Goal: Transaction & Acquisition: Purchase product/service

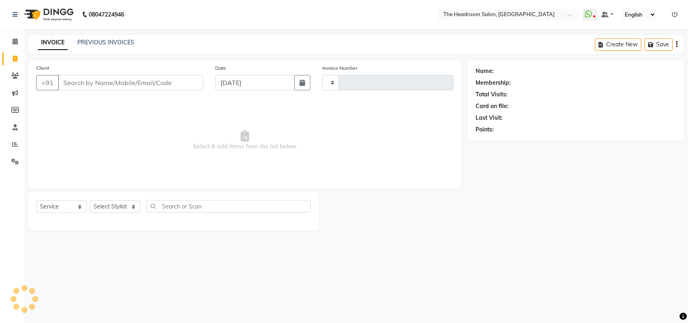
select select "service"
select select "6933"
type input "3278"
select select "58237"
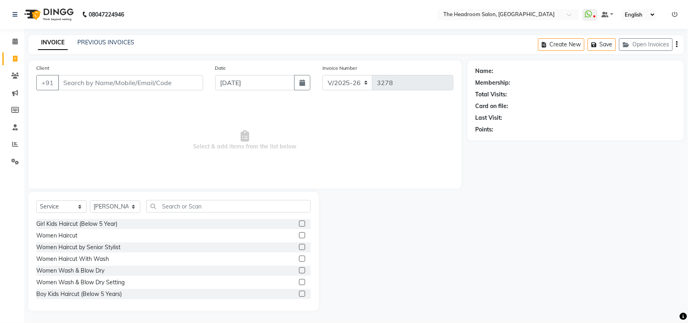
drag, startPoint x: 264, startPoint y: 1, endPoint x: 349, endPoint y: 87, distance: 121.1
click at [322, 39] on div "INVOICE PREVIOUS INVOICES Create New Save Open Invoices" at bounding box center [356, 44] width 656 height 19
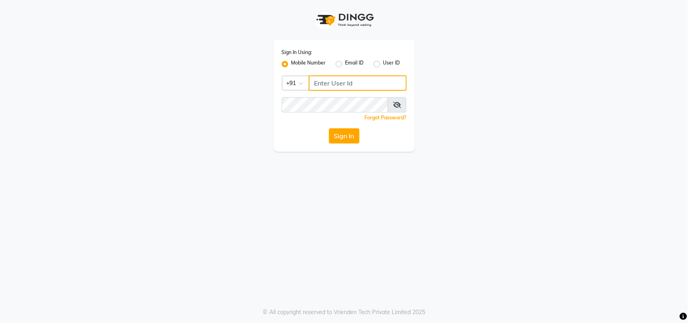
click at [330, 81] on input "Username" at bounding box center [358, 82] width 98 height 15
type input "123456000"
click at [344, 137] on button "Sign In" at bounding box center [344, 135] width 31 height 15
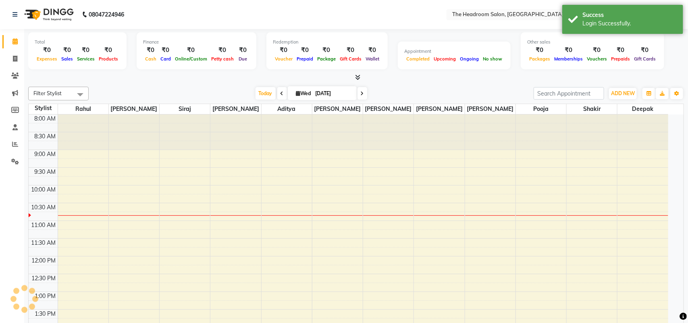
select select "en"
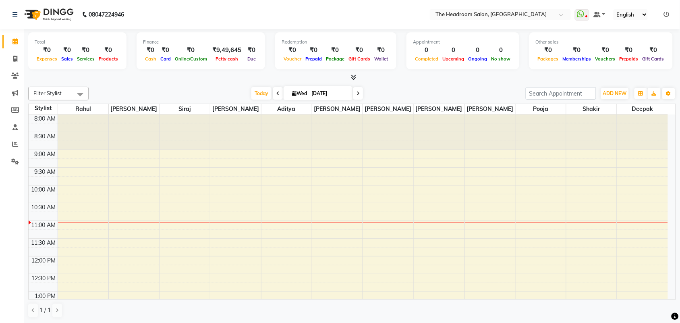
click at [344, 138] on div at bounding box center [337, 131] width 50 height 35
click at [16, 56] on icon at bounding box center [15, 59] width 4 height 6
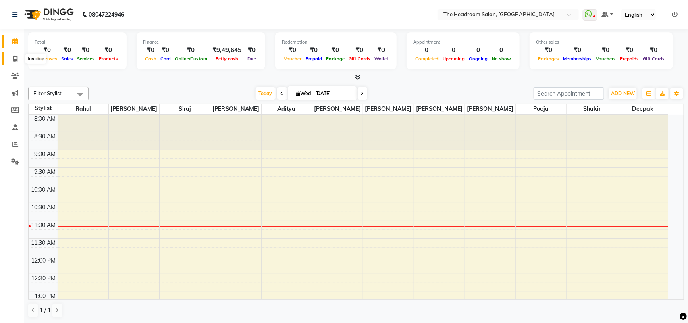
select select "service"
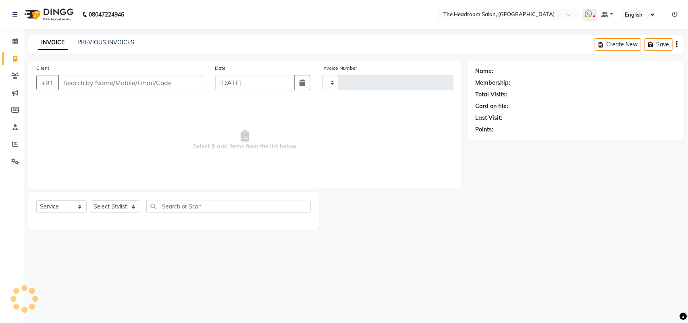
type input "3278"
select select "6933"
click at [17, 73] on icon at bounding box center [15, 76] width 8 height 6
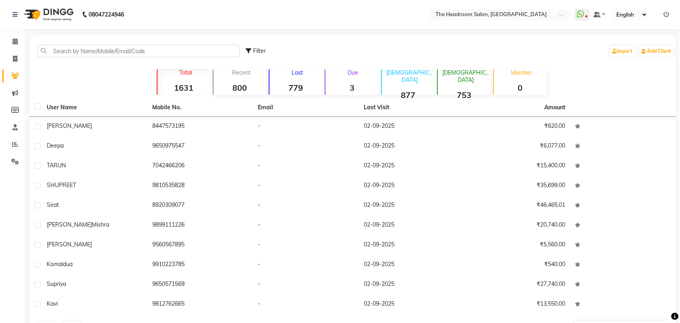
drag, startPoint x: 140, startPoint y: 88, endPoint x: 154, endPoint y: 85, distance: 13.9
click at [154, 85] on div "Total 1631 Recent 800 Lost 779 Due 3 Male 877 Female 753 Member 0" at bounding box center [352, 81] width 447 height 28
drag, startPoint x: 154, startPoint y: 85, endPoint x: 121, endPoint y: 91, distance: 33.5
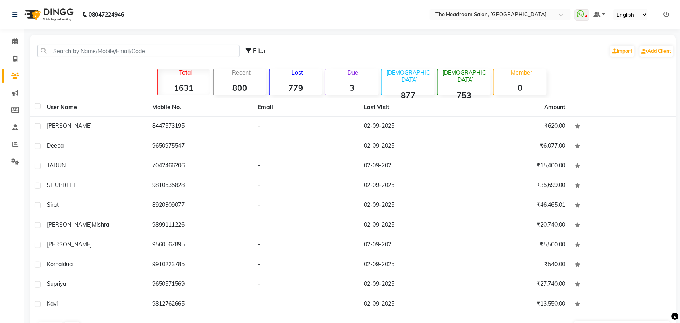
click at [121, 91] on div "Filter Import Add Client Total 1631 Recent 800 Lost 779 Due 3 Male 877 Female 7…" at bounding box center [353, 186] width 646 height 302
click at [17, 56] on span at bounding box center [15, 58] width 14 height 9
select select "service"
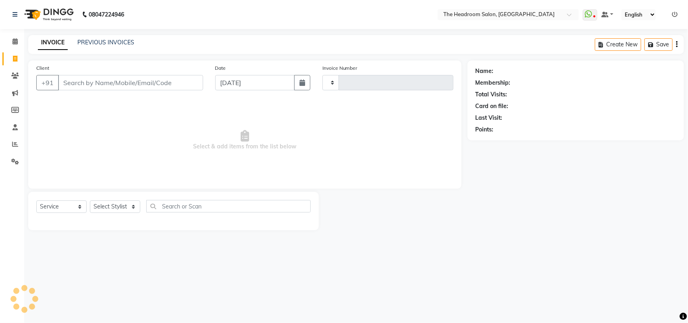
type input "3278"
select select "6933"
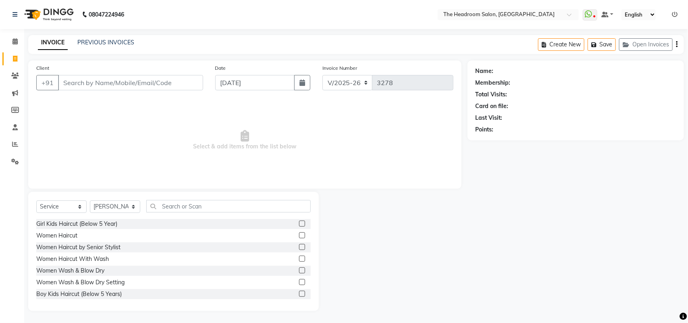
drag, startPoint x: 83, startPoint y: 81, endPoint x: 85, endPoint y: 11, distance: 70.5
click at [85, 62] on div "Client +91 Date 03-09-2025 Invoice Number V/2025 V/2025-26 3278 Select & add it…" at bounding box center [244, 124] width 433 height 128
click at [85, 43] on div "INVOICE PREVIOUS INVOICES" at bounding box center [86, 42] width 116 height 9
click at [85, 11] on icon at bounding box center [85, 14] width 6 height 6
click at [109, 82] on input "Client" at bounding box center [130, 82] width 145 height 15
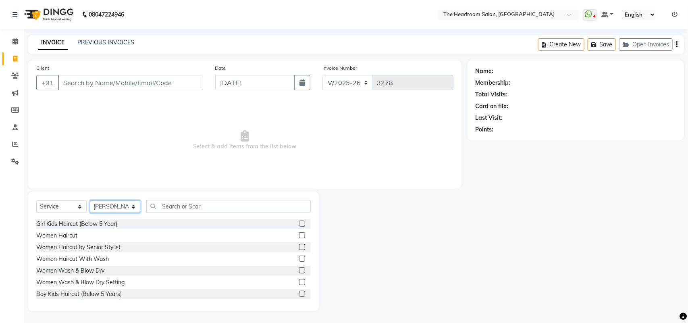
click at [131, 204] on select "Select Stylist [PERSON_NAME] Deepak [PERSON_NAME] [PERSON_NAME] Manager [PERSON…" at bounding box center [115, 206] width 50 height 12
click at [122, 204] on select "Select Stylist [PERSON_NAME] Deepak [PERSON_NAME] [PERSON_NAME] Manager [PERSON…" at bounding box center [115, 206] width 50 height 12
select select "87934"
click at [90, 200] on select "Select Stylist [PERSON_NAME] Deepak [PERSON_NAME] [PERSON_NAME] Manager [PERSON…" at bounding box center [115, 206] width 50 height 12
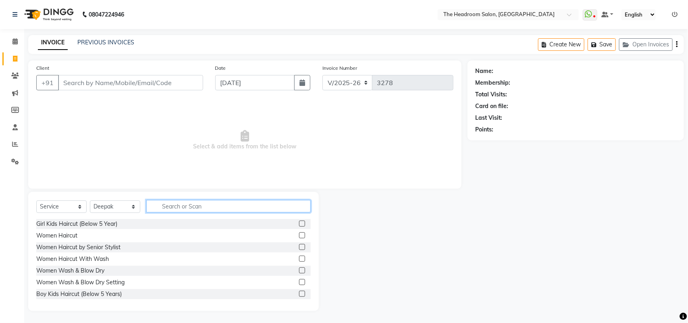
click at [220, 203] on input "text" at bounding box center [228, 206] width 164 height 12
type input "men"
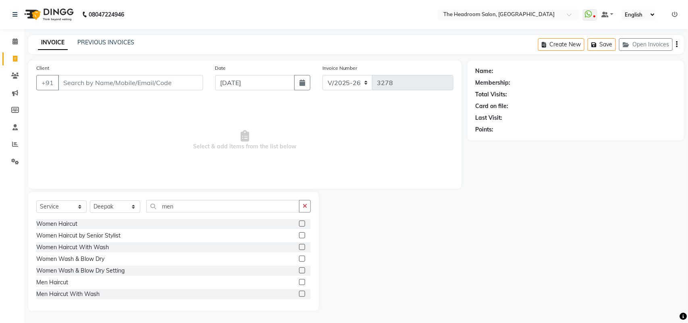
click at [44, 275] on div "Women Wash & Blow Dry Setting" at bounding box center [173, 271] width 274 height 10
click at [43, 279] on div "Men Haircut" at bounding box center [52, 282] width 32 height 8
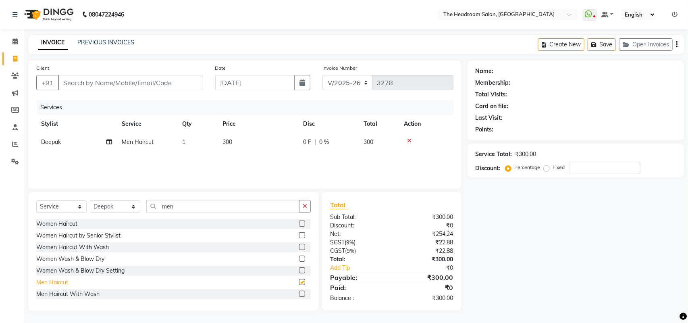
checkbox input "false"
click at [121, 83] on input "Client" at bounding box center [130, 82] width 145 height 15
type input "1"
type input "0"
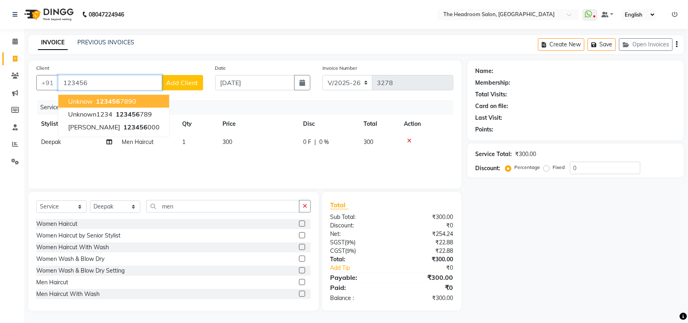
click at [84, 101] on span "unknow" at bounding box center [80, 101] width 25 height 8
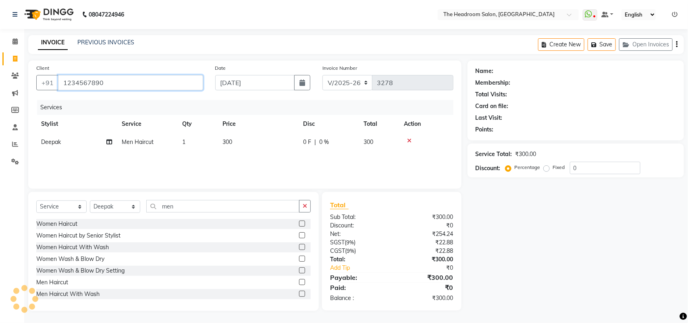
type input "1234567890"
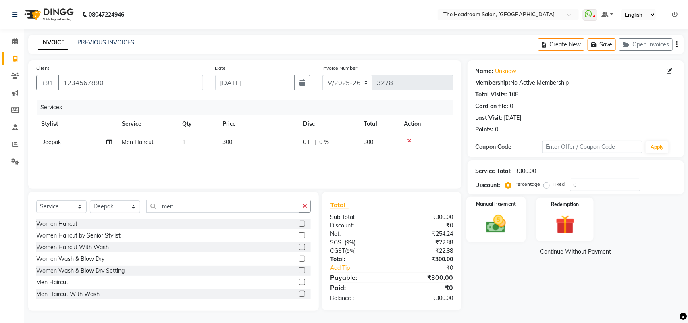
click at [475, 228] on div "Manual Payment" at bounding box center [496, 220] width 60 height 46
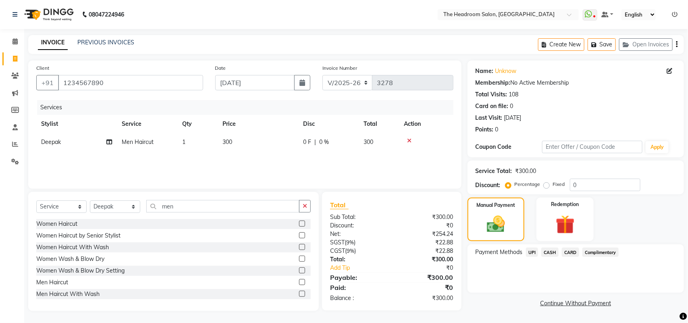
click at [548, 252] on span "CASH" at bounding box center [549, 251] width 17 height 9
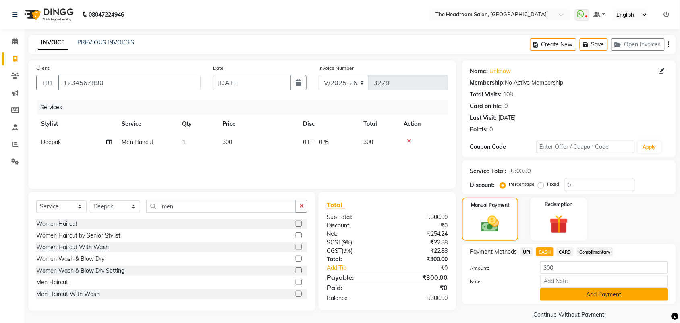
click at [587, 291] on button "Add Payment" at bounding box center [604, 294] width 128 height 12
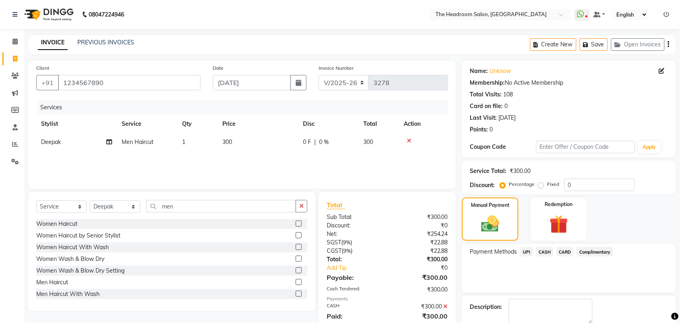
scroll to position [44, 0]
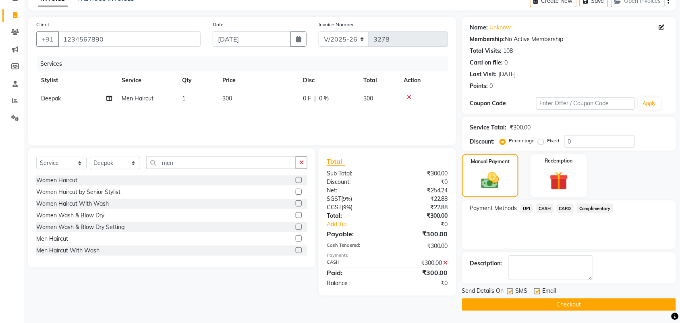
click at [585, 304] on button "Checkout" at bounding box center [569, 304] width 214 height 12
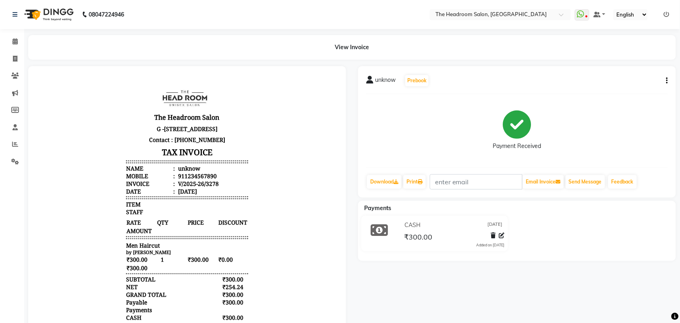
drag, startPoint x: 585, startPoint y: 304, endPoint x: 448, endPoint y: 317, distance: 137.6
click at [563, 303] on div "unknow Prebook Payment Received Download Print Email Invoice Send Message Feedb…" at bounding box center [517, 220] width 330 height 308
click at [17, 60] on icon at bounding box center [15, 59] width 4 height 6
select select "service"
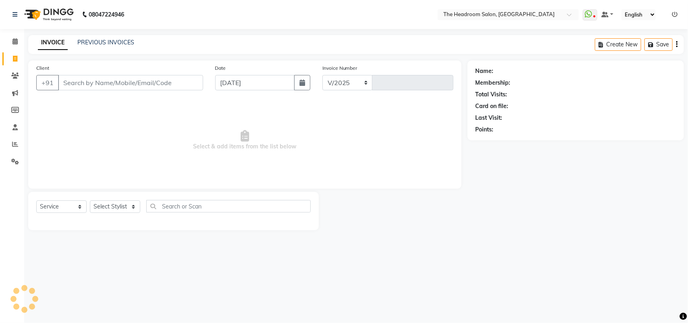
select select "6933"
type input "3279"
select select "58237"
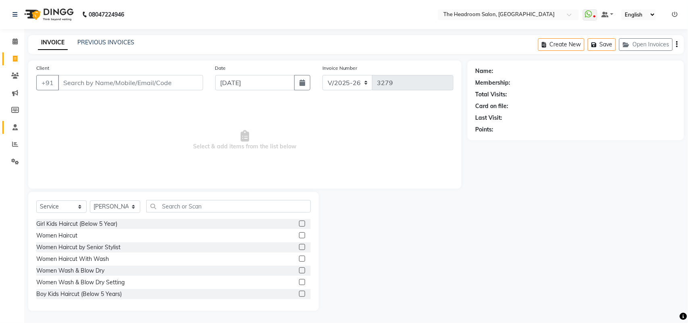
click at [3, 124] on link "Staff" at bounding box center [11, 127] width 19 height 13
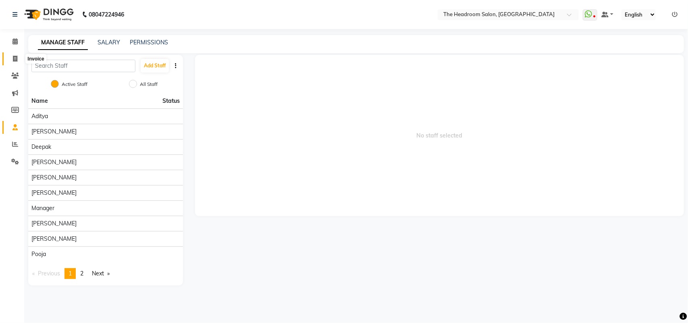
click at [15, 59] on icon at bounding box center [15, 59] width 4 height 6
select select "service"
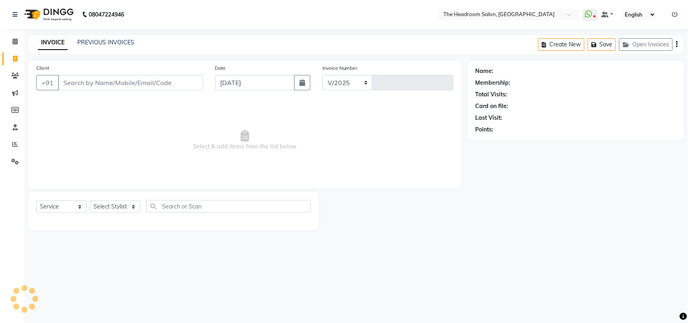
select select "6933"
type input "3279"
type input "88"
select select "58237"
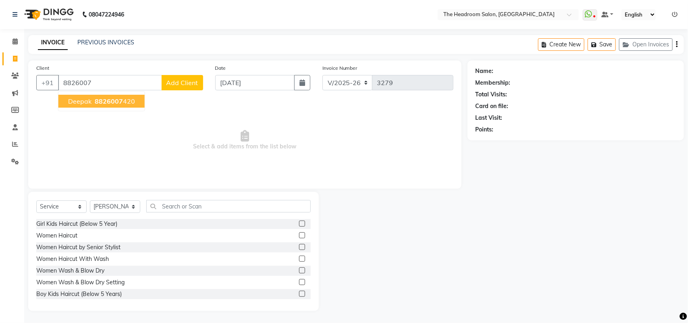
click at [99, 95] on button "deepak 8826007 420" at bounding box center [101, 101] width 86 height 13
type input "8826007420"
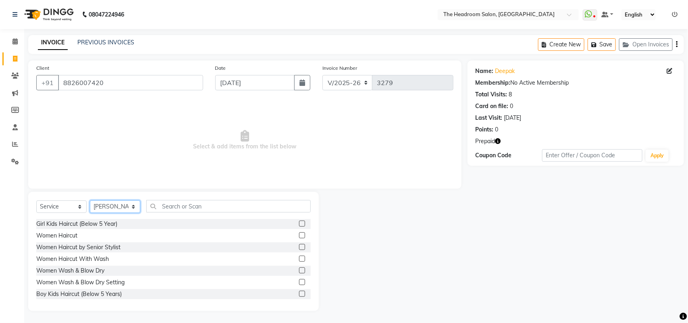
click at [132, 206] on select "Select Stylist [PERSON_NAME] Deepak [PERSON_NAME] [PERSON_NAME] Manager [PERSON…" at bounding box center [115, 206] width 50 height 12
select select "58235"
click at [90, 200] on select "Select Stylist [PERSON_NAME] Deepak [PERSON_NAME] [PERSON_NAME] Manager [PERSON…" at bounding box center [115, 206] width 50 height 12
click at [138, 164] on span "Select & add items from the list below" at bounding box center [244, 140] width 417 height 81
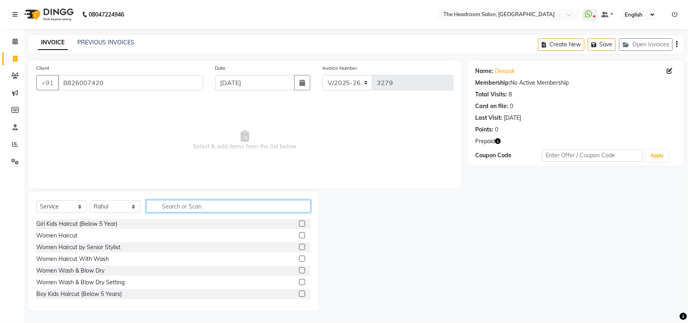
click at [198, 205] on input "text" at bounding box center [228, 206] width 164 height 12
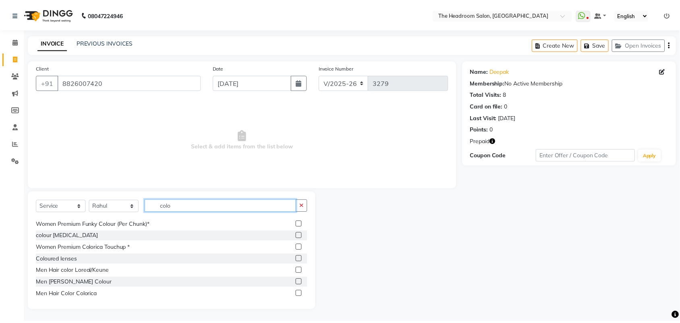
scroll to position [81, 0]
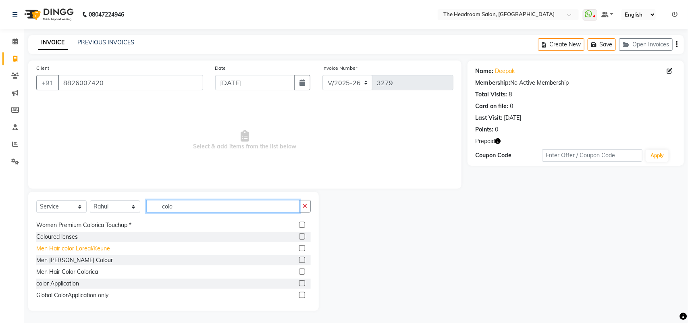
type input "colo"
click at [95, 250] on div "Men Hair color Loreal/Keune" at bounding box center [73, 248] width 74 height 8
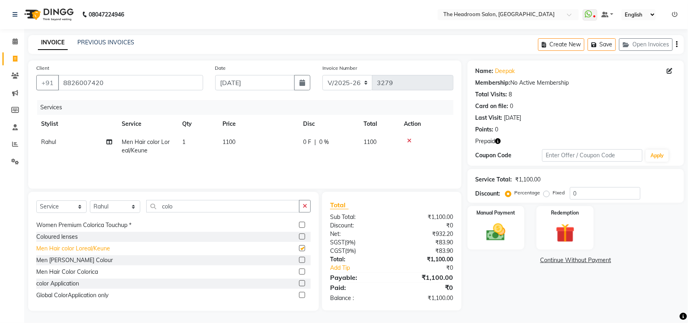
checkbox input "false"
click at [579, 232] on img at bounding box center [565, 233] width 32 height 25
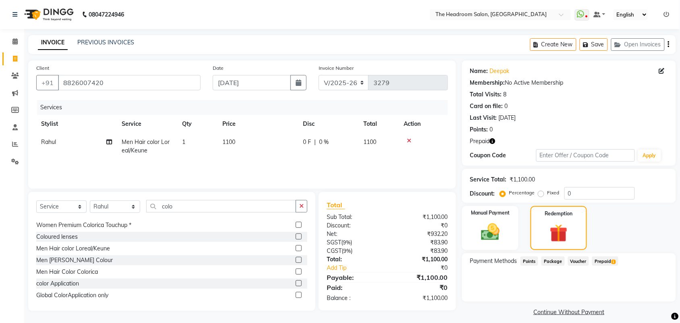
click at [599, 258] on span "Prepaid 1" at bounding box center [605, 260] width 26 height 9
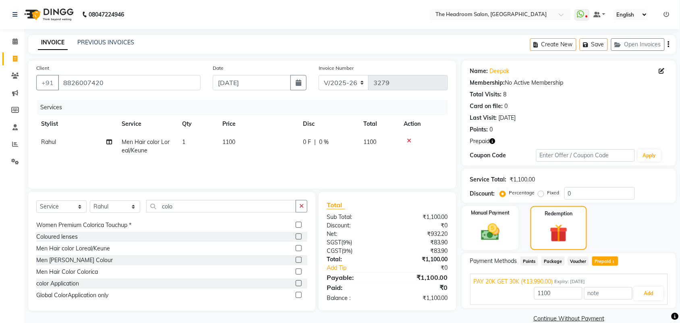
scroll to position [13, 0]
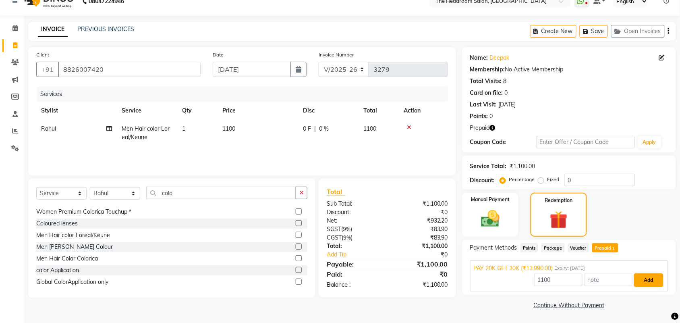
click at [648, 275] on button "Add" at bounding box center [648, 280] width 29 height 14
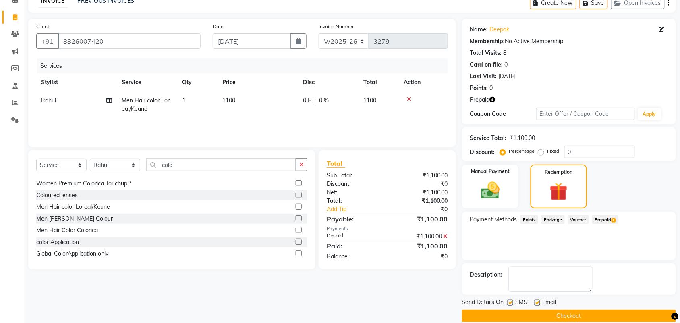
scroll to position [53, 0]
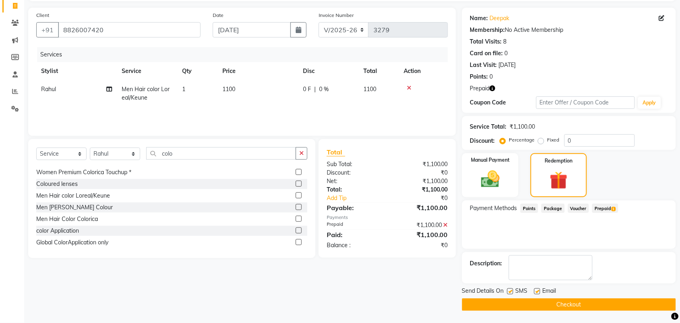
click at [651, 307] on button "Checkout" at bounding box center [569, 304] width 214 height 12
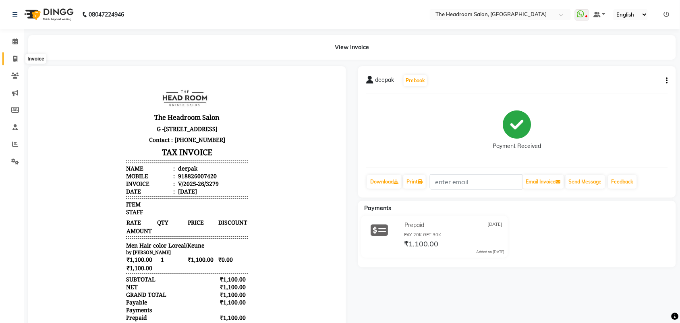
click at [13, 59] on icon at bounding box center [15, 59] width 4 height 6
select select "service"
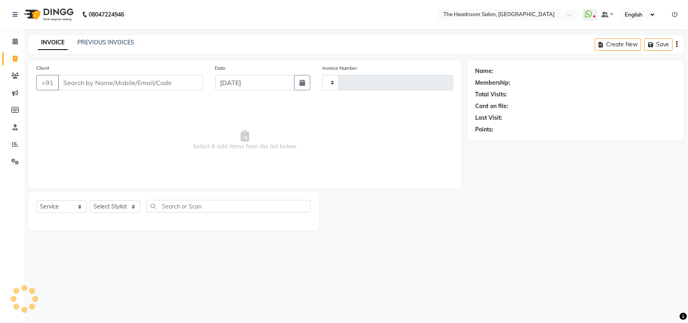
click at [80, 79] on input "Client" at bounding box center [130, 82] width 145 height 15
select select "6933"
type input "3280"
select select "58237"
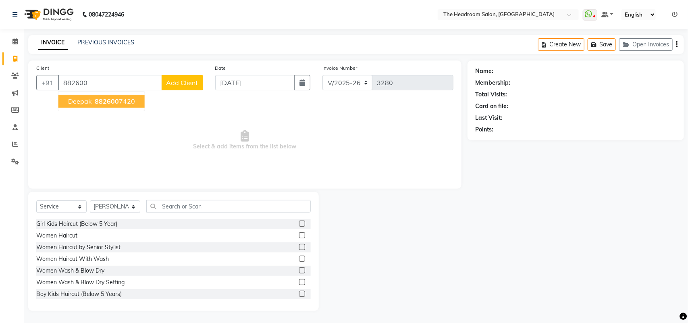
click at [84, 99] on span "deepak" at bounding box center [79, 101] width 23 height 8
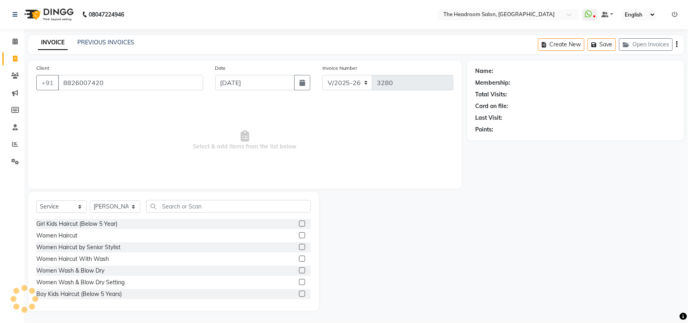
type input "8826007420"
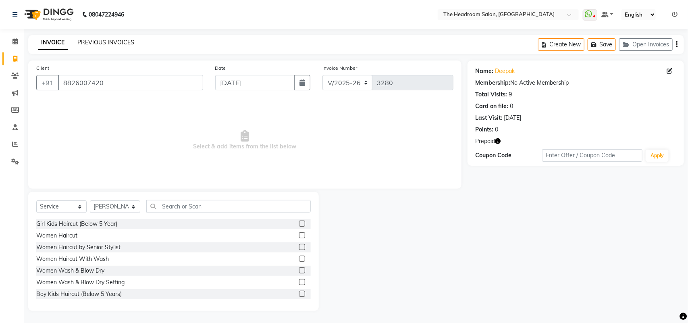
click at [128, 41] on link "PREVIOUS INVOICES" at bounding box center [105, 42] width 57 height 7
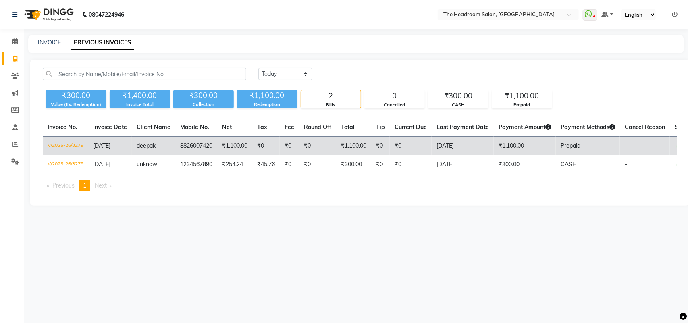
click at [470, 147] on td "[DATE]" at bounding box center [463, 146] width 62 height 19
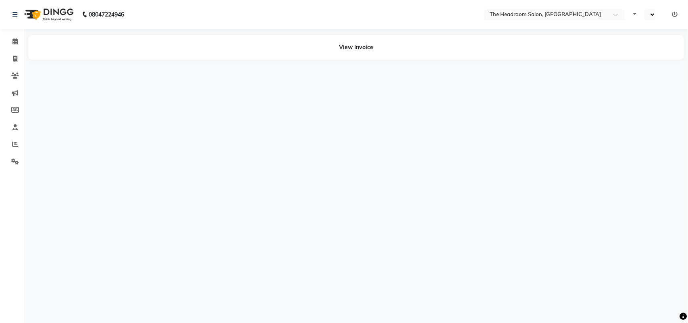
select select "en"
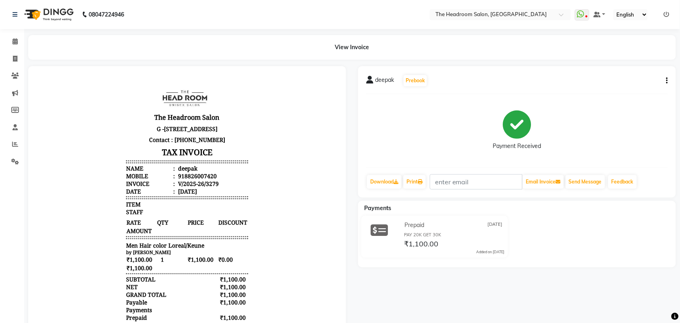
click at [667, 81] on icon "button" at bounding box center [667, 81] width 2 height 0
click at [628, 100] on div "Print Settings" at bounding box center [627, 101] width 55 height 10
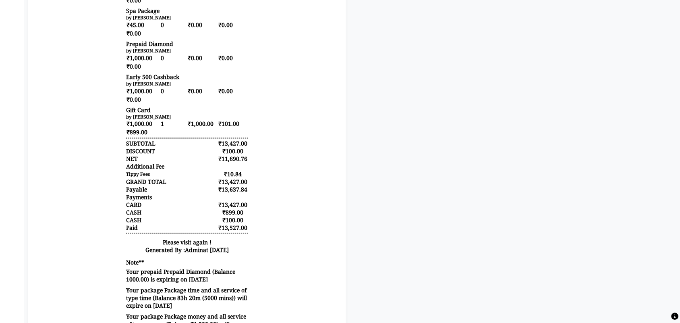
scroll to position [89, 0]
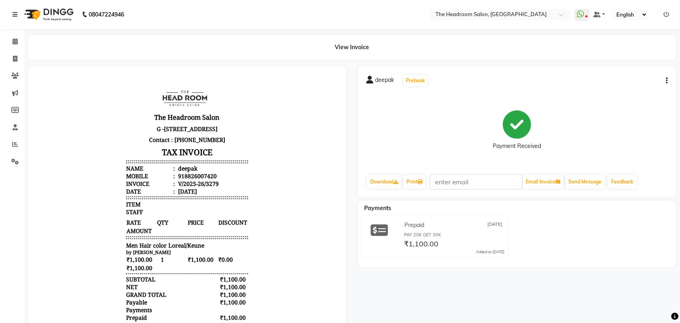
click at [666, 79] on button "button" at bounding box center [665, 81] width 5 height 8
click at [634, 90] on div "Edit Invoice" at bounding box center [627, 91] width 55 height 10
select select "service"
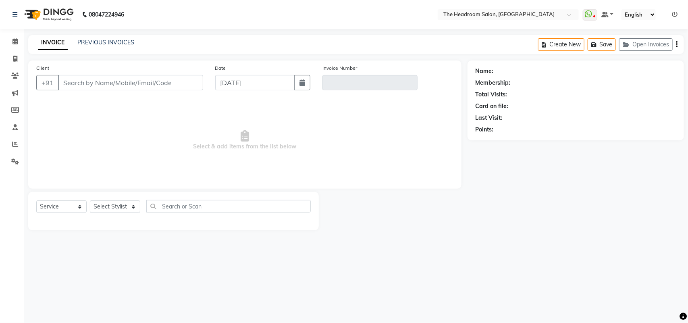
select select "58237"
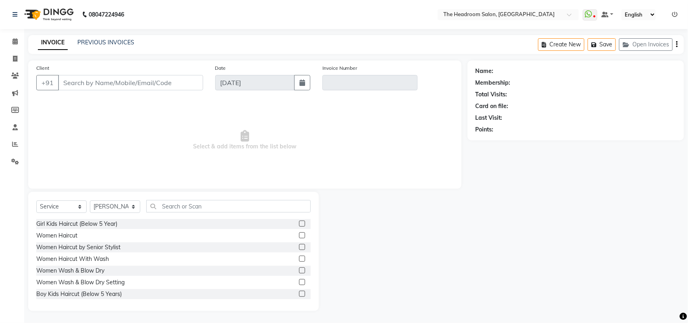
type input "8826007420"
type input "V/2025-26/3279"
select select "select"
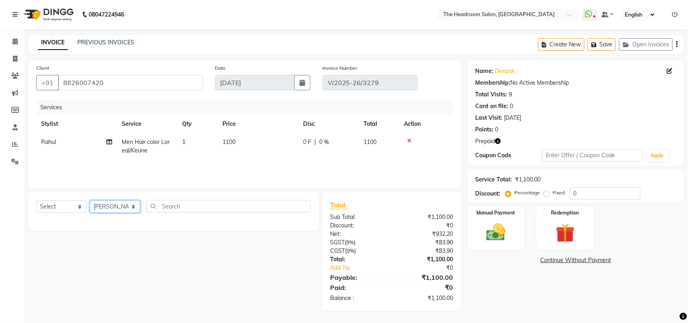
click at [130, 210] on select "Select Stylist Aditya Anubha Deepak Deepali Faizan Firoz Manager Monika Nakul S…" at bounding box center [115, 206] width 50 height 12
select select "58241"
click at [90, 200] on select "Select Stylist Aditya Anubha Deepak Deepali Faizan Firoz Manager Monika Nakul S…" at bounding box center [115, 206] width 50 height 12
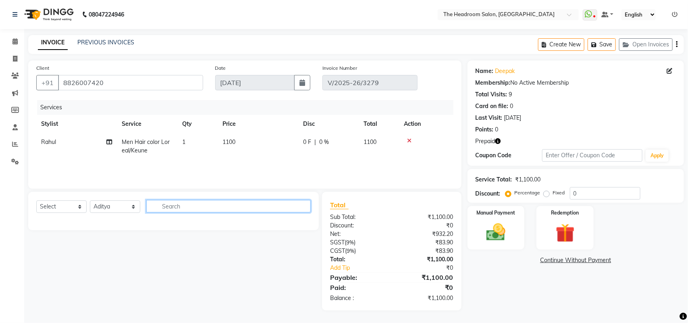
click at [168, 205] on input "text" at bounding box center [228, 206] width 164 height 12
click at [176, 205] on input "ped" at bounding box center [222, 206] width 153 height 12
type input "p"
click at [113, 255] on div "Select Service Product Membership Package Voucher Prepaid Gift Card Select Styl…" at bounding box center [170, 251] width 297 height 118
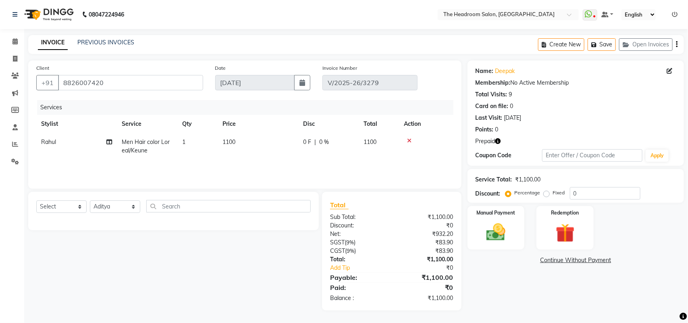
click at [113, 255] on div "Select Service Product Membership Package Voucher Prepaid Gift Card Select Styl…" at bounding box center [170, 251] width 297 height 118
click at [74, 205] on select "Select Service Product Membership Package Voucher Prepaid Gift Card" at bounding box center [61, 206] width 50 height 12
select select "service"
click at [36, 200] on select "Select Service Product Membership Package Voucher Prepaid Gift Card" at bounding box center [61, 206] width 50 height 12
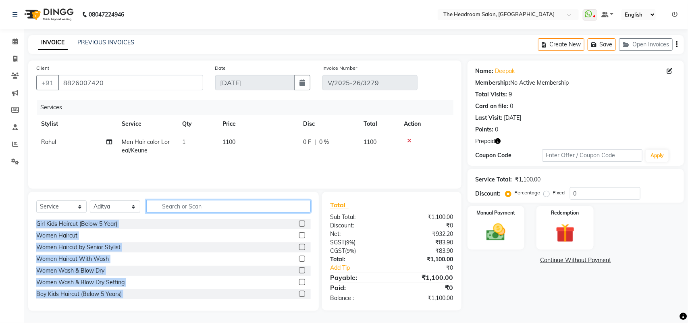
click at [188, 204] on input "text" at bounding box center [228, 206] width 164 height 12
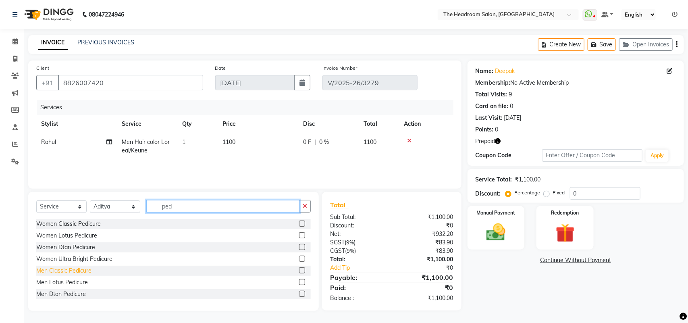
type input "ped"
click at [81, 271] on div "Men Classic Pedicure" at bounding box center [63, 270] width 55 height 8
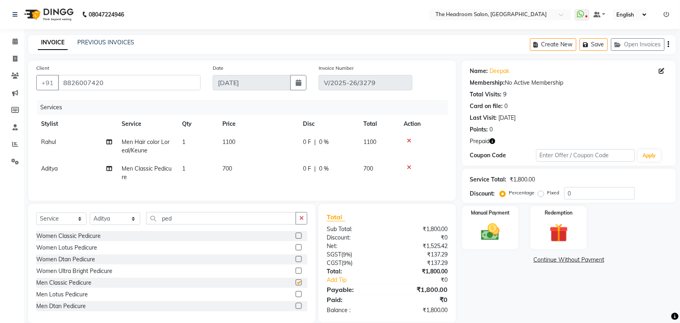
checkbox input "false"
click at [546, 227] on img at bounding box center [558, 233] width 31 height 24
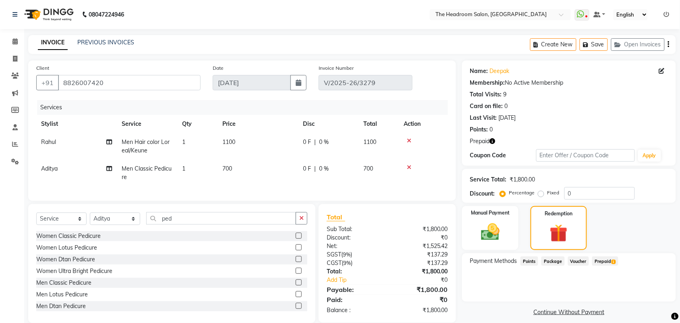
click at [614, 261] on span "1" at bounding box center [614, 261] width 4 height 5
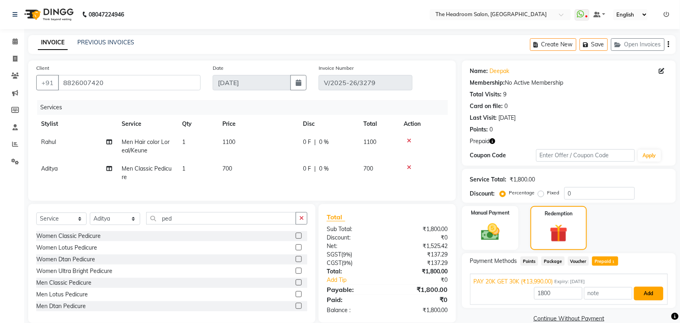
click at [650, 293] on button "Add" at bounding box center [648, 293] width 29 height 14
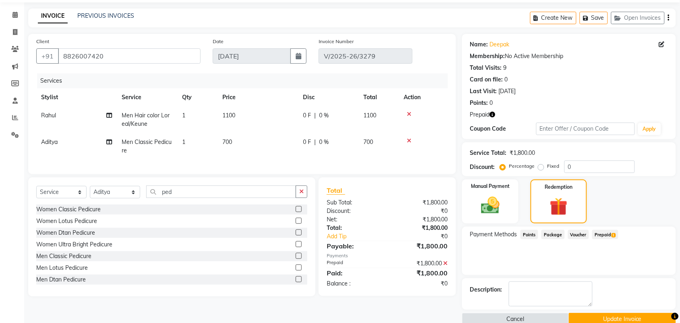
scroll to position [41, 0]
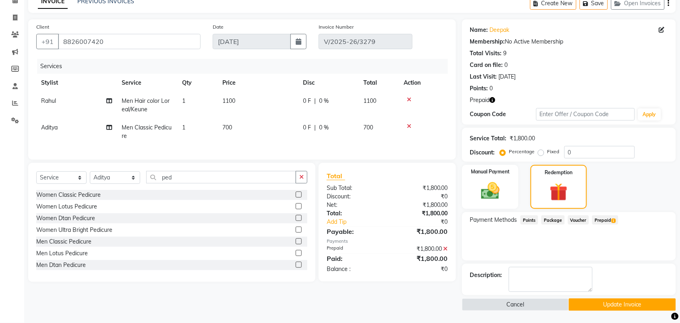
click at [663, 300] on button "Update Invoice" at bounding box center [622, 304] width 107 height 12
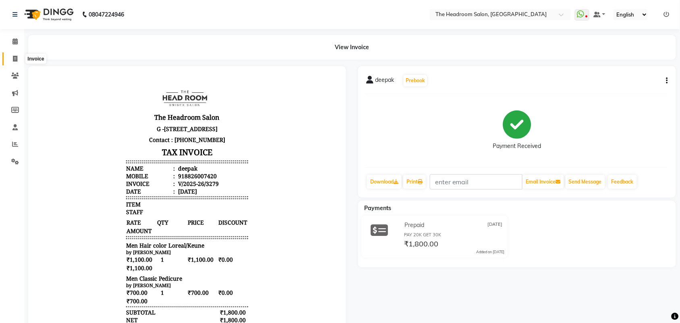
click at [16, 57] on icon at bounding box center [15, 59] width 4 height 6
select select "service"
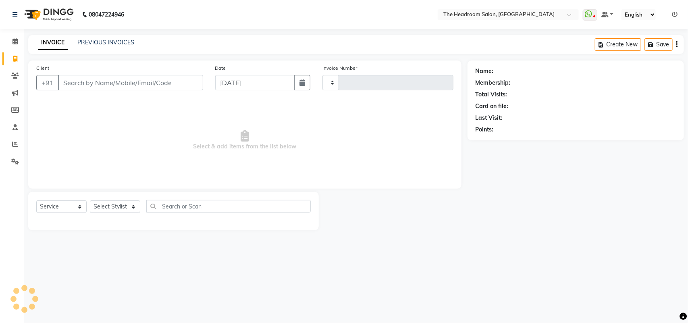
click at [107, 197] on div "Select Service Product Membership Package Voucher Prepaid Gift Card Select Styl…" at bounding box center [173, 211] width 291 height 38
select select "6933"
type input "3280"
click at [108, 202] on select "Select Stylist" at bounding box center [115, 206] width 50 height 12
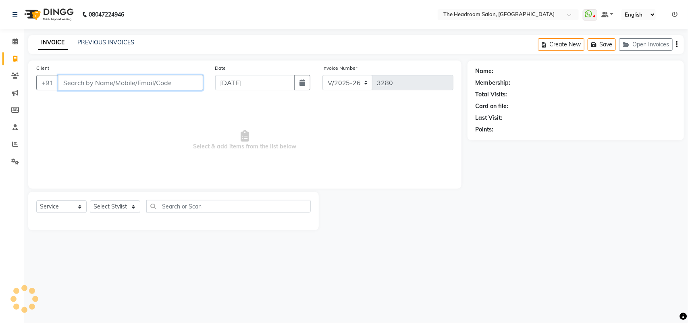
click at [96, 87] on input "Client" at bounding box center [130, 82] width 145 height 15
select select "58237"
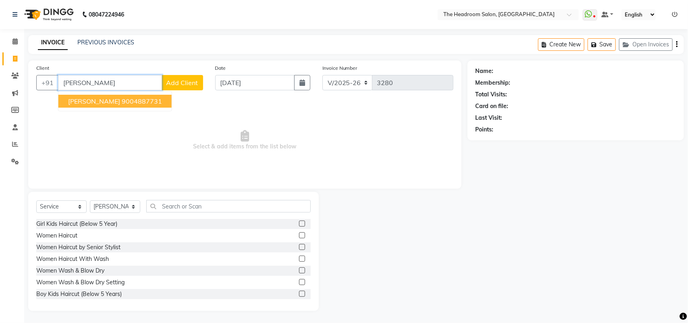
click at [122, 101] on ngb-highlight "9004887731" at bounding box center [142, 101] width 40 height 8
type input "9004887731"
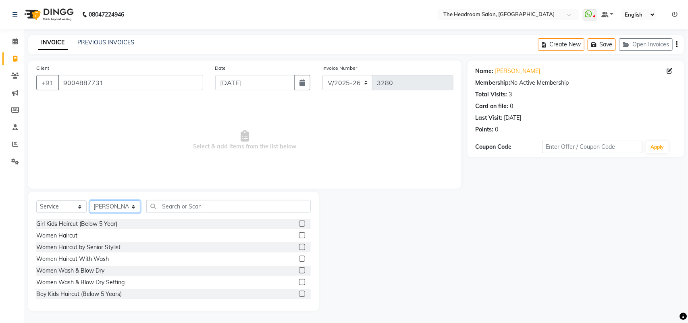
click at [130, 205] on select "Select Stylist [PERSON_NAME] Deepak [PERSON_NAME] [PERSON_NAME] Manager [PERSON…" at bounding box center [115, 206] width 50 height 12
select select "58240"
click at [90, 200] on select "Select Stylist [PERSON_NAME] Deepak [PERSON_NAME] [PERSON_NAME] Manager [PERSON…" at bounding box center [115, 206] width 50 height 12
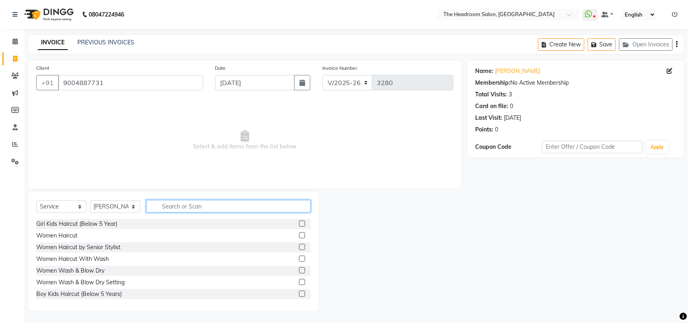
click at [186, 210] on input "text" at bounding box center [228, 206] width 164 height 12
click at [184, 208] on input "text" at bounding box center [228, 206] width 164 height 12
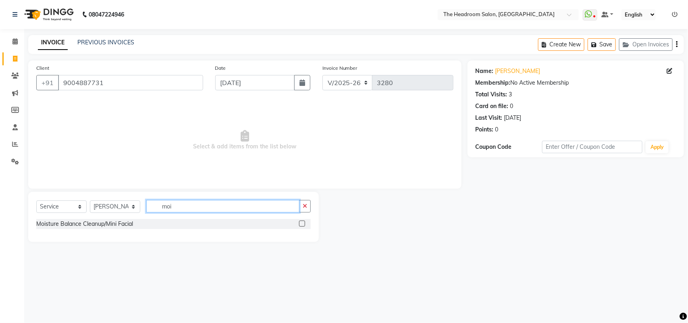
type input "moi"
click at [302, 226] on div at bounding box center [301, 224] width 5 height 8
click at [301, 222] on label at bounding box center [302, 223] width 6 height 6
click at [301, 222] on input "checkbox" at bounding box center [301, 223] width 5 height 5
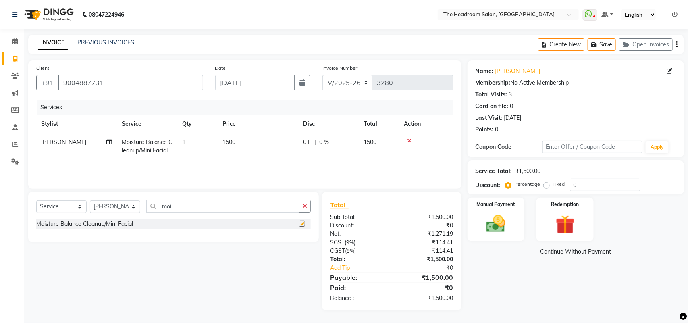
checkbox input "false"
click at [191, 205] on input "moi" at bounding box center [222, 206] width 153 height 12
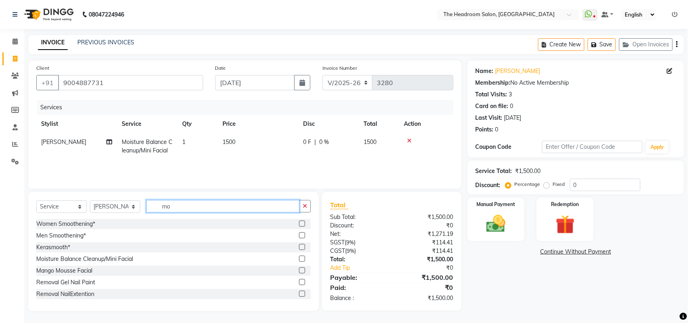
type input "m"
click at [180, 205] on input "text" at bounding box center [228, 206] width 164 height 12
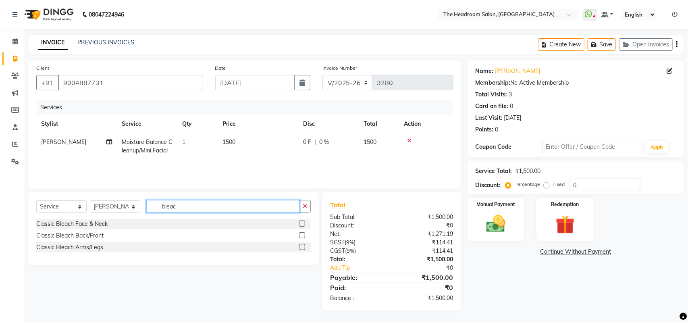
type input "bleac"
click at [300, 247] on label at bounding box center [302, 247] width 6 height 6
click at [300, 247] on input "checkbox" at bounding box center [301, 247] width 5 height 5
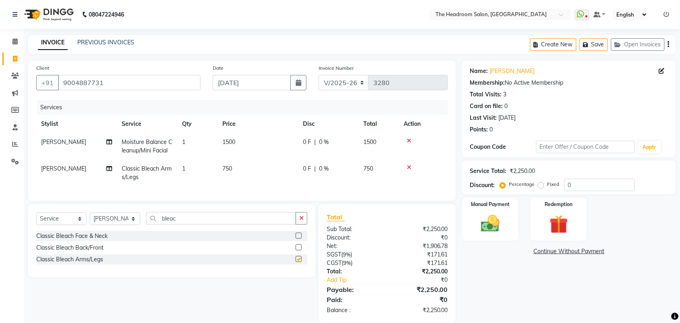
checkbox input "false"
click at [188, 224] on input "bleac" at bounding box center [221, 218] width 150 height 12
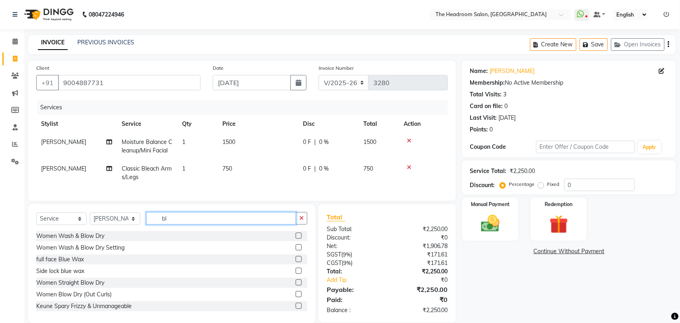
type input "b"
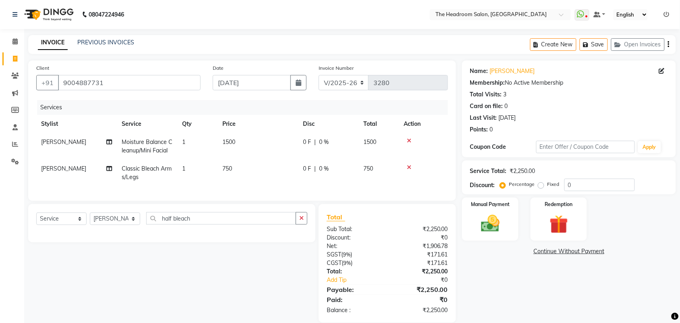
click at [190, 231] on div "Select Service Product Membership Package Voucher Prepaid Gift Card Select Styl…" at bounding box center [171, 221] width 271 height 19
click at [194, 224] on input "half bleach" at bounding box center [221, 218] width 150 height 12
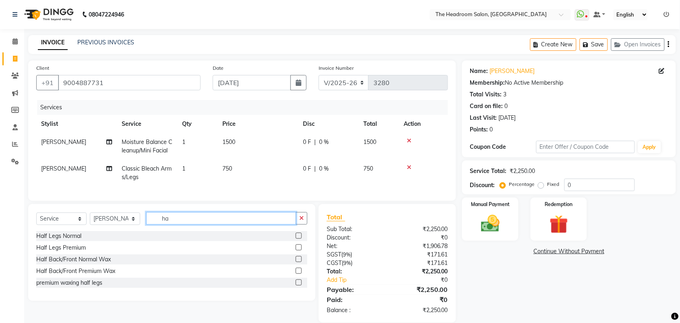
type input "h"
type input "bleac"
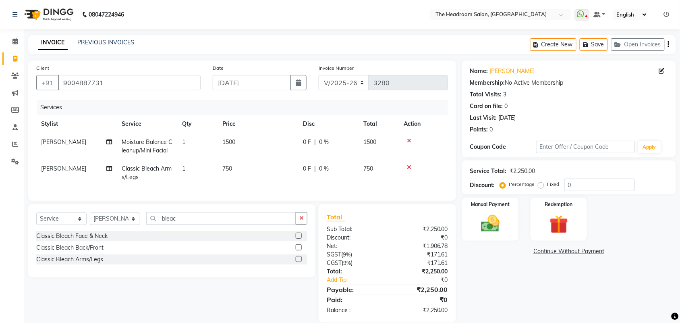
click at [295, 252] on div "Classic Bleach Back/Front" at bounding box center [171, 248] width 271 height 10
click at [299, 250] on label at bounding box center [299, 247] width 6 height 6
click at [299, 250] on input "checkbox" at bounding box center [298, 247] width 5 height 5
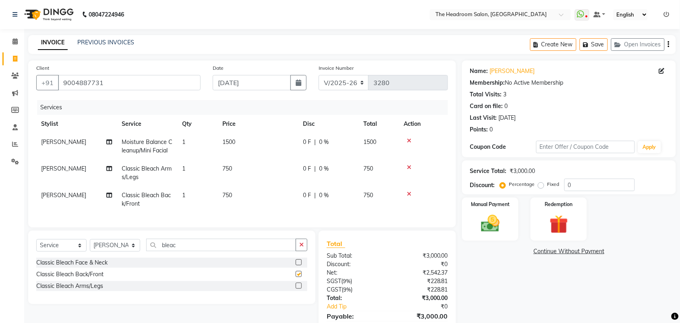
checkbox input "false"
click at [237, 189] on td "750" at bounding box center [258, 199] width 81 height 27
select select "58240"
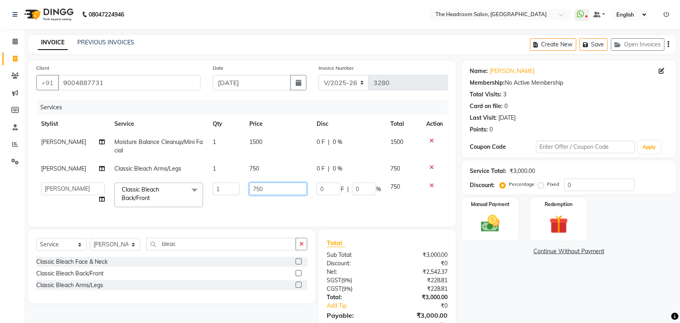
click at [265, 189] on input "750" at bounding box center [278, 189] width 58 height 12
type input "7"
type input "500"
click at [417, 182] on tbody "Deepali Moisture Balance Cleanup/Mini Facial 1 1500 0 F | 0 % 1500 Deepali Clas…" at bounding box center [242, 172] width 412 height 79
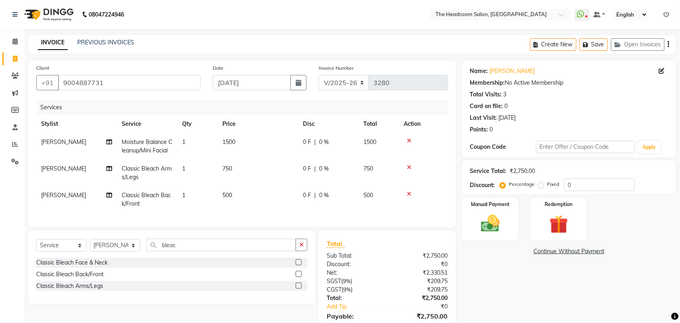
click at [184, 257] on div "Select Service Product Membership Package Voucher Prepaid Gift Card Select Styl…" at bounding box center [171, 248] width 271 height 19
click at [182, 251] on input "bleac" at bounding box center [221, 245] width 150 height 12
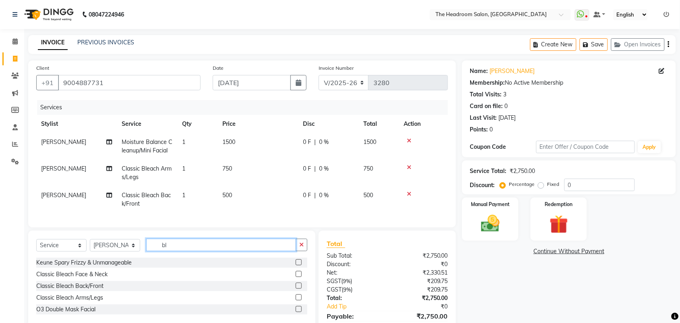
type input "b"
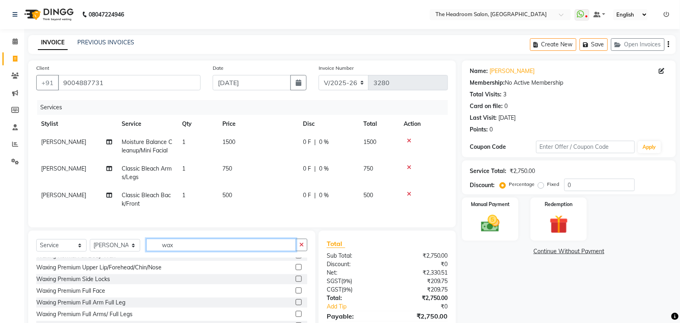
scroll to position [101, 0]
type input "wax"
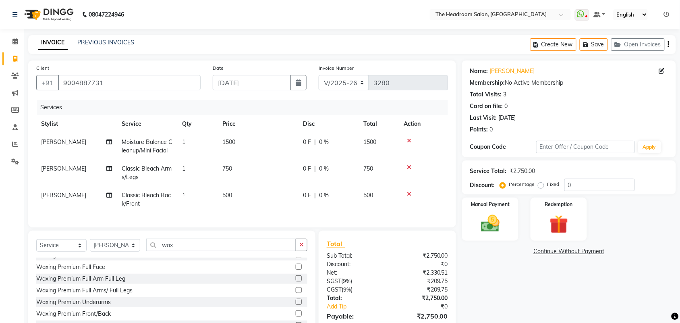
click at [296, 293] on label at bounding box center [299, 290] width 6 height 6
click at [296, 293] on input "checkbox" at bounding box center [298, 290] width 5 height 5
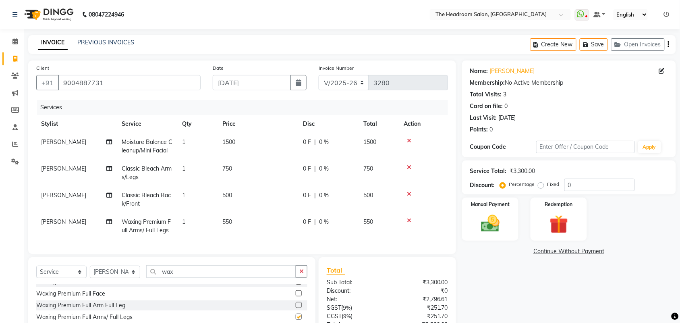
checkbox input "false"
click at [131, 278] on select "Select Stylist [PERSON_NAME] Deepak [PERSON_NAME] [PERSON_NAME] Manager [PERSON…" at bounding box center [115, 272] width 50 height 12
select select "59608"
click at [90, 273] on select "Select Stylist [PERSON_NAME] Deepak [PERSON_NAME] [PERSON_NAME] Manager [PERSON…" at bounding box center [115, 272] width 50 height 12
click at [181, 268] on div "Select Service Product Membership Package Voucher Prepaid Gift Card Select Styl…" at bounding box center [171, 316] width 287 height 119
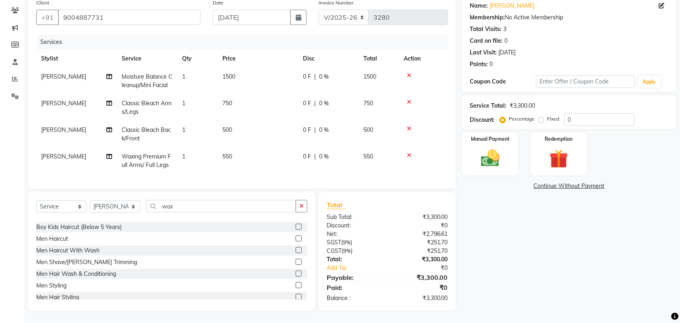
scroll to position [0, 0]
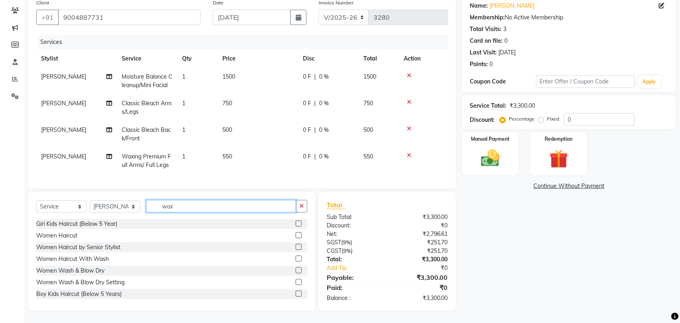
click at [262, 204] on input "wax" at bounding box center [221, 206] width 150 height 12
type input "was"
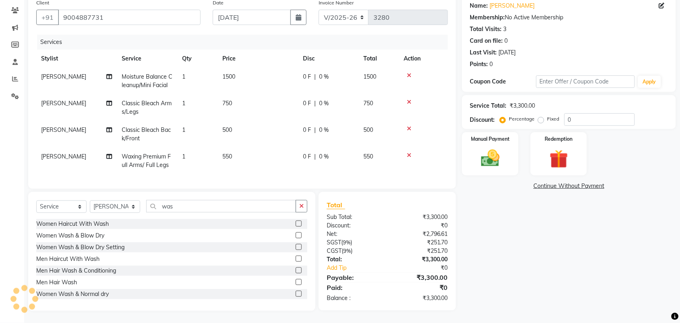
click at [47, 288] on div "Women Haircut With Wash Women Wash & Blow Dry Women Wash & Blow Dry Setting Men…" at bounding box center [171, 259] width 271 height 81
click at [116, 10] on input "9004887731" at bounding box center [129, 17] width 143 height 15
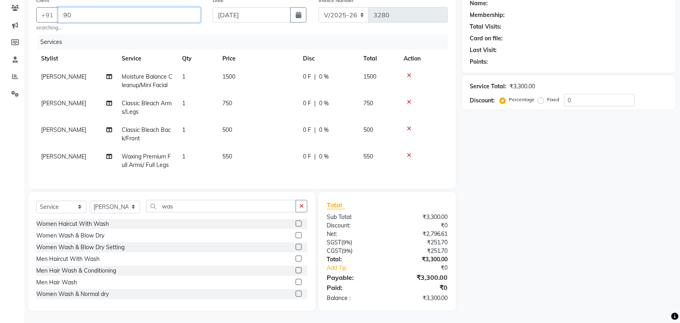
type input "9"
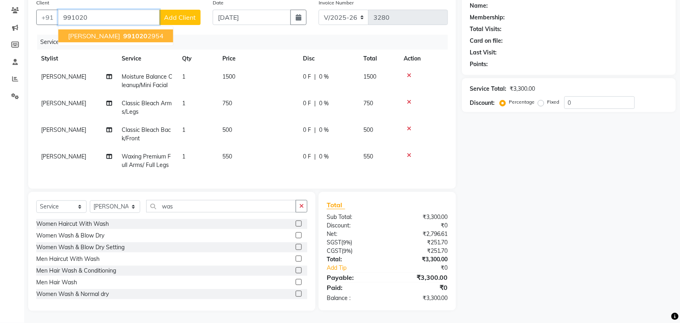
click at [122, 32] on ngb-highlight "991020 2954" at bounding box center [143, 36] width 42 height 8
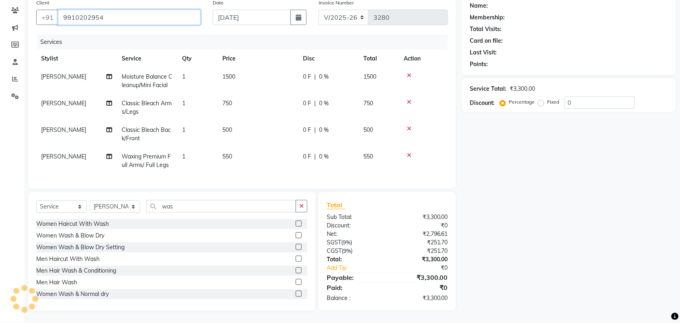
type input "9910202954"
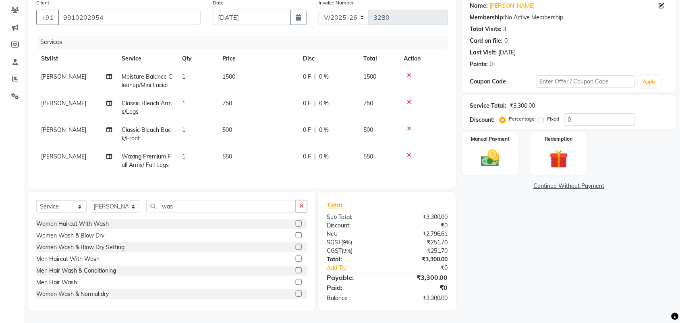
click at [613, 13] on div "Membership: No Active Membership" at bounding box center [569, 17] width 198 height 8
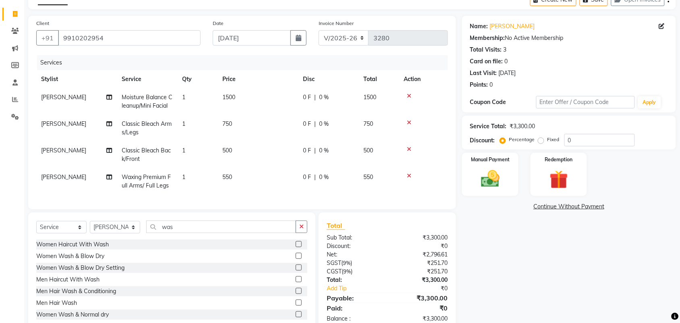
scroll to position [22, 0]
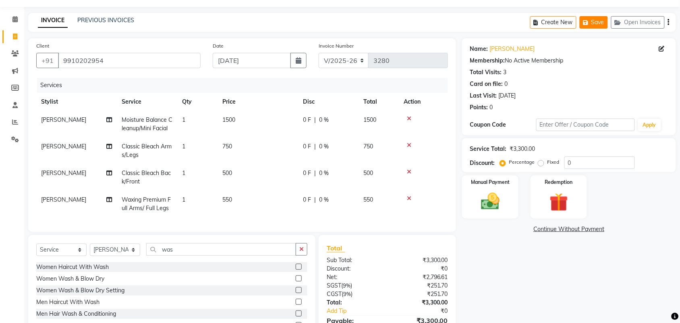
click at [596, 24] on button "Save" at bounding box center [594, 22] width 28 height 12
click at [553, 19] on button "Create New" at bounding box center [553, 22] width 46 height 12
select select "service"
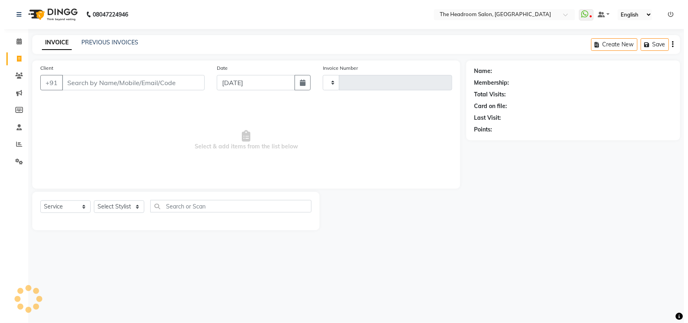
scroll to position [0, 0]
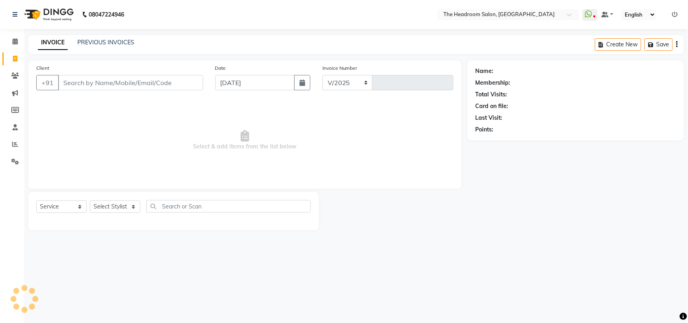
select select "6933"
type input "3280"
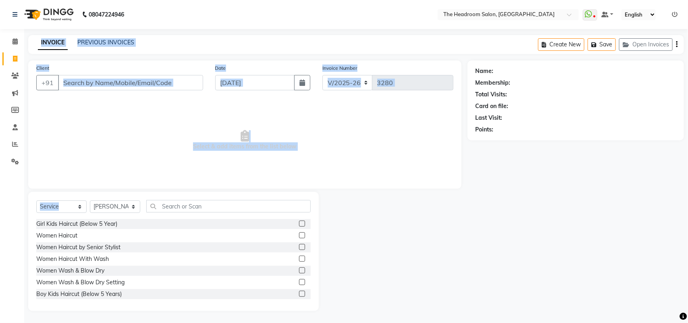
drag, startPoint x: 98, startPoint y: 210, endPoint x: 105, endPoint y: 205, distance: 8.2
click at [105, 205] on app-home "08047224946 Select Location × The Headroom Salon, Sector 93 Gurugram WhatsApp S…" at bounding box center [344, 161] width 688 height 323
click at [105, 205] on select "Select Stylist [PERSON_NAME] Deepak [PERSON_NAME] [PERSON_NAME] Manager [PERSON…" at bounding box center [115, 206] width 50 height 12
select select "87934"
click at [90, 200] on select "Select Stylist [PERSON_NAME] Deepak [PERSON_NAME] [PERSON_NAME] Manager [PERSON…" at bounding box center [115, 206] width 50 height 12
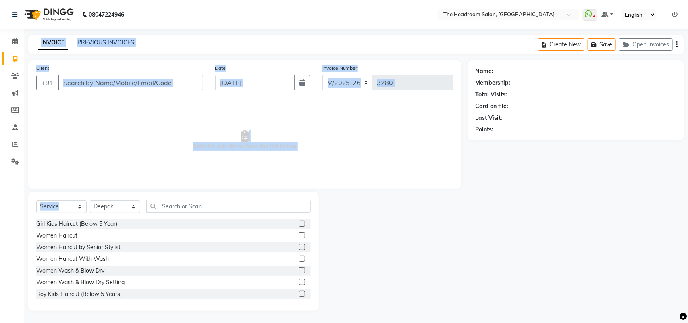
click at [311, 272] on div "Girl Kids Haircut (Below 5 Year) Women Haircut Women Haircut by Senior Stylist …" at bounding box center [173, 259] width 274 height 81
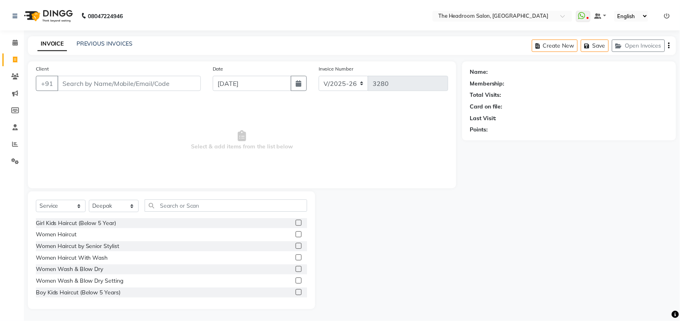
scroll to position [71, 0]
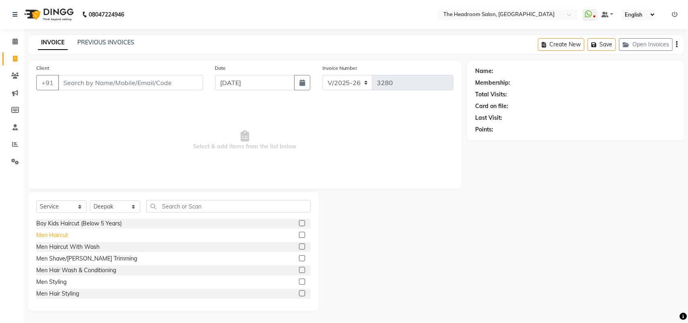
click at [60, 235] on div "Men Haircut" at bounding box center [52, 235] width 32 height 8
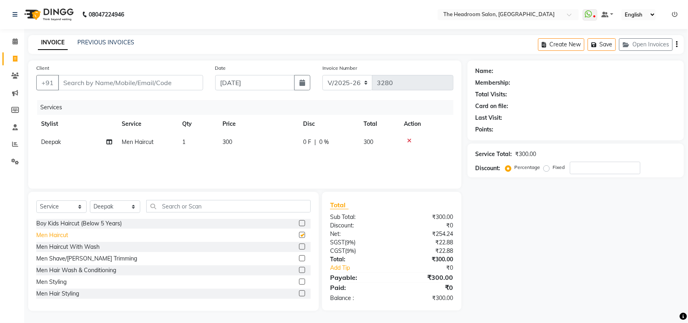
checkbox input "false"
click at [103, 81] on input "Client" at bounding box center [130, 82] width 145 height 15
type input "9"
type input "0"
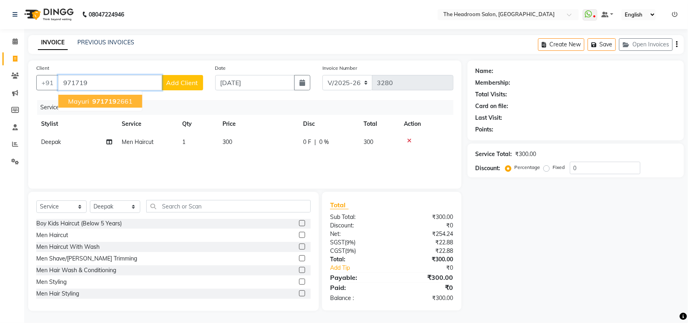
click at [104, 98] on span "971719" at bounding box center [104, 101] width 24 height 8
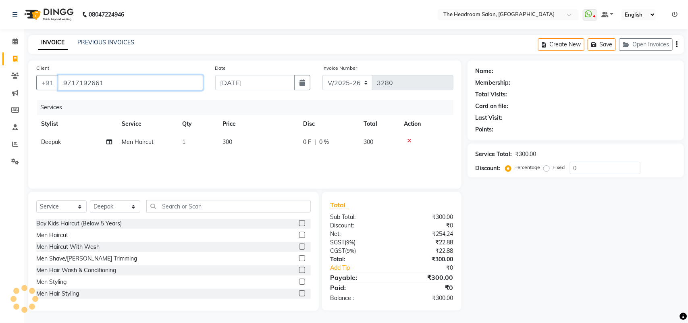
type input "9717192661"
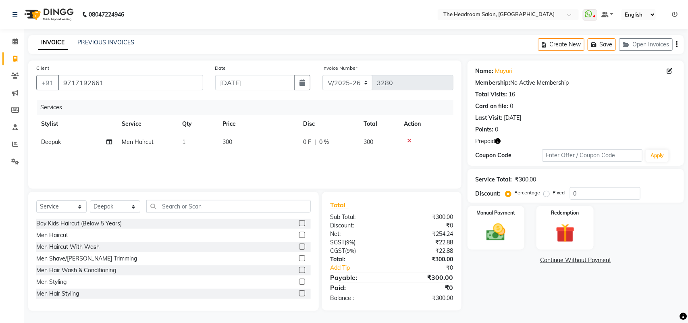
click at [499, 138] on icon "button" at bounding box center [498, 141] width 6 height 6
click at [550, 238] on img at bounding box center [565, 233] width 32 height 25
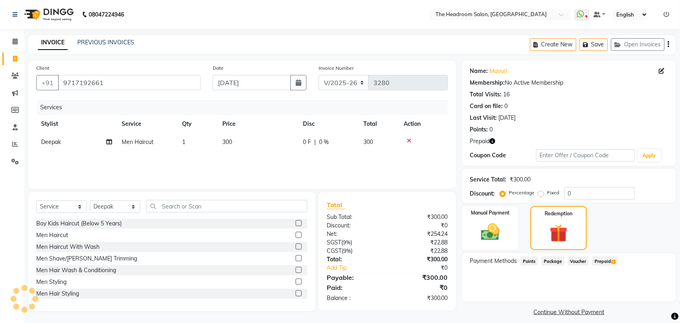
click at [609, 257] on span "Prepaid 1" at bounding box center [605, 260] width 26 height 9
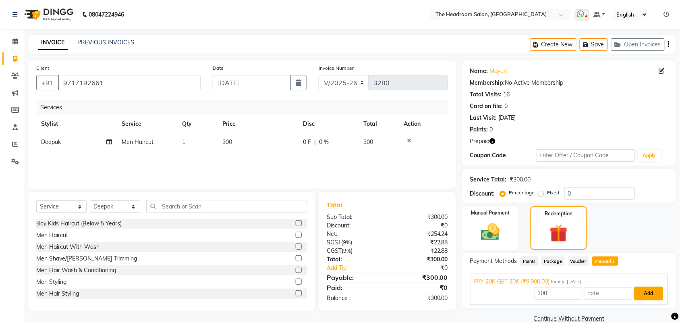
click at [652, 293] on button "Add" at bounding box center [648, 293] width 29 height 14
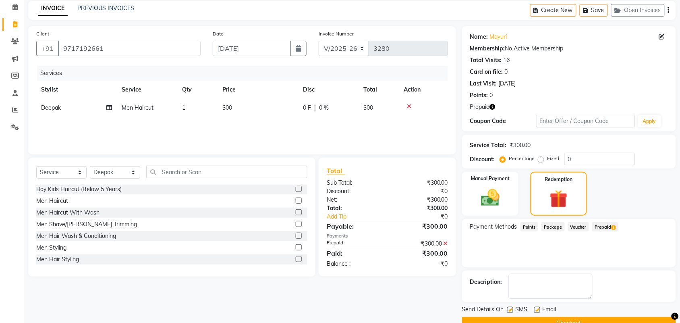
scroll to position [53, 0]
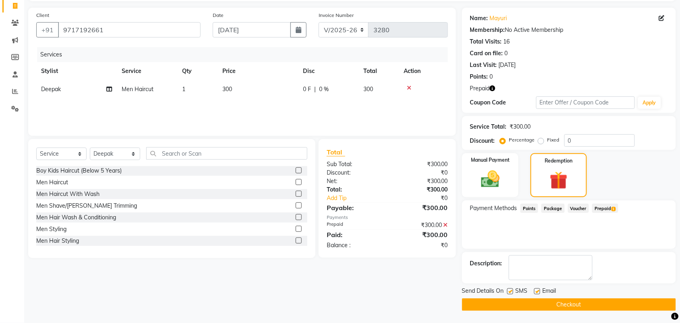
click at [664, 299] on button "Checkout" at bounding box center [569, 304] width 214 height 12
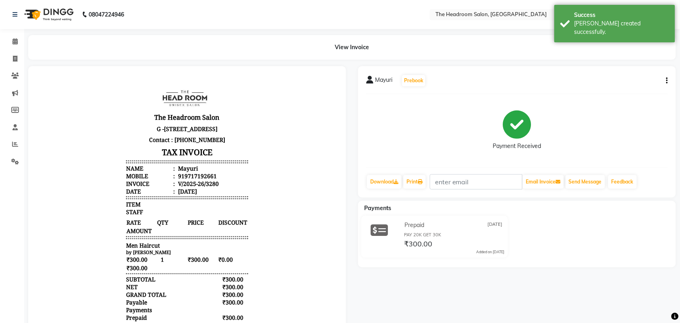
click at [664, 299] on div "Mayuri Prebook Payment Received Download Print Email Invoice Send Message Feedb…" at bounding box center [517, 233] width 330 height 334
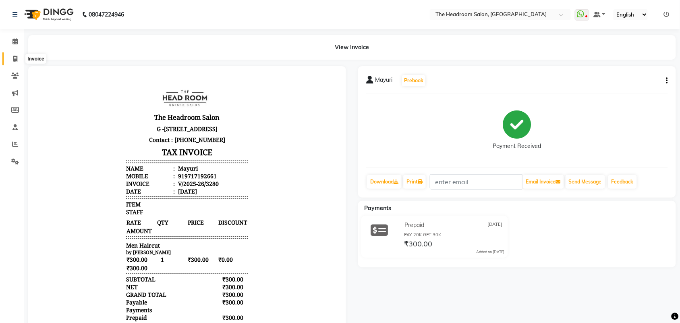
click at [15, 56] on icon at bounding box center [15, 59] width 4 height 6
select select "service"
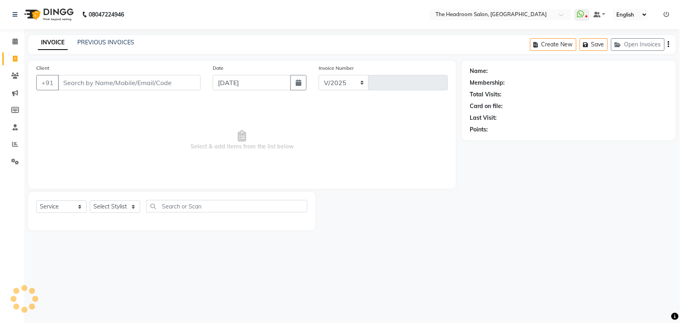
select select "6933"
type input "3281"
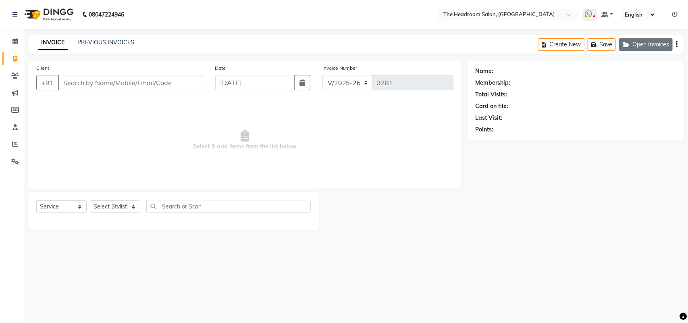
select select "58237"
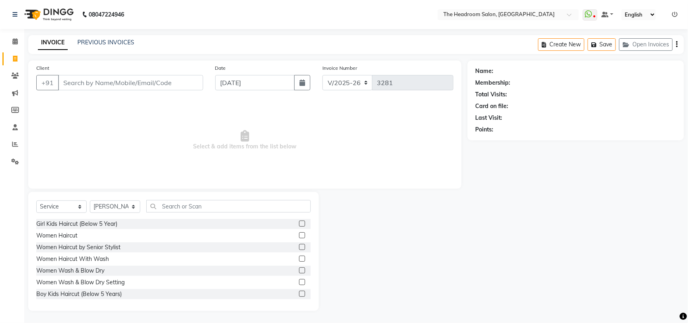
click at [641, 33] on div "08047224946 Select Location × The Headroom Salon, Sector 93 Gurugram WhatsApp S…" at bounding box center [344, 161] width 688 height 323
click at [639, 43] on button "Open Invoices" at bounding box center [646, 44] width 54 height 12
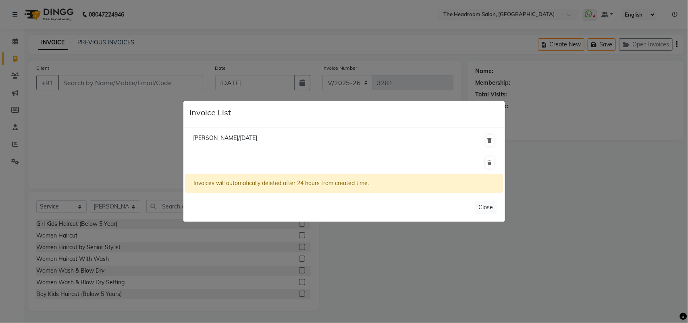
click at [298, 184] on div "Invoices will automatically deleted after 24 hours from created time." at bounding box center [344, 183] width 318 height 19
click at [297, 184] on div "Invoices will automatically deleted after 24 hours from created time." at bounding box center [344, 183] width 318 height 19
click at [228, 182] on div "Invoices will automatically deleted after 24 hours from created time." at bounding box center [344, 183] width 318 height 19
click at [221, 181] on div "Invoices will automatically deleted after 24 hours from created time." at bounding box center [344, 183] width 318 height 19
click at [221, 182] on div "Invoices will automatically deleted after 24 hours from created time." at bounding box center [344, 183] width 318 height 19
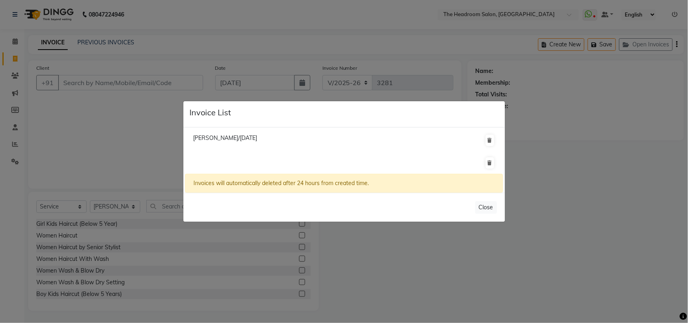
click at [214, 179] on div "Invoices will automatically deleted after 24 hours from created time." at bounding box center [344, 183] width 318 height 19
click at [491, 136] on button at bounding box center [490, 140] width 8 height 11
click at [489, 140] on icon at bounding box center [490, 140] width 4 height 5
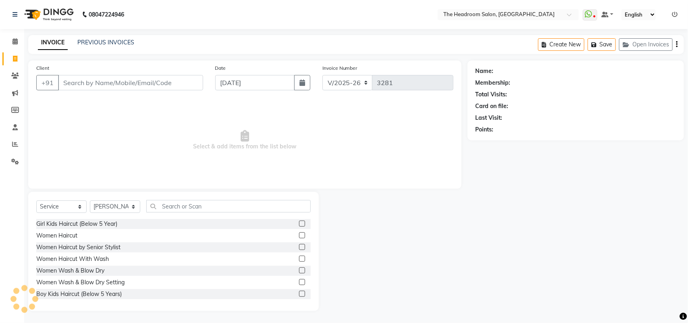
click at [489, 141] on icon at bounding box center [490, 142] width 4 height 5
click at [643, 42] on button "Open Invoices" at bounding box center [646, 44] width 54 height 12
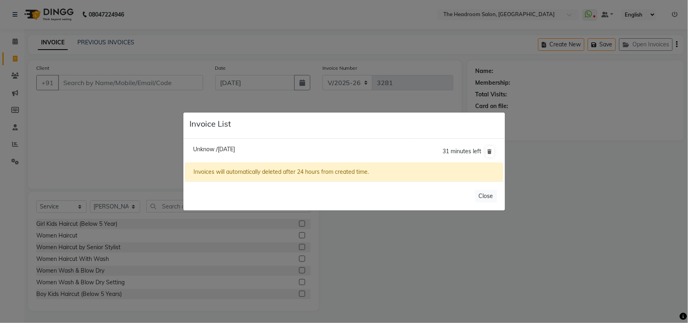
click at [200, 172] on div "Invoices will automatically deleted after 24 hours from created time." at bounding box center [344, 171] width 318 height 19
click at [204, 153] on li "Unknow /02 September 2025 31 minutes left" at bounding box center [344, 151] width 318 height 23
click at [200, 150] on span "Unknow /02 September 2025" at bounding box center [214, 148] width 42 height 7
type input "1234567890"
type input "02-09-2025"
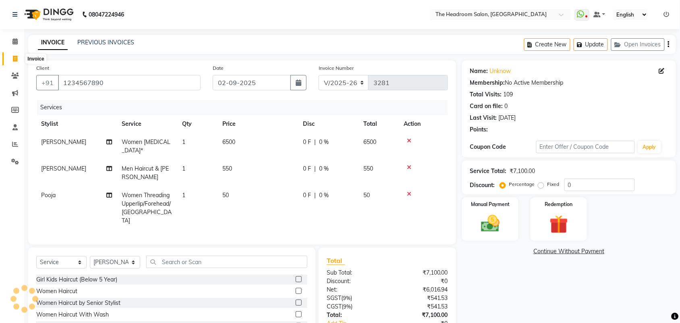
click at [17, 60] on icon at bounding box center [15, 59] width 4 height 6
select select "service"
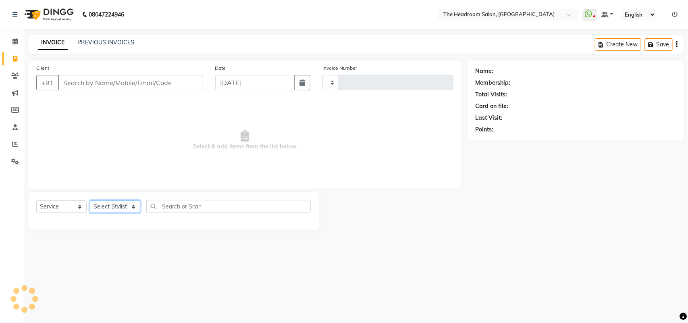
click at [133, 206] on select "Select Stylist" at bounding box center [115, 206] width 50 height 12
type input "3281"
select select "6933"
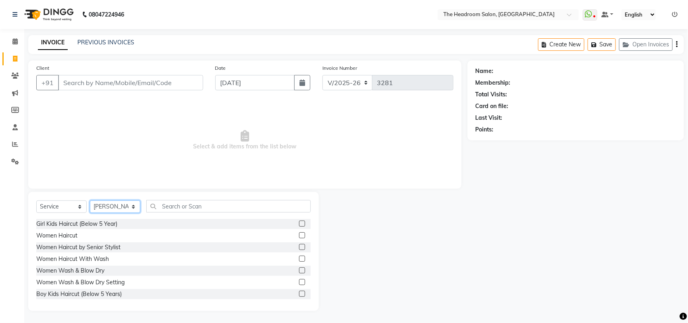
select select "58240"
click at [90, 200] on select "Select Stylist [PERSON_NAME] Deepak [PERSON_NAME] [PERSON_NAME] Manager [PERSON…" at bounding box center [115, 206] width 50 height 12
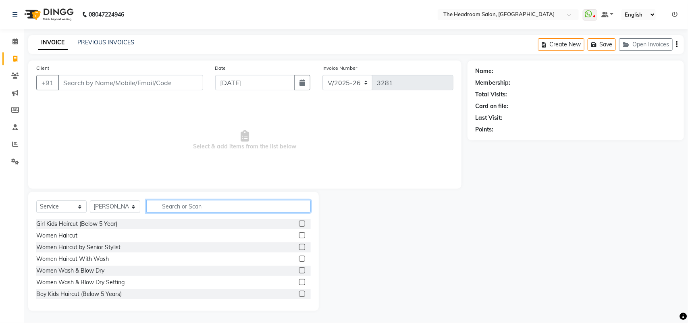
click at [172, 207] on input "text" at bounding box center [228, 206] width 164 height 12
type input "mo"
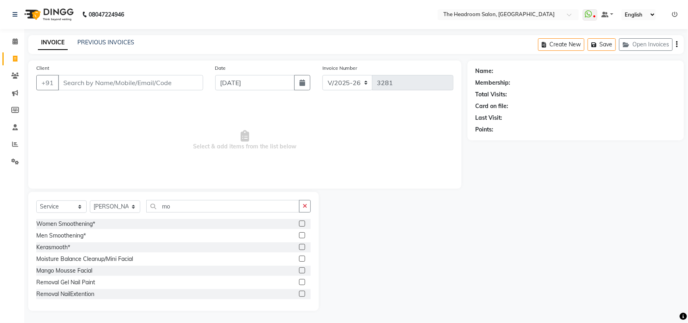
click at [299, 259] on label at bounding box center [302, 258] width 6 height 6
click at [299, 259] on input "checkbox" at bounding box center [301, 258] width 5 height 5
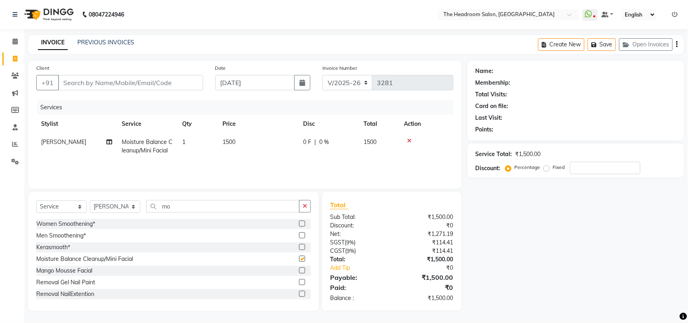
checkbox input "false"
click at [184, 210] on input "mo" at bounding box center [222, 206] width 153 height 12
click at [176, 209] on input "mo" at bounding box center [222, 206] width 153 height 12
type input "m"
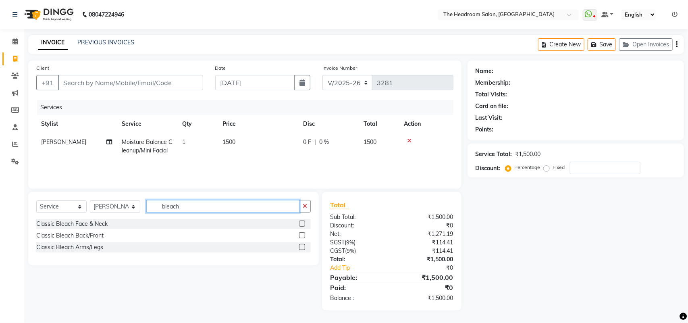
type input "bleach"
click at [302, 245] on label at bounding box center [302, 247] width 6 height 6
click at [302, 245] on input "checkbox" at bounding box center [301, 247] width 5 height 5
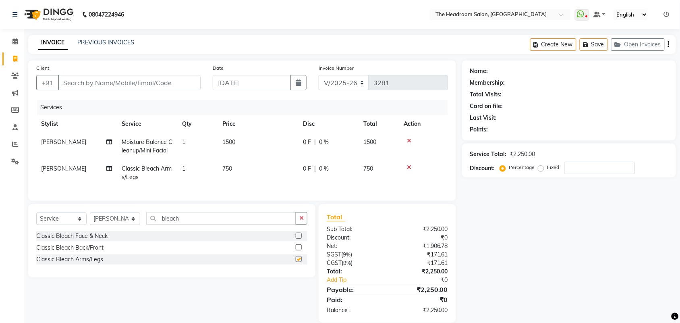
checkbox input "false"
click at [299, 250] on label at bounding box center [299, 247] width 6 height 6
click at [299, 250] on input "checkbox" at bounding box center [298, 247] width 5 height 5
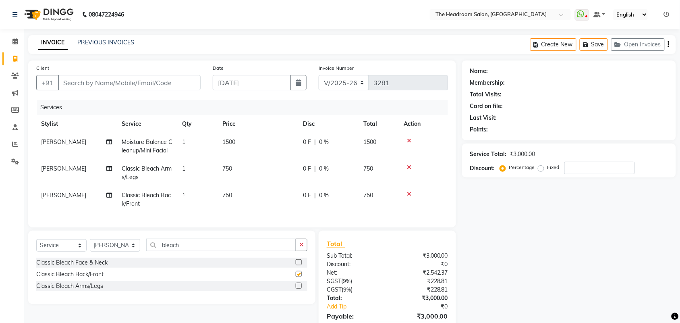
checkbox input "false"
click at [240, 193] on td "750" at bounding box center [258, 199] width 81 height 27
select select "58240"
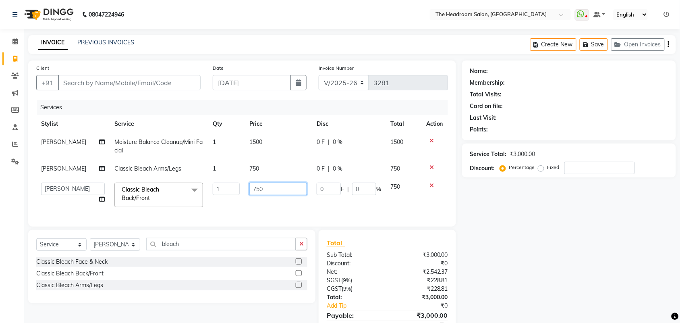
click at [263, 187] on input "750" at bounding box center [278, 189] width 58 height 12
type input "7"
type input "500"
click at [423, 187] on td at bounding box center [434, 195] width 27 height 34
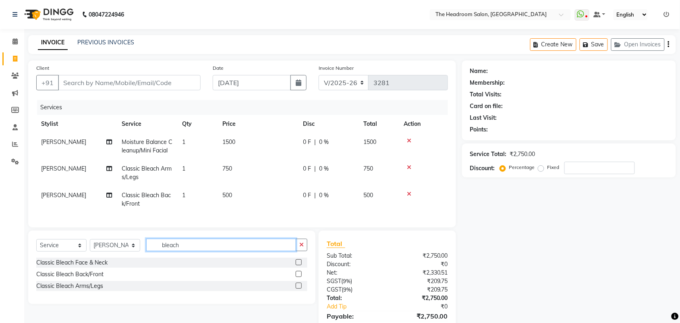
click at [180, 251] on input "bleach" at bounding box center [221, 245] width 150 height 12
type input "b"
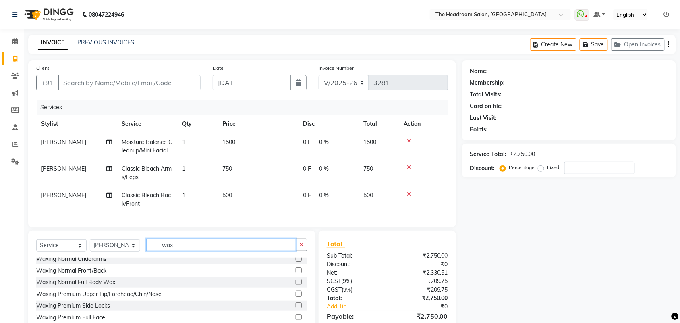
scroll to position [101, 0]
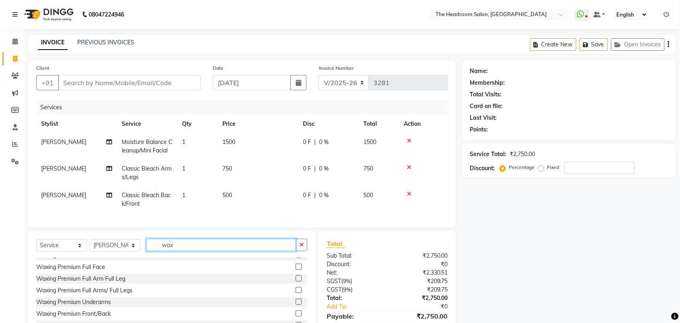
type input "wax"
click at [296, 293] on label at bounding box center [299, 290] width 6 height 6
click at [296, 293] on input "checkbox" at bounding box center [298, 290] width 5 height 5
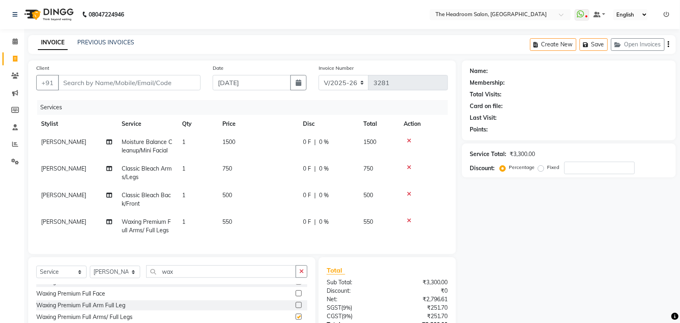
checkbox input "false"
click at [190, 272] on input "wax" at bounding box center [221, 271] width 150 height 12
click at [179, 278] on input "wax" at bounding box center [221, 271] width 150 height 12
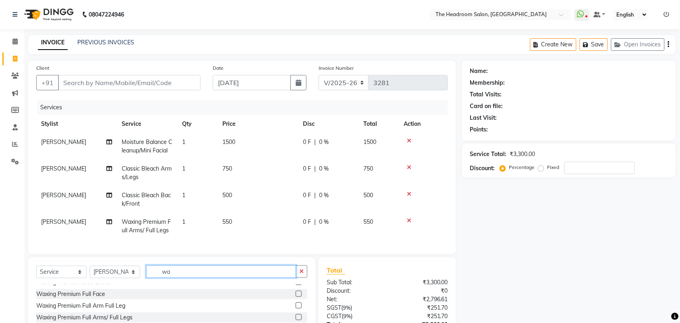
type input "w"
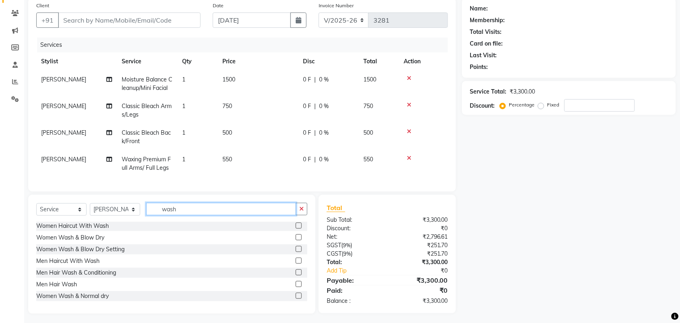
scroll to position [73, 0]
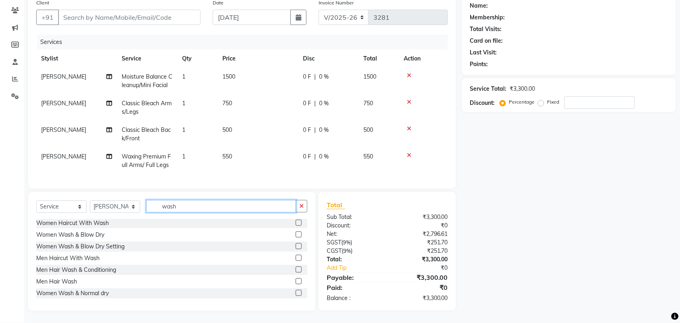
type input "wash"
click at [296, 295] on div at bounding box center [298, 294] width 5 height 8
click at [296, 289] on div at bounding box center [302, 293] width 12 height 10
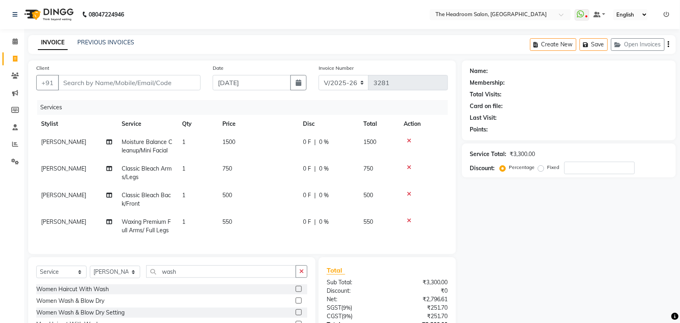
scroll to position [1, 0]
click at [286, 291] on div "Women Haircut With Wash" at bounding box center [171, 288] width 271 height 10
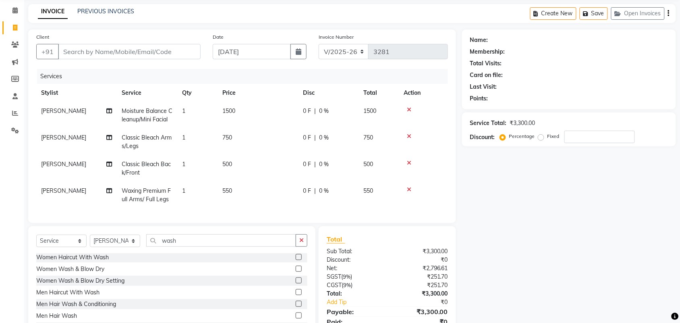
scroll to position [73, 0]
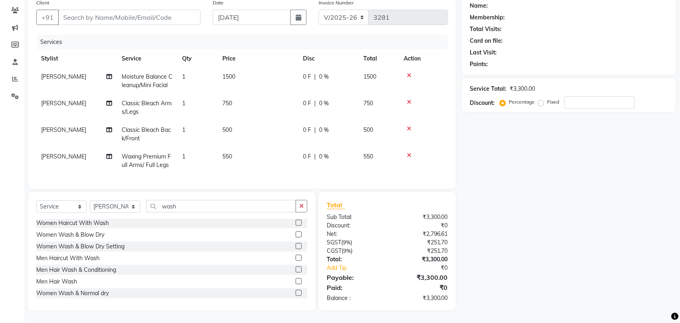
click at [296, 293] on label at bounding box center [299, 293] width 6 height 6
click at [296, 293] on input "checkbox" at bounding box center [298, 293] width 5 height 5
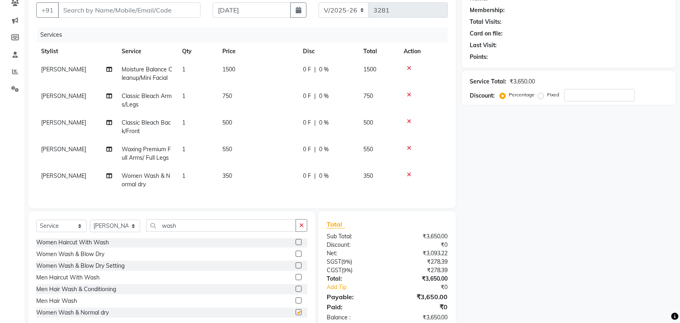
checkbox input "false"
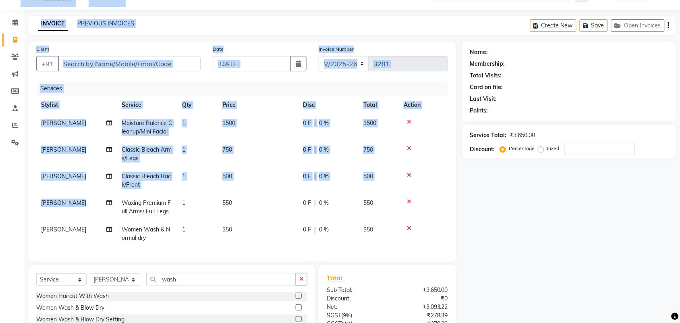
scroll to position [0, 0]
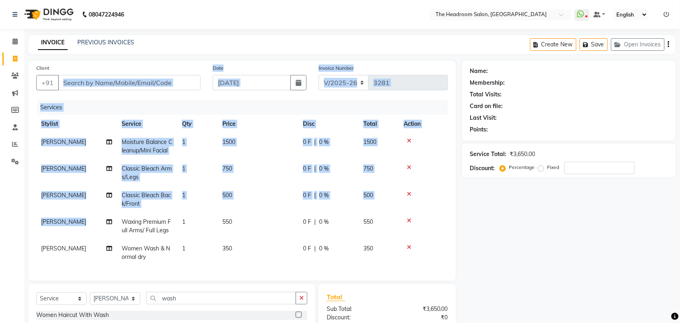
drag, startPoint x: 65, startPoint y: 60, endPoint x: 79, endPoint y: 77, distance: 22.0
click at [79, 77] on div "Client +91 Date 03-09-2025 Invoice Number V/2025 V/2025-26 3281 Services Stylis…" at bounding box center [242, 170] width 428 height 220
click at [79, 84] on input "Client" at bounding box center [129, 82] width 143 height 15
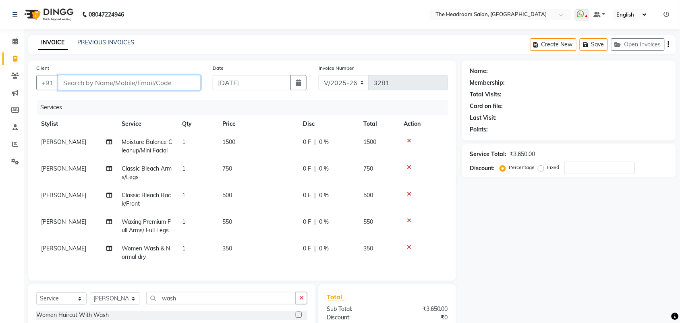
type input "p"
type input "0"
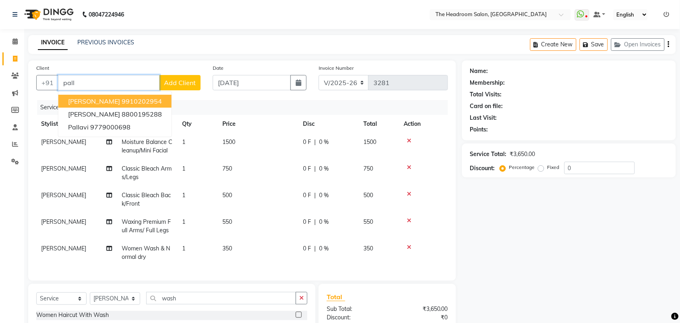
click at [106, 93] on ngb-typeahead-window "pallav 9910202954 pallvi 8800195288 Pallavi 9779000698" at bounding box center [115, 114] width 114 height 46
click at [122, 100] on ngb-highlight "9910202954" at bounding box center [142, 101] width 40 height 8
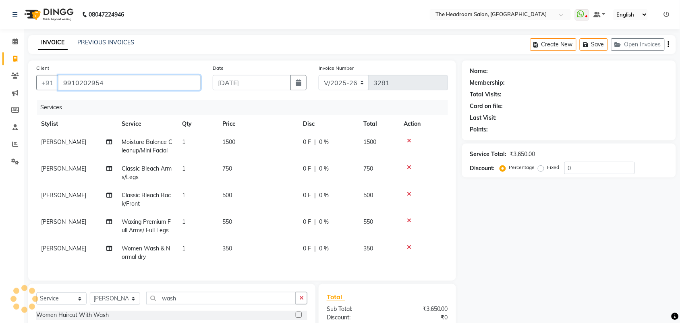
type input "9910202954"
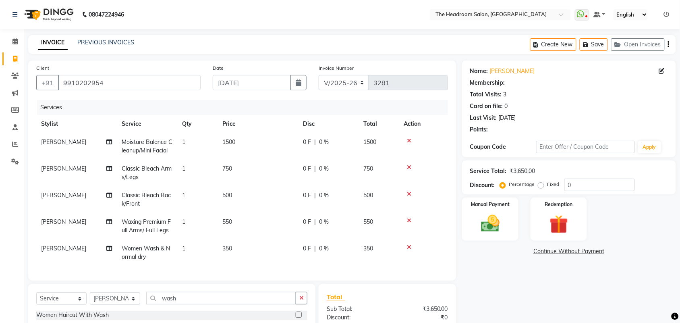
click at [450, 178] on div "Client +91 9910202954 Date 03-09-2025 Invoice Number V/2025 V/2025-26 3281 Serv…" at bounding box center [242, 170] width 428 height 220
click at [478, 224] on img at bounding box center [490, 223] width 31 height 22
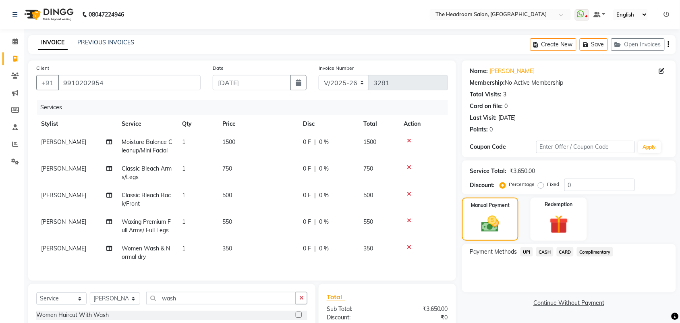
click at [527, 252] on span "UPI" at bounding box center [527, 251] width 12 height 9
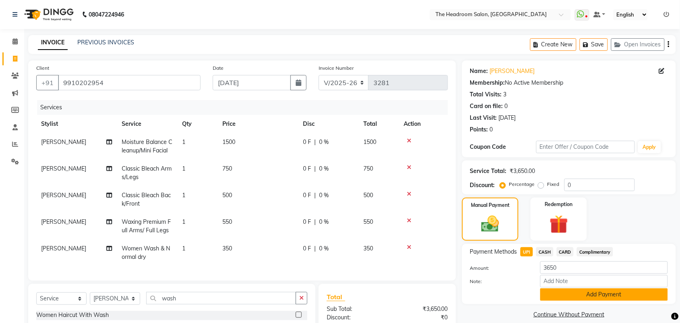
click at [572, 290] on button "Add Payment" at bounding box center [604, 294] width 128 height 12
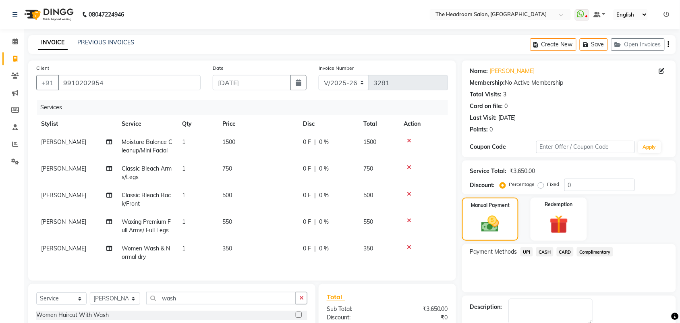
click at [679, 313] on div "Name: Pallav Membership: No Active Membership Total Visits: 3 Card on file: 0 L…" at bounding box center [572, 239] width 220 height 359
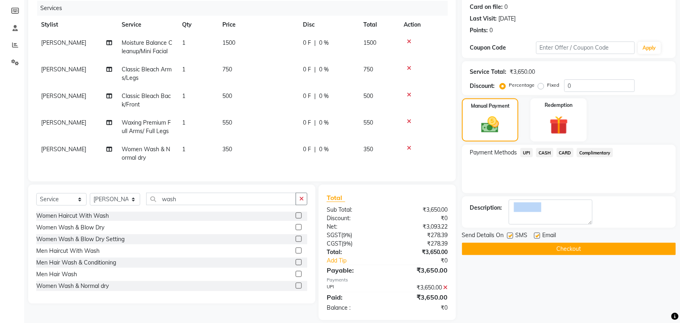
scroll to position [116, 0]
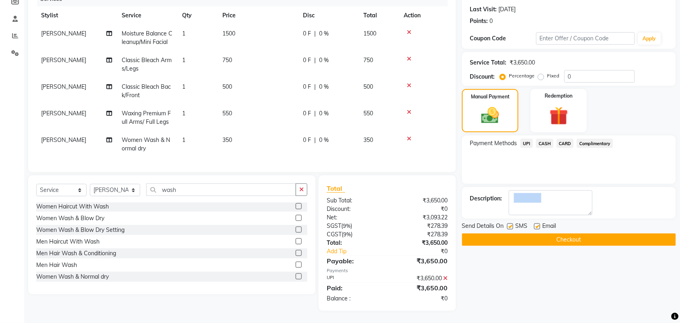
click at [573, 233] on button "Checkout" at bounding box center [569, 239] width 214 height 12
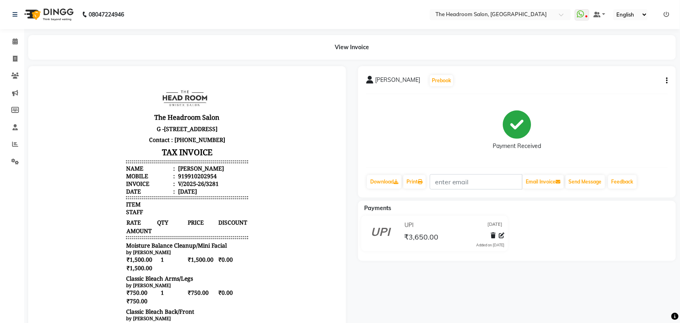
click at [578, 242] on div "UPI 03-09-2025 ₹3,650.00 Added on 03-09-2025" at bounding box center [517, 235] width 330 height 39
click at [15, 61] on icon at bounding box center [15, 59] width 4 height 6
select select "service"
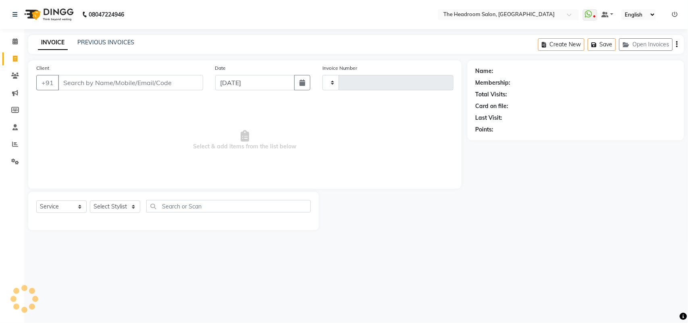
type input "3282"
select select "6933"
select select "58237"
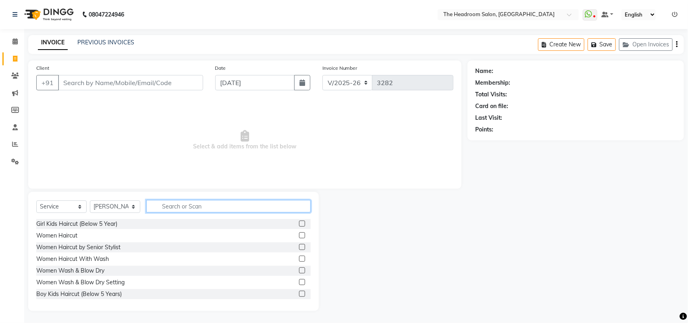
click at [162, 209] on input "text" at bounding box center [228, 206] width 164 height 12
type input "men"
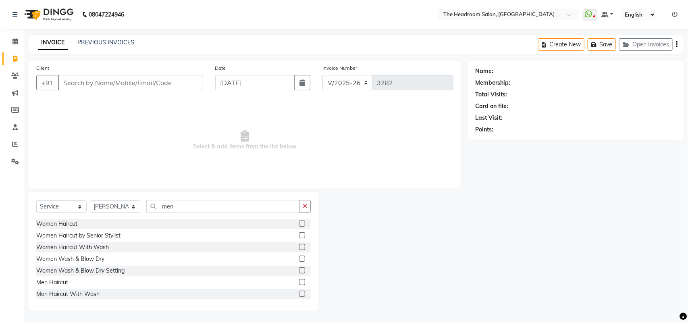
click at [299, 291] on label at bounding box center [302, 294] width 6 height 6
click at [299, 291] on input "checkbox" at bounding box center [301, 293] width 5 height 5
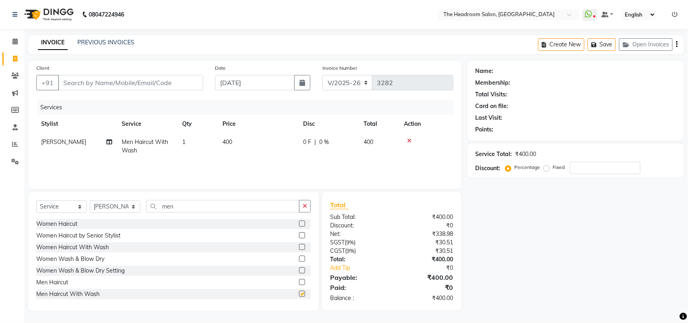
checkbox input "false"
click at [93, 83] on input "Client" at bounding box center [130, 82] width 145 height 15
click at [92, 81] on input "Client" at bounding box center [130, 82] width 145 height 15
type input "9"
type input "0"
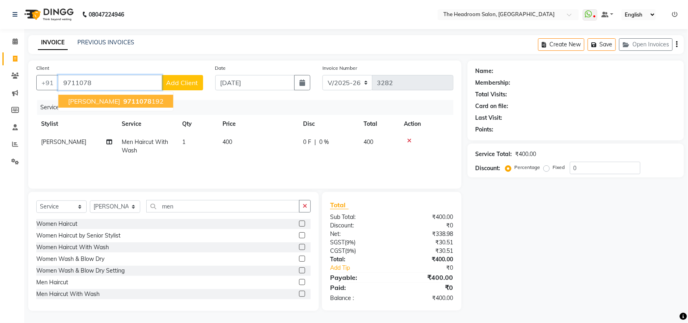
click at [123, 101] on span "9711078" at bounding box center [137, 101] width 28 height 8
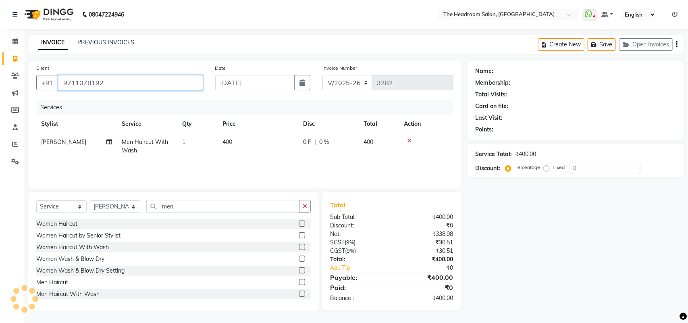
type input "9711078192"
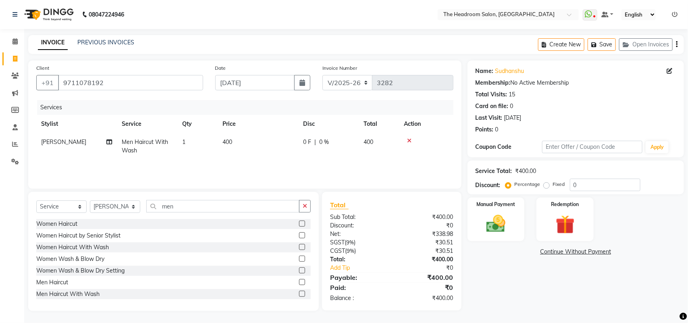
click at [322, 228] on div "Total Sub Total: ₹400.00 Discount: ₹0 Net: ₹338.98 SGST ( 9% ) ₹30.51 CGST ( 9%…" at bounding box center [391, 251] width 139 height 118
click at [482, 230] on img at bounding box center [496, 223] width 32 height 23
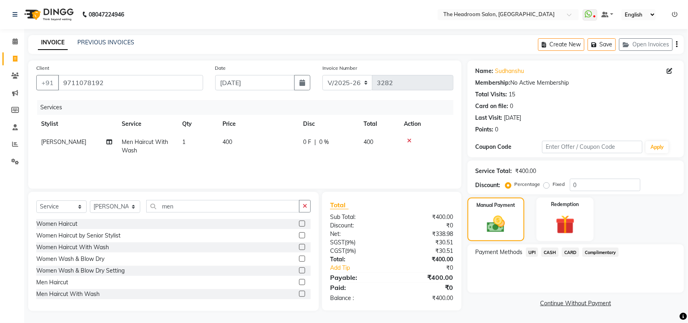
click at [528, 250] on span "UPI" at bounding box center [532, 251] width 12 height 9
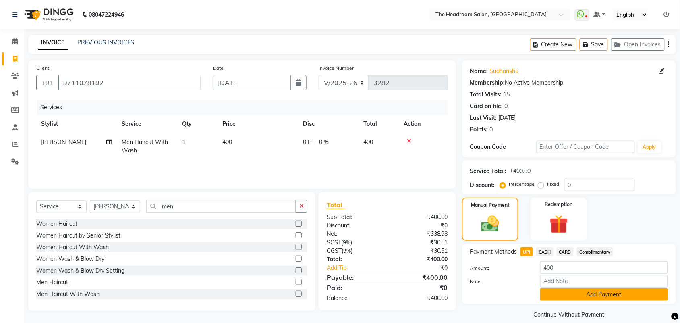
click at [587, 293] on button "Add Payment" at bounding box center [604, 294] width 128 height 12
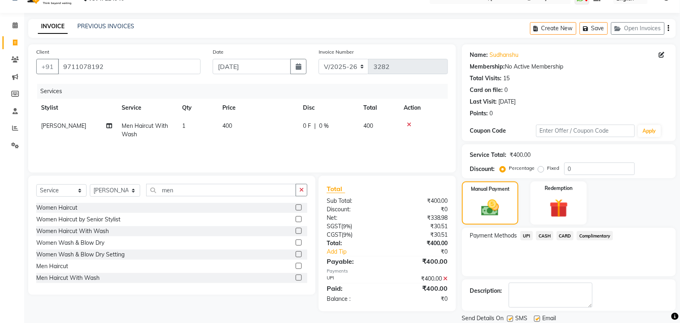
scroll to position [40, 0]
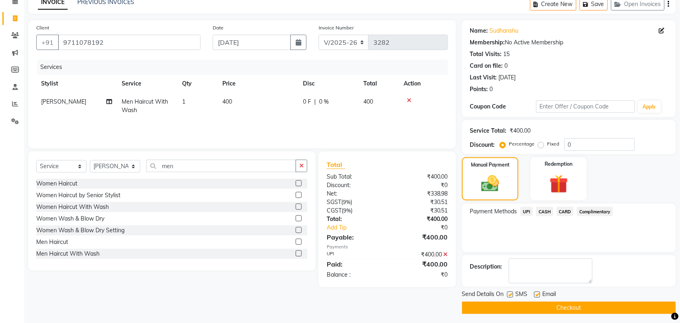
click at [603, 320] on main "INVOICE PREVIOUS INVOICES Create New Save Open Invoices Client +91 9711078192 D…" at bounding box center [352, 160] width 656 height 331
click at [598, 307] on button "Checkout" at bounding box center [569, 307] width 214 height 12
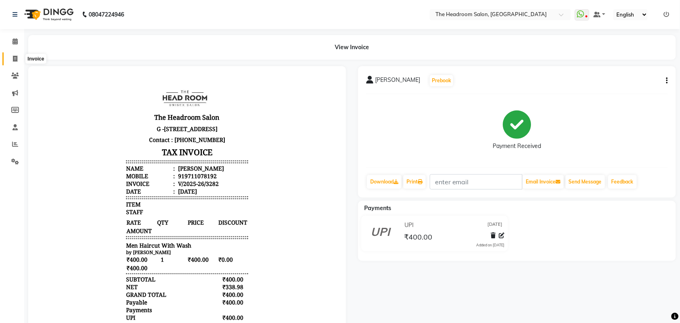
click at [15, 59] on icon at bounding box center [15, 59] width 4 height 6
select select "service"
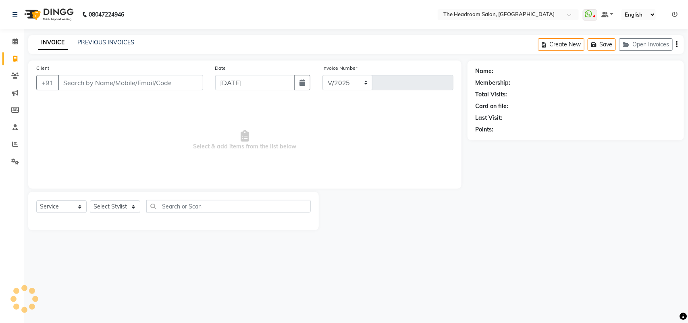
select select "6933"
type input "3283"
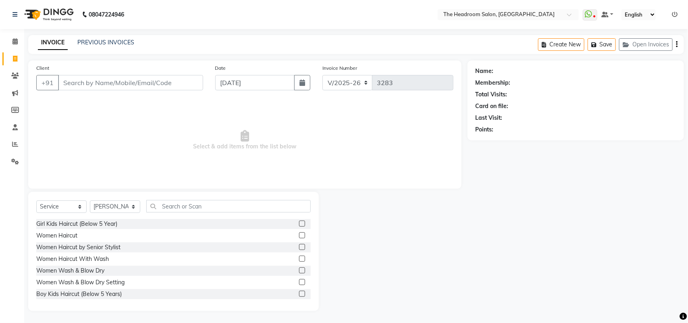
click at [0, 115] on li "Members" at bounding box center [12, 110] width 24 height 17
click at [133, 202] on select "Select Stylist [PERSON_NAME] Deepak [PERSON_NAME] [PERSON_NAME] Manager [PERSON…" at bounding box center [115, 206] width 50 height 12
select select "87934"
click at [90, 200] on select "Select Stylist [PERSON_NAME] Deepak [PERSON_NAME] [PERSON_NAME] Manager [PERSON…" at bounding box center [115, 206] width 50 height 12
click at [299, 258] on label at bounding box center [302, 258] width 6 height 6
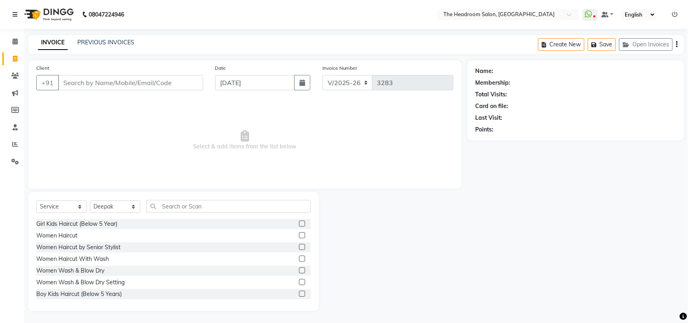
click at [299, 258] on input "checkbox" at bounding box center [301, 258] width 5 height 5
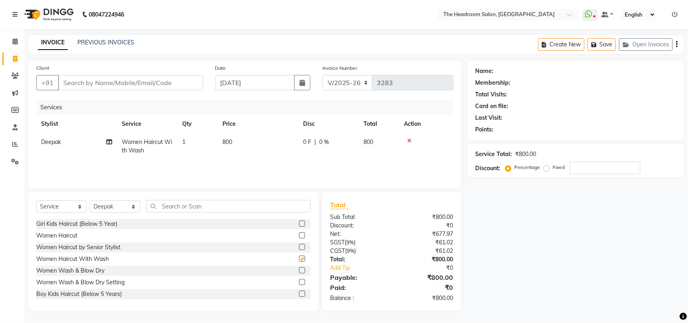
checkbox input "false"
click at [135, 209] on select "Select Stylist [PERSON_NAME] Deepak [PERSON_NAME] [PERSON_NAME] Manager [PERSON…" at bounding box center [115, 206] width 50 height 12
select select "79453"
click at [90, 200] on select "Select Stylist [PERSON_NAME] Deepak [PERSON_NAME] [PERSON_NAME] Manager [PERSON…" at bounding box center [115, 206] width 50 height 12
click at [173, 205] on input "text" at bounding box center [228, 206] width 164 height 12
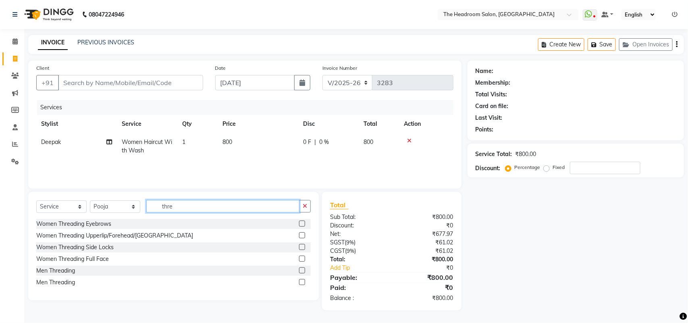
type input "thre"
click at [301, 224] on label at bounding box center [302, 223] width 6 height 6
click at [301, 224] on input "checkbox" at bounding box center [301, 223] width 5 height 5
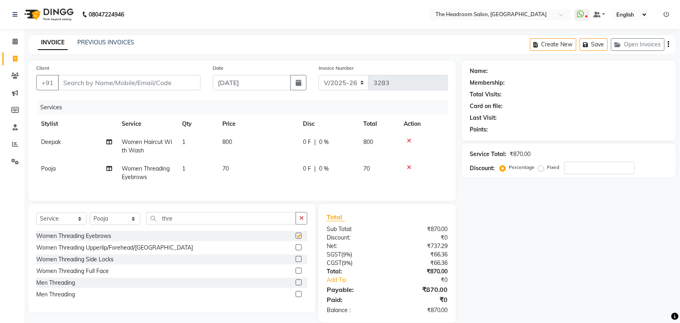
checkbox input "false"
click at [105, 82] on input "Client" at bounding box center [129, 82] width 143 height 15
type input "7"
type input "0"
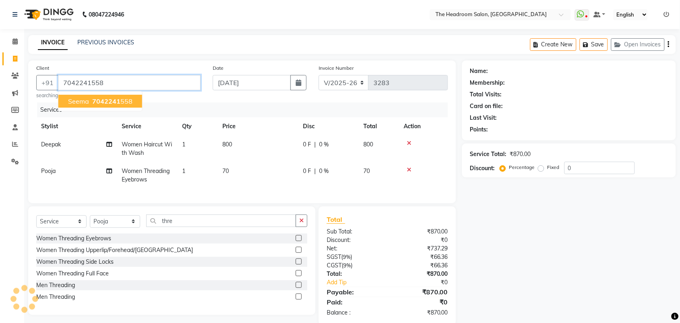
type input "7042241558"
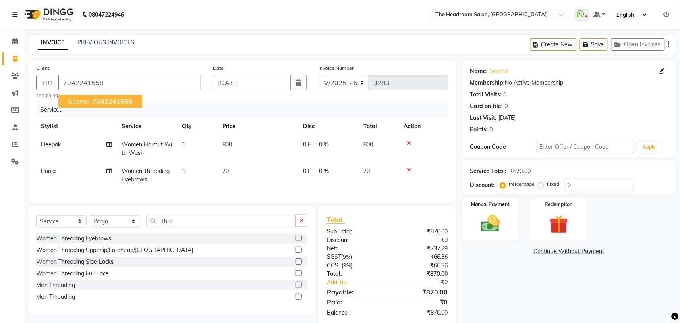
click at [104, 97] on span "7042241558" at bounding box center [112, 101] width 40 height 8
click at [492, 230] on img at bounding box center [490, 223] width 31 height 22
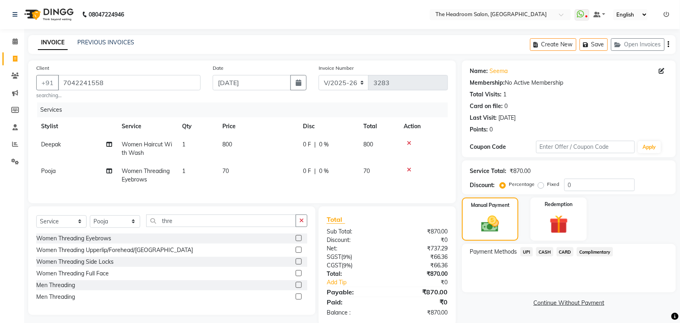
click at [546, 251] on span "CASH" at bounding box center [544, 251] width 17 height 9
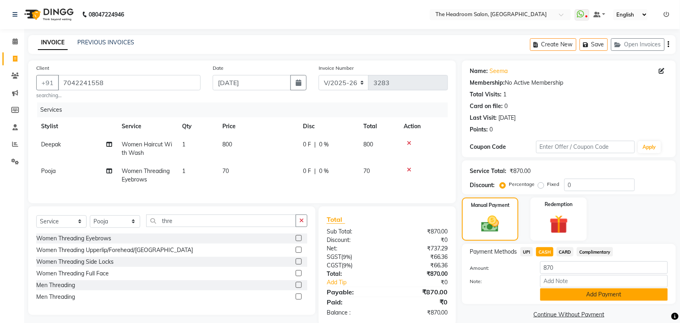
click at [577, 291] on button "Add Payment" at bounding box center [604, 294] width 128 height 12
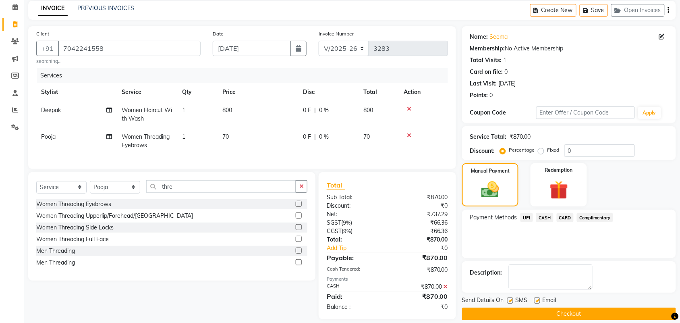
scroll to position [50, 0]
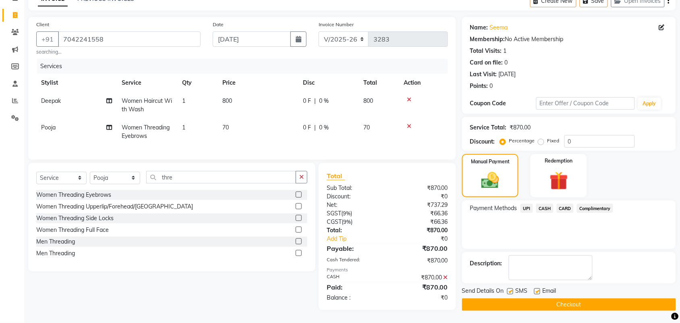
click at [618, 301] on button "Checkout" at bounding box center [569, 304] width 214 height 12
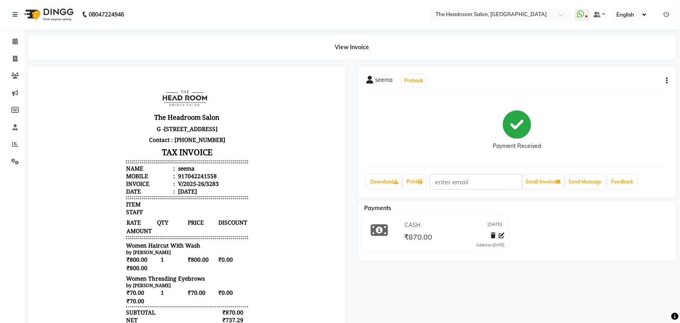
click at [77, 177] on body "The Headroom Salon G -6 C, D, E&F Jms Cross Walk Mall, Sector 93 Gurugram 12250…" at bounding box center [186, 234] width 295 height 315
click at [13, 56] on icon at bounding box center [15, 59] width 4 height 6
select select "service"
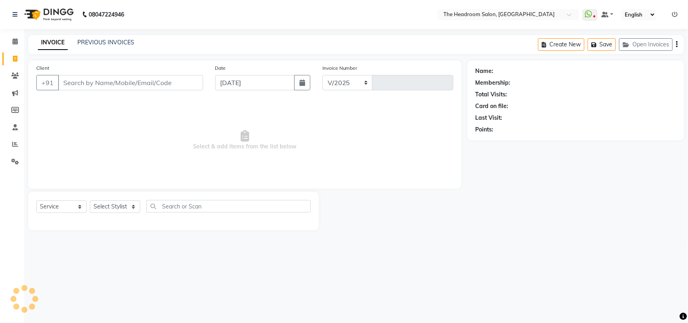
select select "6933"
type input "3284"
click at [129, 202] on select "Select Stylist" at bounding box center [115, 206] width 50 height 12
click at [133, 208] on select "Select Stylist" at bounding box center [115, 206] width 50 height 12
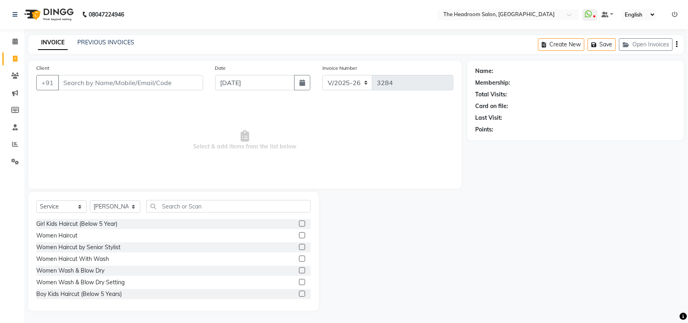
click at [131, 199] on div "Select Service Product Membership Package Voucher Prepaid Gift Card Select Styl…" at bounding box center [173, 251] width 291 height 119
click at [131, 203] on select "Select Stylist [PERSON_NAME] Deepak [PERSON_NAME] [PERSON_NAME] Manager [PERSON…" at bounding box center [115, 206] width 50 height 12
select select "59608"
click at [90, 200] on select "Select Stylist [PERSON_NAME] Deepak [PERSON_NAME] [PERSON_NAME] Manager [PERSON…" at bounding box center [115, 206] width 50 height 12
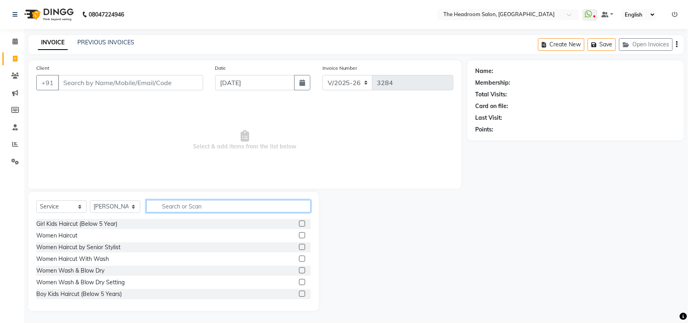
click at [164, 212] on input "text" at bounding box center [228, 206] width 164 height 12
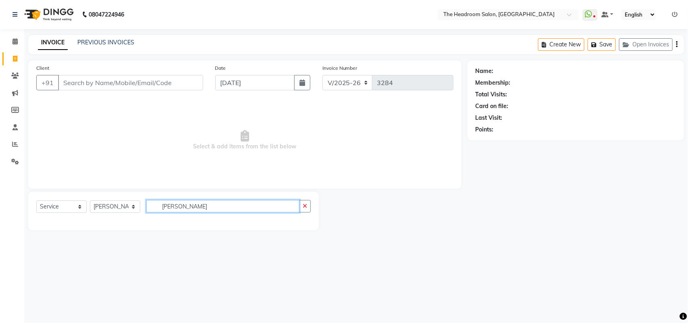
click at [187, 205] on input "gail" at bounding box center [222, 206] width 153 height 12
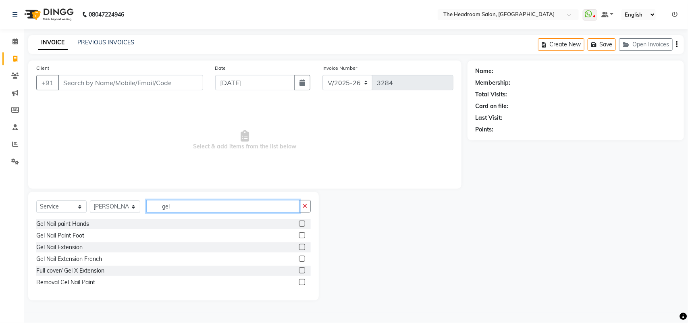
type input "gel"
click at [301, 225] on label at bounding box center [302, 223] width 6 height 6
click at [301, 225] on input "checkbox" at bounding box center [301, 223] width 5 height 5
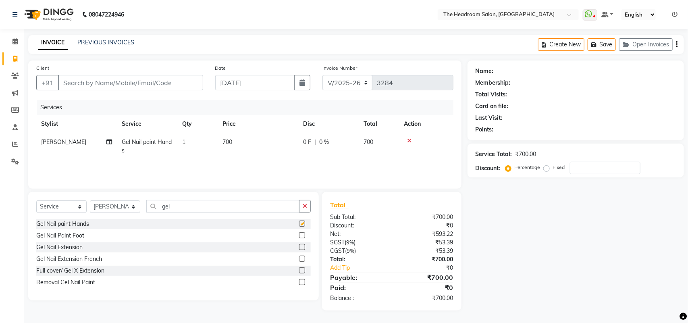
checkbox input "false"
click at [75, 83] on input "Client" at bounding box center [130, 82] width 145 height 15
drag, startPoint x: 77, startPoint y: 87, endPoint x: 220, endPoint y: 136, distance: 151.0
click at [220, 136] on div "Client +91 Date 03-09-2025 Invoice Number V/2025 V/2025-26 3284 Services Stylis…" at bounding box center [244, 124] width 433 height 128
click at [411, 136] on td at bounding box center [426, 146] width 54 height 27
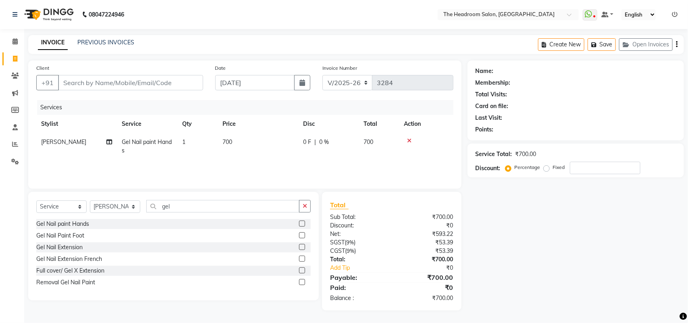
click at [407, 140] on icon at bounding box center [409, 141] width 4 height 6
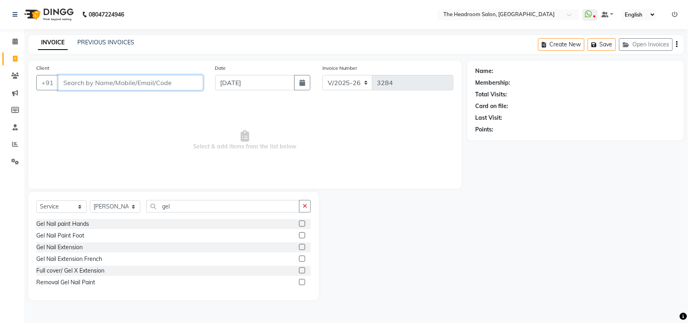
click at [81, 83] on input "Client" at bounding box center [130, 82] width 145 height 15
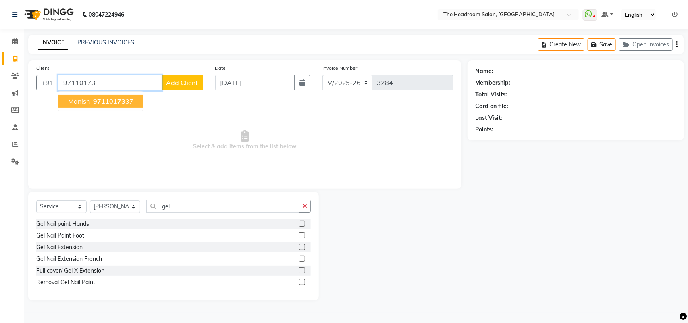
click at [82, 98] on span "manish" at bounding box center [79, 101] width 22 height 8
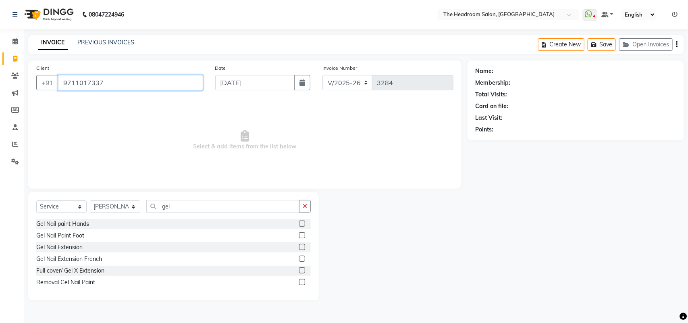
type input "9711017337"
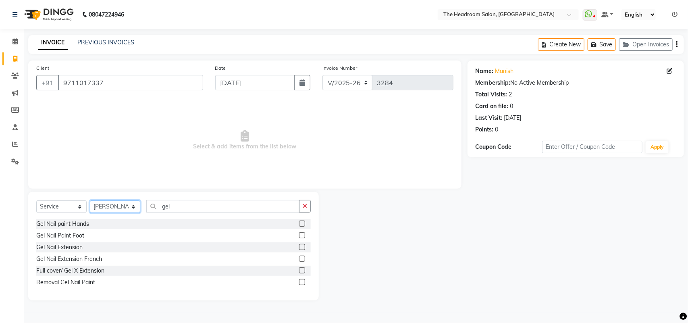
click at [128, 205] on select "Select Stylist [PERSON_NAME] Deepak [PERSON_NAME] [PERSON_NAME] Manager [PERSON…" at bounding box center [115, 206] width 50 height 12
select select "58238"
click at [90, 200] on select "Select Stylist [PERSON_NAME] Deepak [PERSON_NAME] [PERSON_NAME] Manager [PERSON…" at bounding box center [115, 206] width 50 height 12
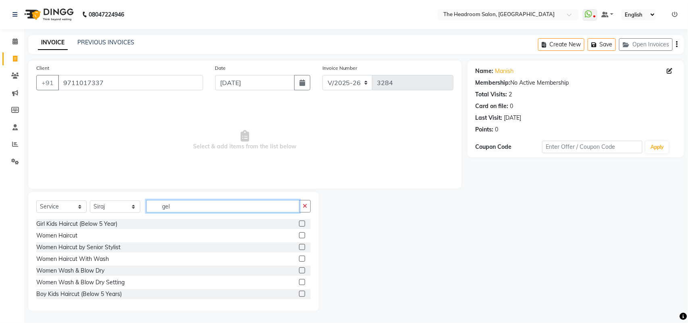
click at [176, 206] on input "gel" at bounding box center [222, 206] width 153 height 12
type input "g"
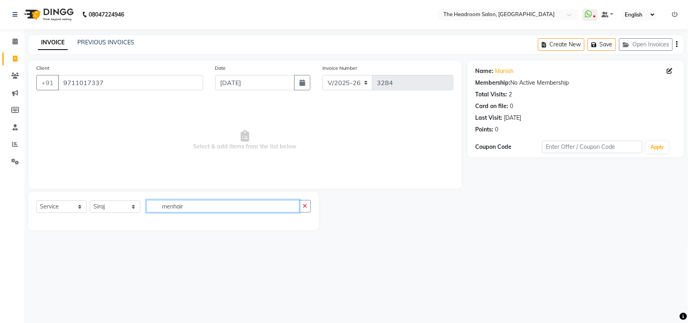
click at [191, 205] on input "menhair" at bounding box center [222, 206] width 153 height 12
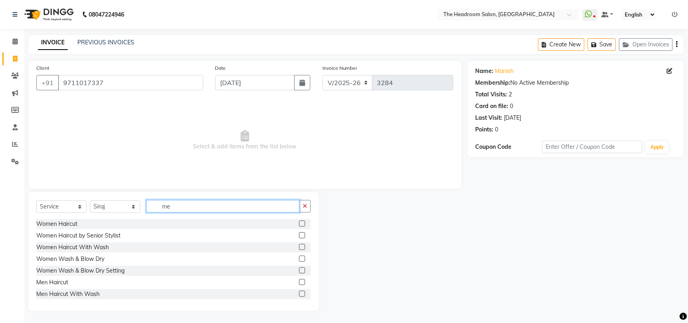
type input "m"
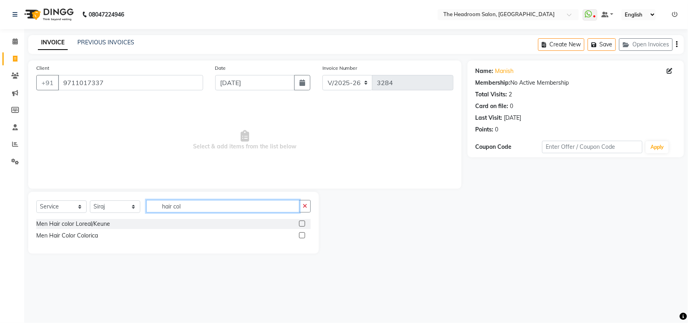
type input "hair col"
click at [302, 236] on label at bounding box center [302, 235] width 6 height 6
click at [302, 236] on input "checkbox" at bounding box center [301, 235] width 5 height 5
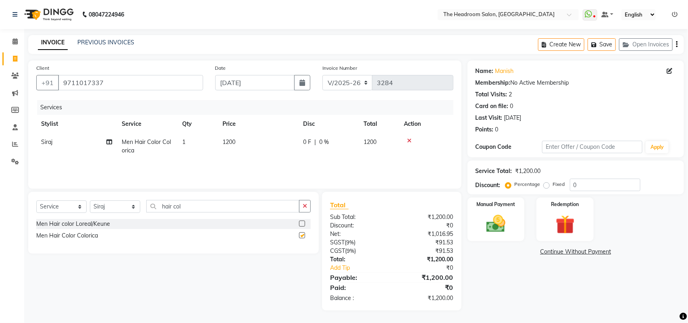
checkbox input "false"
click at [496, 236] on div "Manual Payment" at bounding box center [496, 220] width 60 height 46
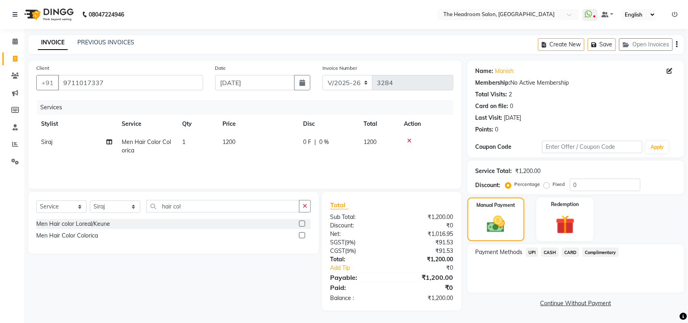
click at [533, 253] on span "UPI" at bounding box center [532, 251] width 12 height 9
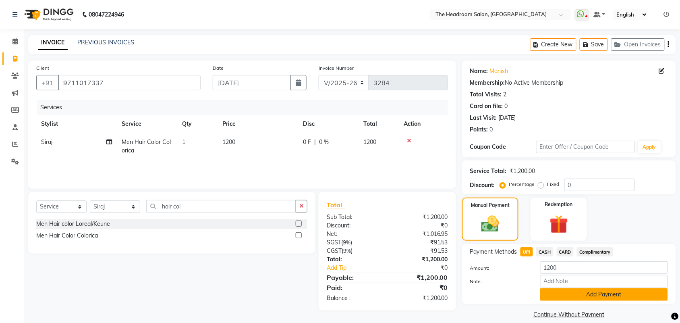
click at [565, 288] on button "Add Payment" at bounding box center [604, 294] width 128 height 12
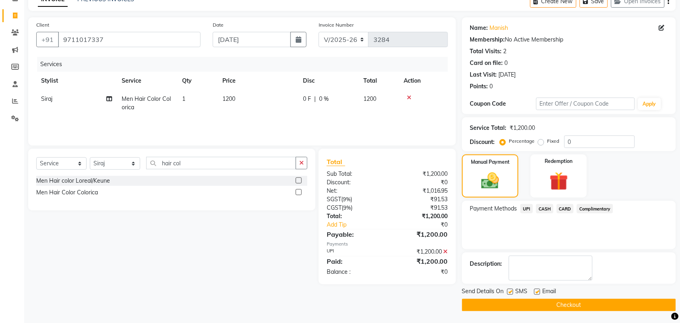
scroll to position [44, 0]
click at [609, 307] on button "Checkout" at bounding box center [569, 304] width 214 height 12
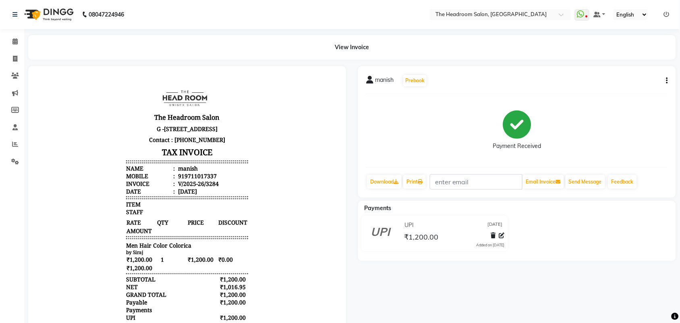
click at [108, 157] on body "The Headroom Salon G -6 C, D, E&F Jms Cross Walk Mall, Sector 93 Gurugram 12250…" at bounding box center [186, 218] width 295 height 282
click at [13, 54] on span at bounding box center [15, 58] width 14 height 9
select select "service"
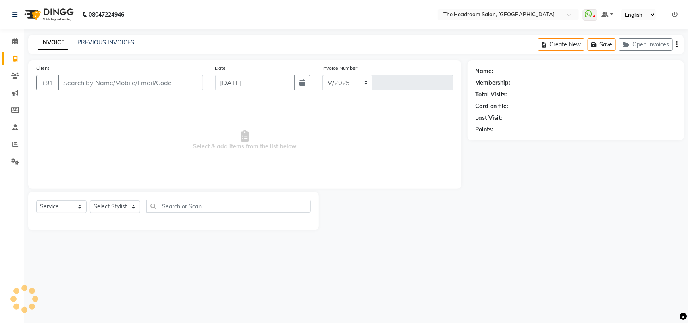
select select "6933"
type input "3285"
click at [133, 206] on select "Select Stylist" at bounding box center [115, 206] width 50 height 12
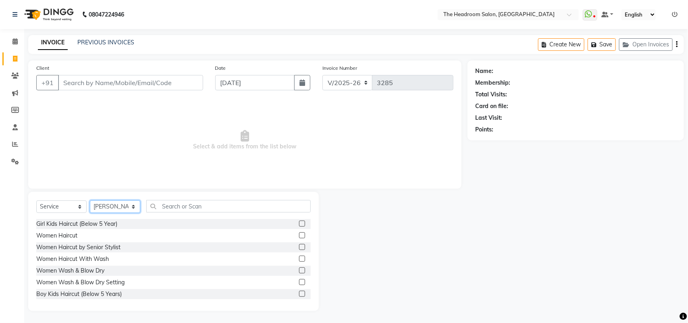
select select "59608"
click at [90, 200] on select "Select Stylist [PERSON_NAME] Deepak [PERSON_NAME] [PERSON_NAME] Manager [PERSON…" at bounding box center [115, 206] width 50 height 12
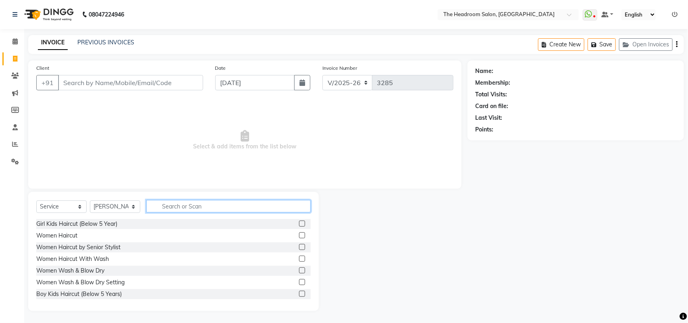
click at [170, 208] on input "text" at bounding box center [228, 206] width 164 height 12
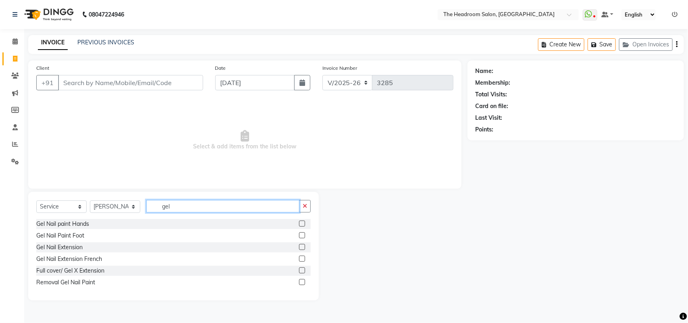
type input "gel"
click at [302, 222] on label at bounding box center [302, 223] width 6 height 6
click at [302, 222] on input "checkbox" at bounding box center [301, 223] width 5 height 5
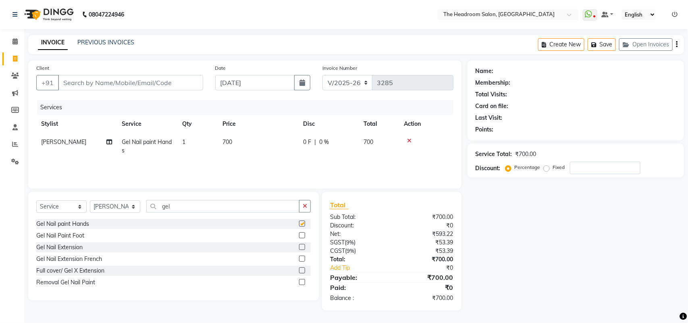
checkbox input "false"
click at [133, 206] on select "Select Stylist [PERSON_NAME] Deepak [PERSON_NAME] [PERSON_NAME] Manager [PERSON…" at bounding box center [115, 206] width 50 height 12
select select "79453"
click at [90, 200] on select "Select Stylist [PERSON_NAME] Deepak [PERSON_NAME] [PERSON_NAME] Manager [PERSON…" at bounding box center [115, 206] width 50 height 12
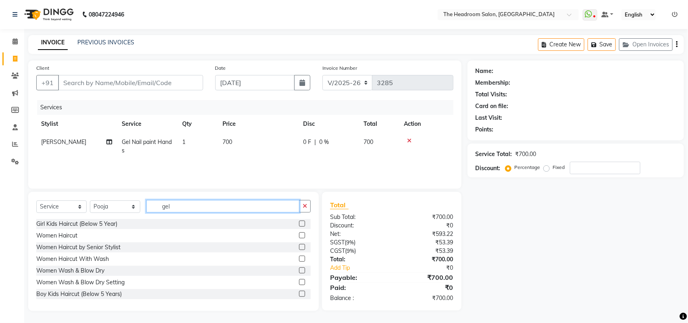
click at [175, 203] on input "gel" at bounding box center [222, 206] width 153 height 12
type input "g"
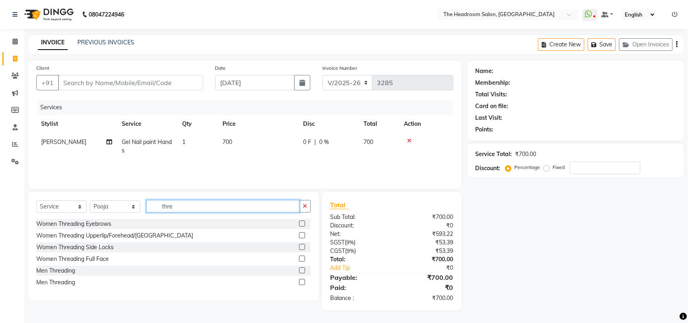
type input "thre"
click at [302, 223] on label at bounding box center [302, 223] width 6 height 6
click at [302, 223] on input "checkbox" at bounding box center [301, 223] width 5 height 5
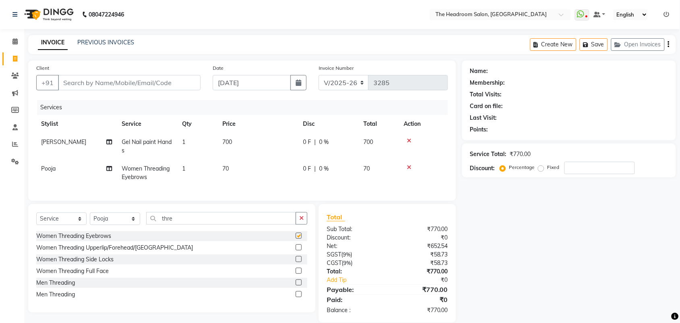
checkbox input "false"
click at [181, 224] on input "thre" at bounding box center [221, 218] width 150 height 12
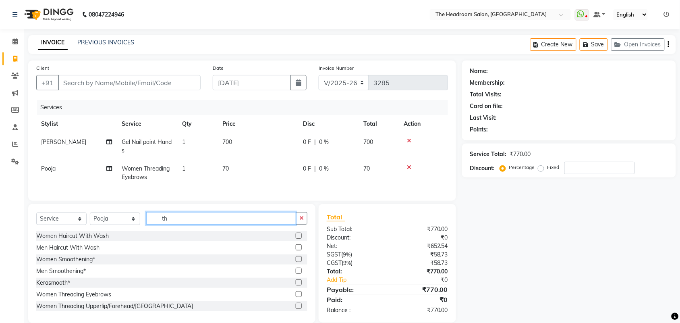
type input "t"
click at [180, 221] on input "wax" at bounding box center [221, 218] width 150 height 12
type input "w"
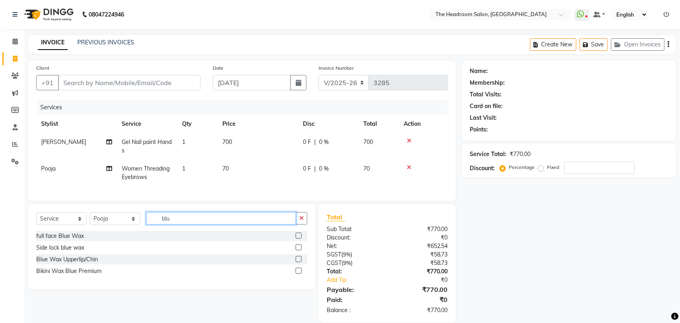
type input "blu"
click at [297, 262] on label at bounding box center [299, 259] width 6 height 6
click at [297, 262] on input "checkbox" at bounding box center [298, 259] width 5 height 5
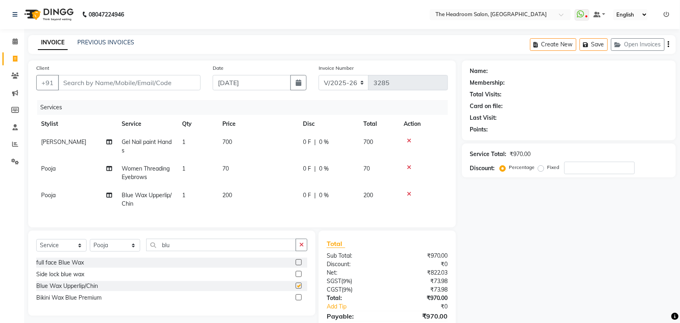
checkbox input "false"
click at [190, 191] on td "1" at bounding box center [197, 199] width 40 height 27
select select "79453"
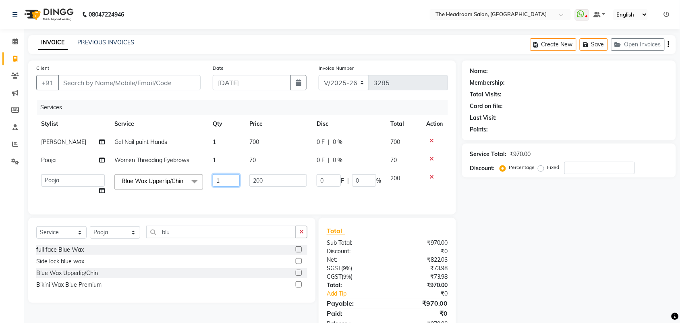
click at [220, 176] on input "1" at bounding box center [226, 180] width 27 height 12
type input "2"
click at [410, 168] on tr "Pooja Women Threading Eyebrows 1 70 0 F | 0 % 70" at bounding box center [242, 160] width 412 height 18
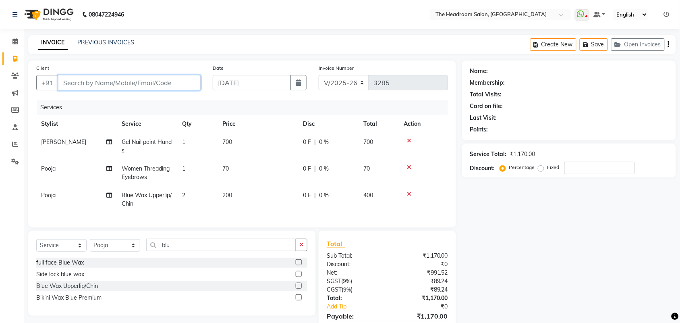
click at [88, 84] on input "Client" at bounding box center [129, 82] width 143 height 15
type input "8"
type input "0"
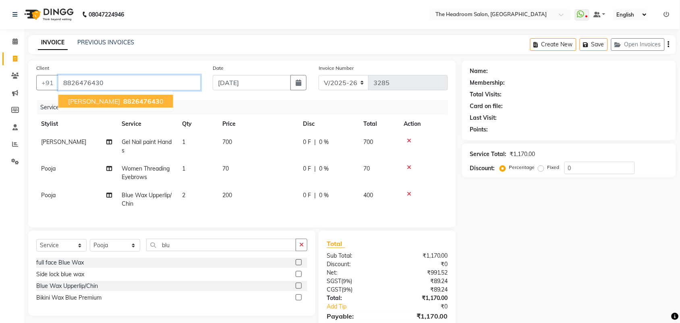
type input "8826476430"
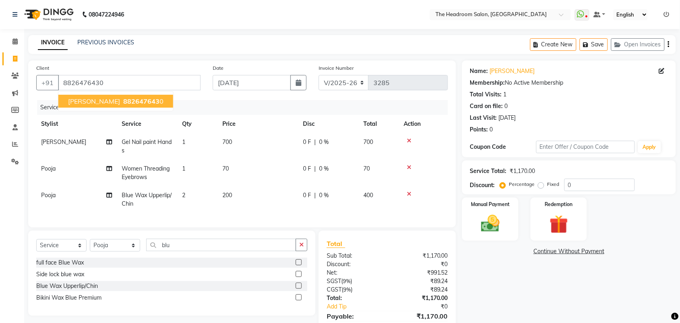
click at [87, 97] on span "[PERSON_NAME]" at bounding box center [94, 101] width 52 height 8
click at [505, 225] on img at bounding box center [490, 223] width 31 height 22
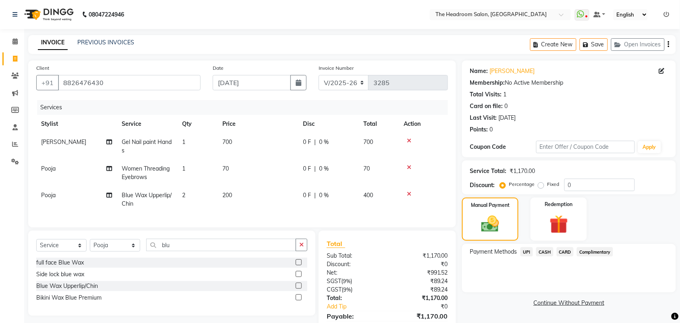
click at [527, 250] on span "UPI" at bounding box center [527, 251] width 12 height 9
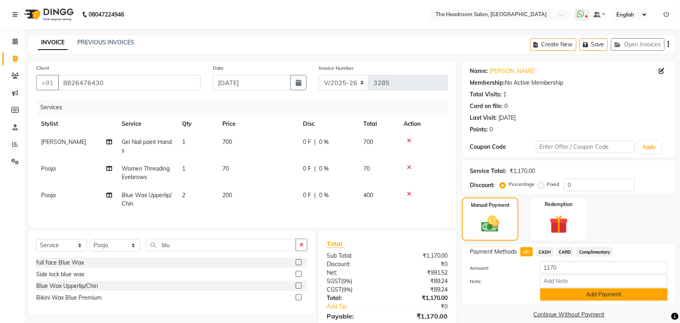
click at [577, 291] on button "Add Payment" at bounding box center [604, 294] width 128 height 12
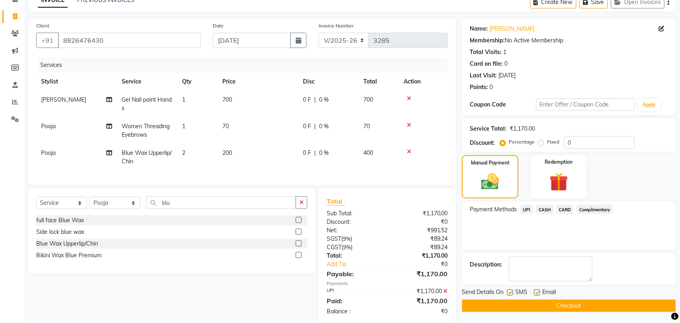
scroll to position [62, 0]
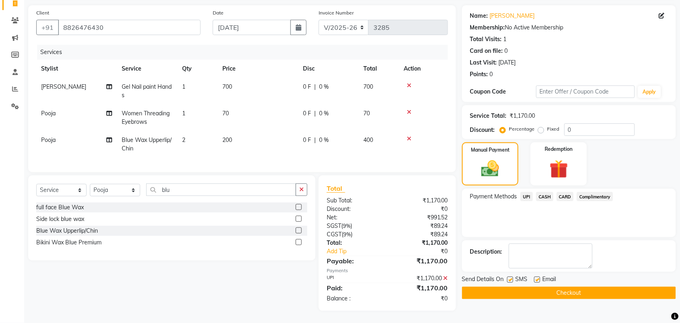
click at [623, 286] on button "Checkout" at bounding box center [569, 292] width 214 height 12
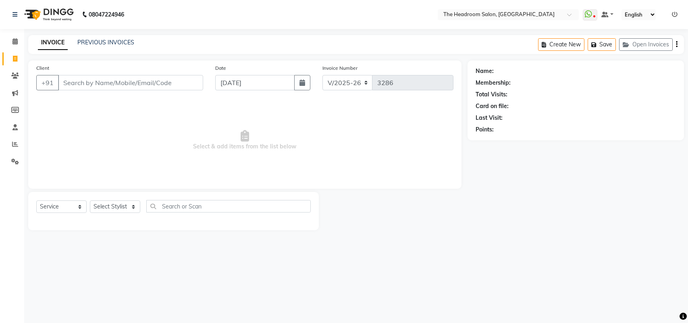
select select "6933"
select select "service"
select select "58237"
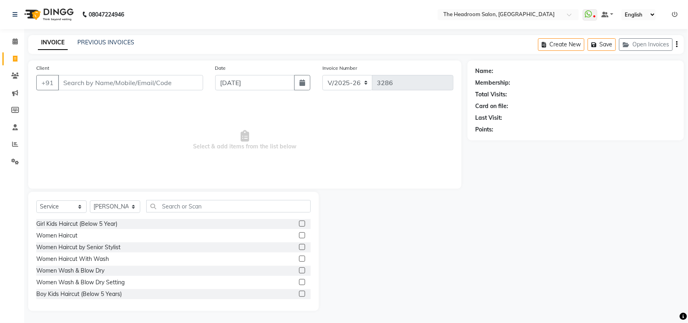
click at [320, 21] on nav "08047224946 Select Location × The Headroom Salon, Sector 93 Gurugram WhatsApp S…" at bounding box center [344, 14] width 688 height 29
click at [329, 53] on div "INVOICE PREVIOUS INVOICES Create New Save Open Invoices" at bounding box center [356, 44] width 656 height 19
click at [333, 62] on div "Client +91 Date [DATE] Invoice Number V/2025 V/[PHONE_NUMBER] Select & add item…" at bounding box center [244, 124] width 433 height 128
click at [333, 61] on div "Client +91 Date [DATE] Invoice Number V/2025 V/[PHONE_NUMBER] Select & add item…" at bounding box center [244, 124] width 433 height 128
click at [332, 58] on main "INVOICE PREVIOUS INVOICES Create New Save Open Invoices Client +91 Date [DATE] …" at bounding box center [356, 179] width 664 height 288
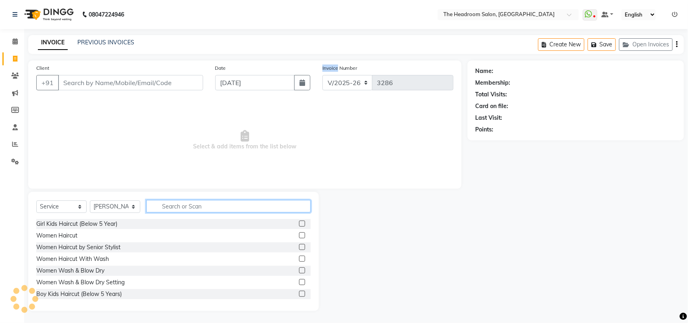
click at [224, 207] on input "text" at bounding box center [228, 206] width 164 height 12
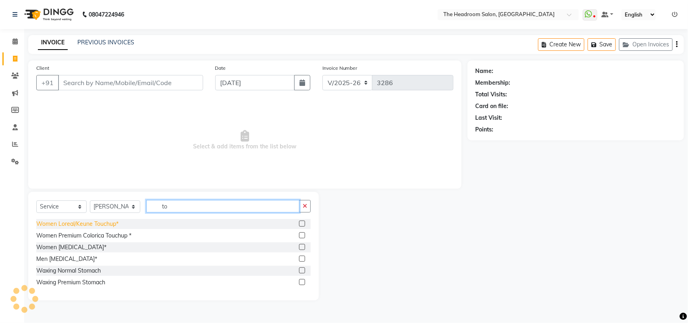
type input "to"
click at [93, 220] on div "Women Loreal/Keune Touchup*" at bounding box center [77, 224] width 82 height 8
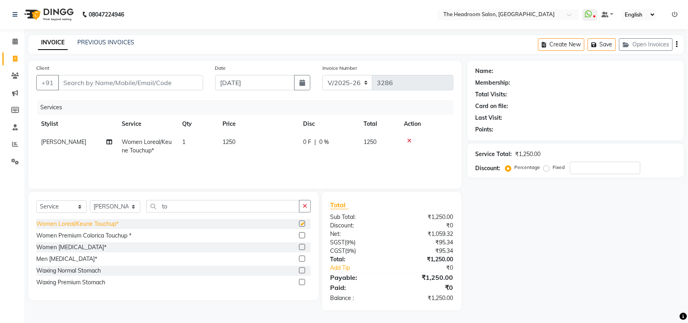
checkbox input "false"
click at [134, 289] on div "Women Loreal/Keune Touchup* Women Premium Colorica Touchup * Women [MEDICAL_DAT…" at bounding box center [173, 255] width 274 height 73
click at [134, 295] on div "Select Service Product Membership Package Voucher Prepaid Gift Card Select Styl…" at bounding box center [173, 246] width 291 height 108
click at [14, 59] on icon at bounding box center [15, 59] width 4 height 6
click at [428, 71] on div "Invoice Number V/2025 V/[PHONE_NUMBER]" at bounding box center [387, 80] width 143 height 33
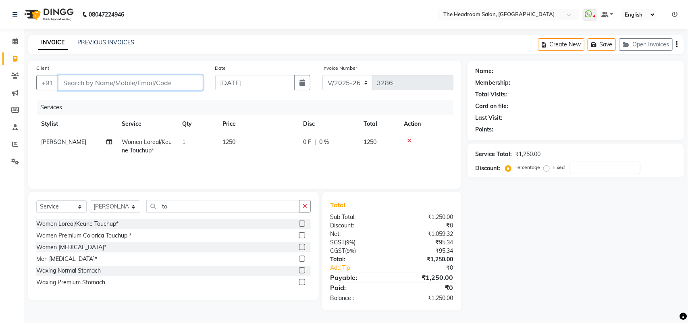
click at [185, 81] on input "Client" at bounding box center [130, 82] width 145 height 15
type input "9"
type input "0"
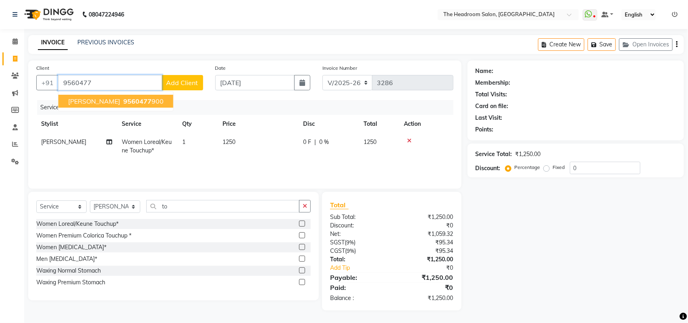
click at [131, 99] on ngb-highlight "9560477 900" at bounding box center [143, 101] width 42 height 8
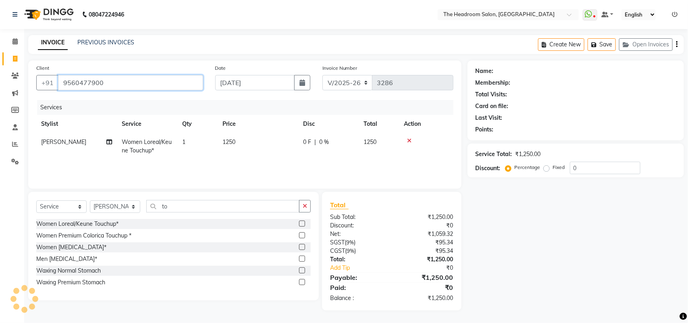
type input "9560477900"
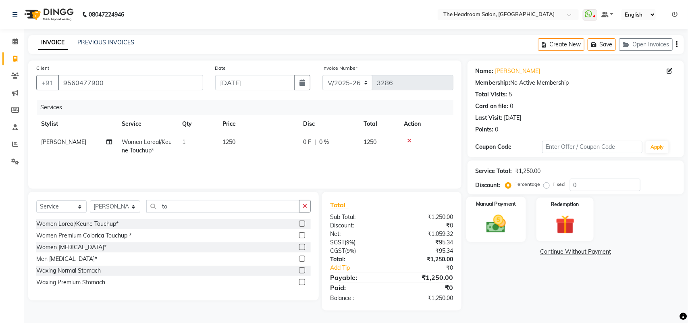
click at [506, 238] on div "Manual Payment" at bounding box center [496, 220] width 60 height 46
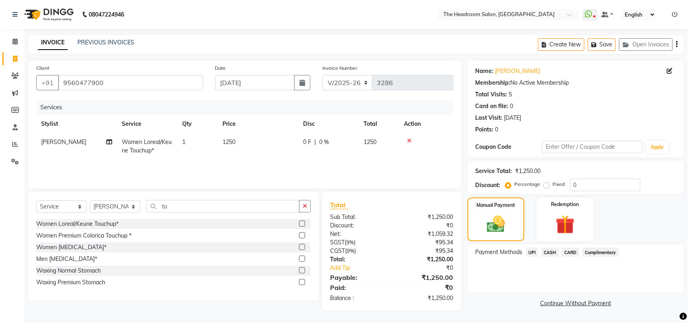
click at [531, 251] on span "UPI" at bounding box center [532, 251] width 12 height 9
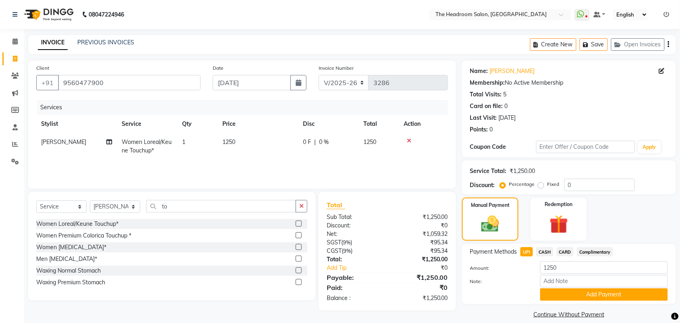
scroll to position [9, 0]
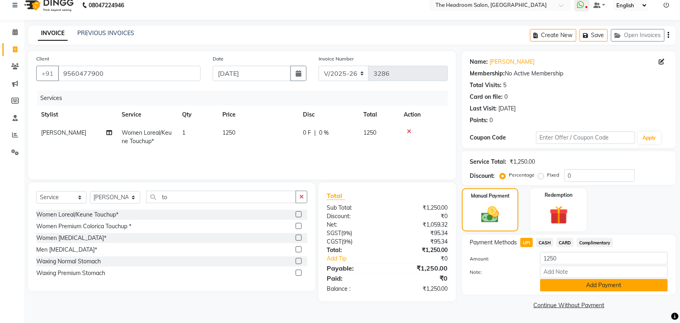
click at [656, 284] on button "Add Payment" at bounding box center [604, 285] width 128 height 12
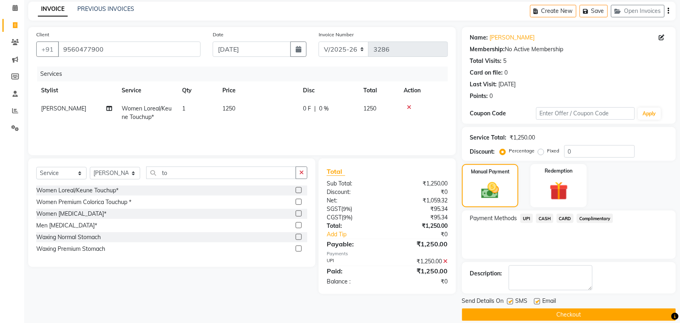
scroll to position [44, 0]
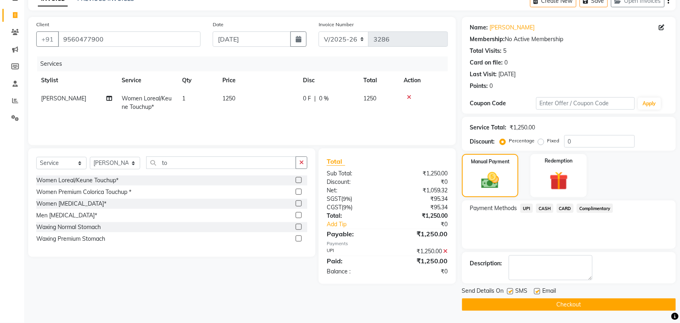
click at [592, 304] on button "Checkout" at bounding box center [569, 304] width 214 height 12
click at [592, 304] on div "Checkout" at bounding box center [569, 304] width 214 height 12
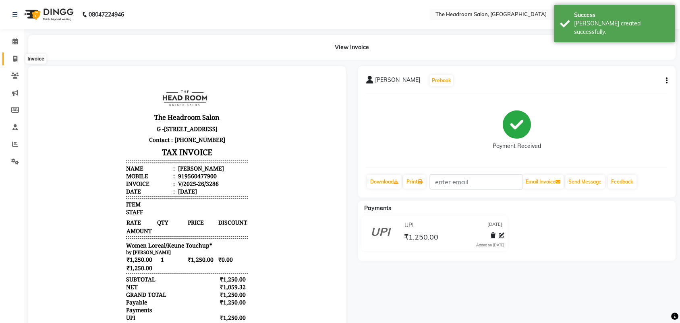
click at [15, 59] on icon at bounding box center [15, 59] width 4 height 6
select select "service"
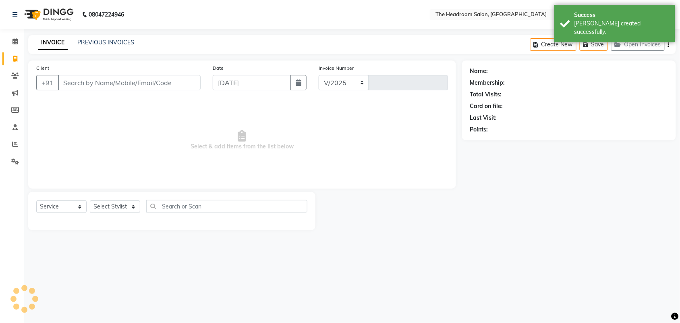
select select "6933"
type input "3287"
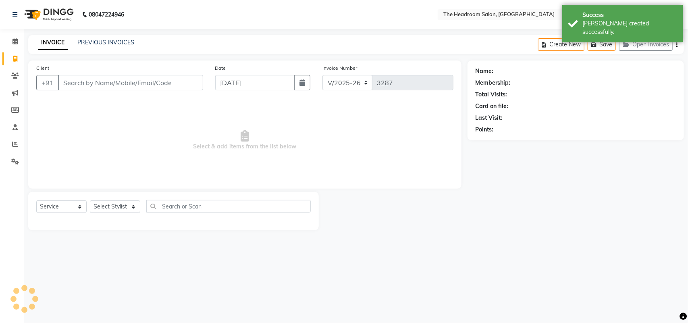
select select "58237"
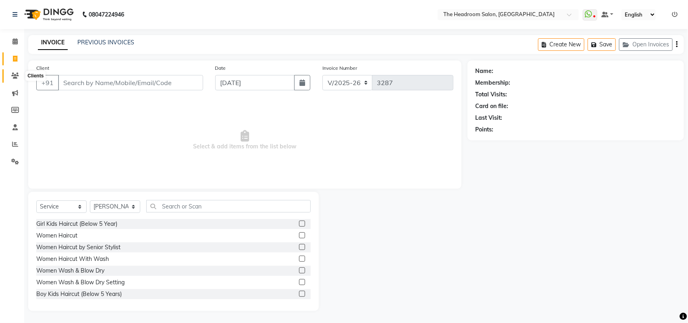
click at [11, 76] on icon at bounding box center [15, 76] width 8 height 6
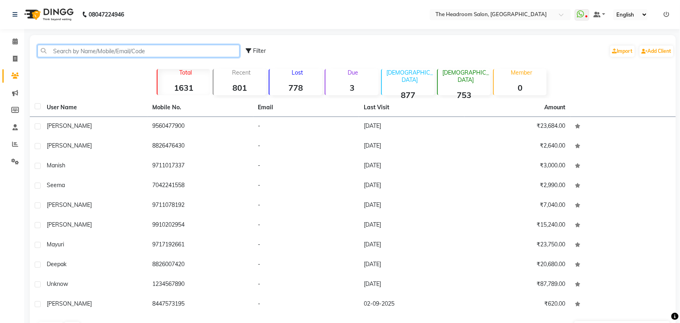
click at [191, 50] on input "text" at bounding box center [138, 51] width 202 height 12
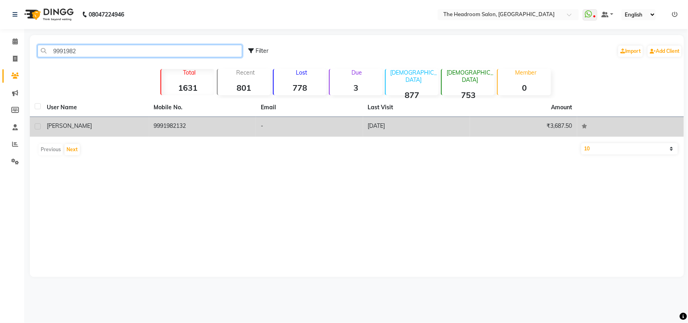
type input "9991982"
click at [188, 124] on td "9991982132" at bounding box center [202, 127] width 107 height 20
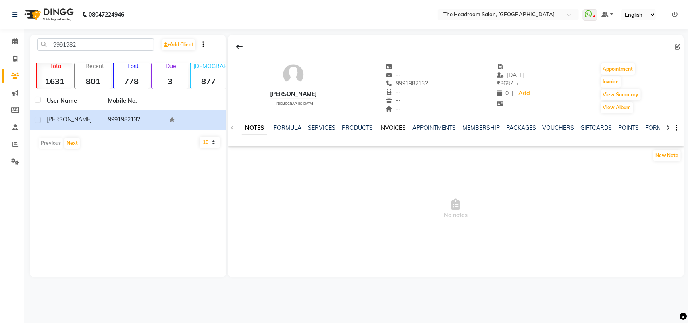
click at [393, 126] on link "INVOICES" at bounding box center [392, 127] width 27 height 7
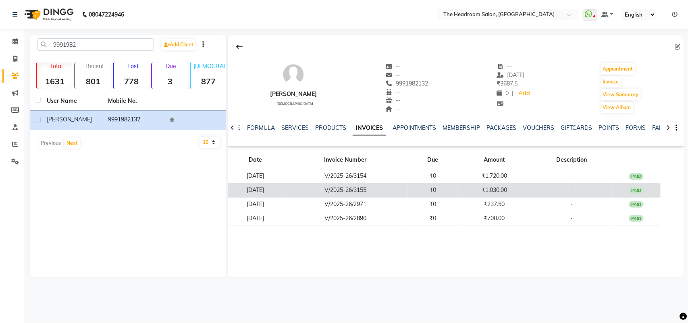
click at [639, 191] on div "PAID" at bounding box center [636, 190] width 15 height 6
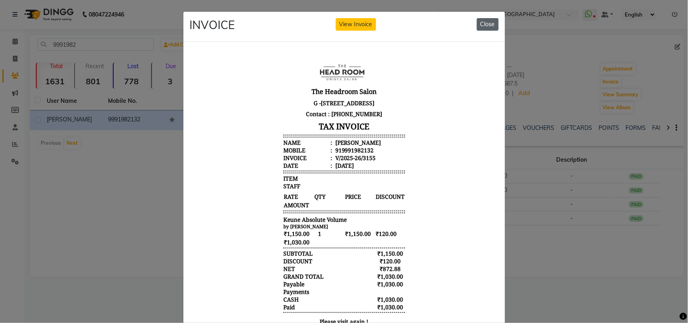
click at [488, 25] on button "Close" at bounding box center [488, 24] width 22 height 12
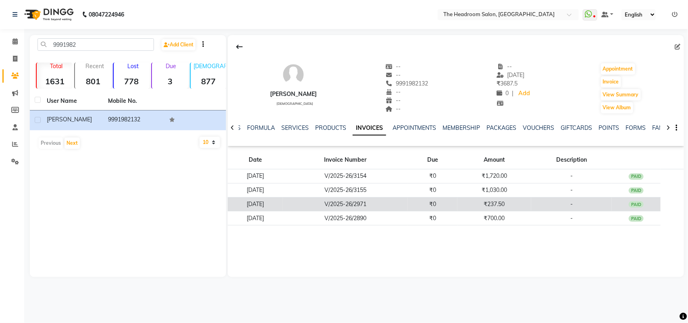
click at [565, 205] on td "-" at bounding box center [571, 204] width 81 height 14
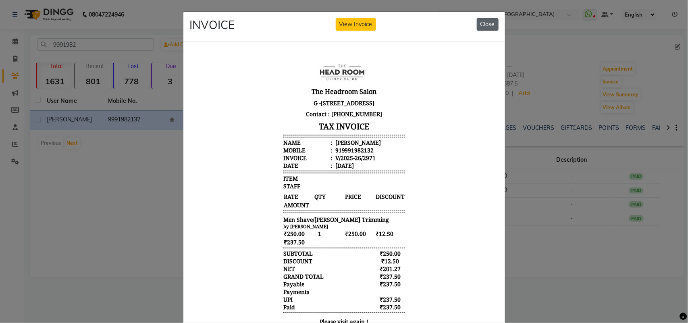
click at [482, 20] on button "Close" at bounding box center [488, 24] width 22 height 12
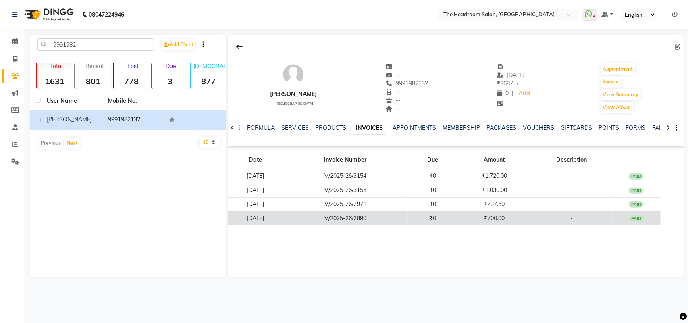
click at [644, 217] on div "PAID" at bounding box center [636, 218] width 15 height 6
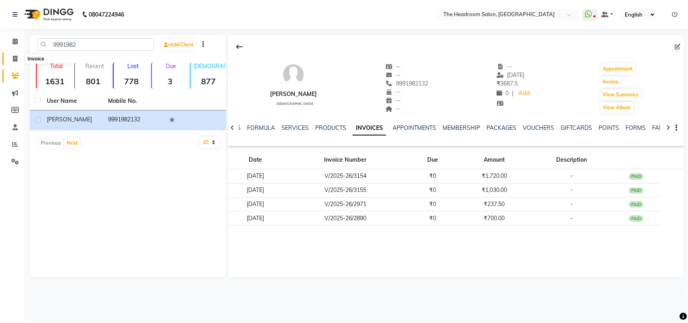
click at [12, 55] on span at bounding box center [15, 58] width 14 height 9
select select "service"
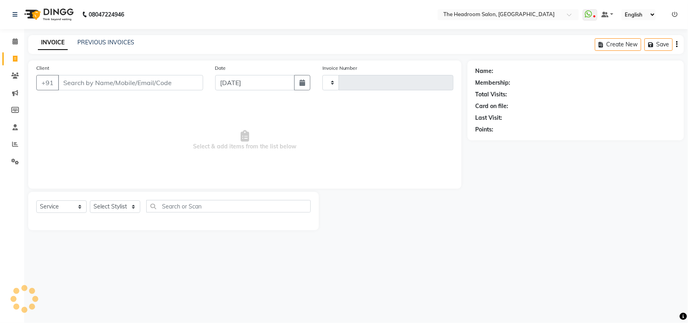
type input "3287"
select select "6933"
click at [164, 87] on input "Client" at bounding box center [130, 82] width 145 height 15
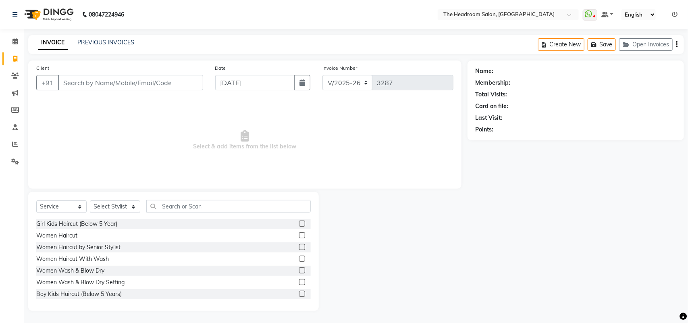
select select "58237"
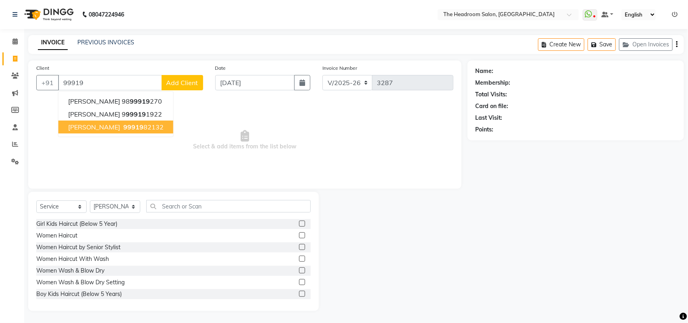
click at [122, 123] on ngb-highlight "99919 82132" at bounding box center [143, 127] width 42 height 8
type input "9991982132"
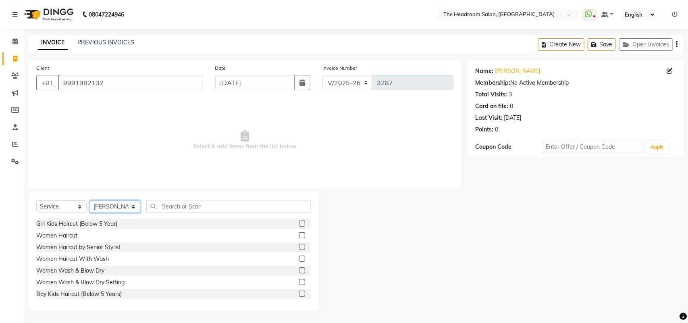
click at [129, 208] on select "Select Stylist [PERSON_NAME] Deepak [PERSON_NAME] [PERSON_NAME] Manager [PERSON…" at bounding box center [115, 206] width 50 height 12
select select "59608"
click at [90, 200] on select "Select Stylist [PERSON_NAME] Deepak [PERSON_NAME] [PERSON_NAME] Manager [PERSON…" at bounding box center [115, 206] width 50 height 12
click at [126, 111] on span "Select & add items from the list below" at bounding box center [244, 140] width 417 height 81
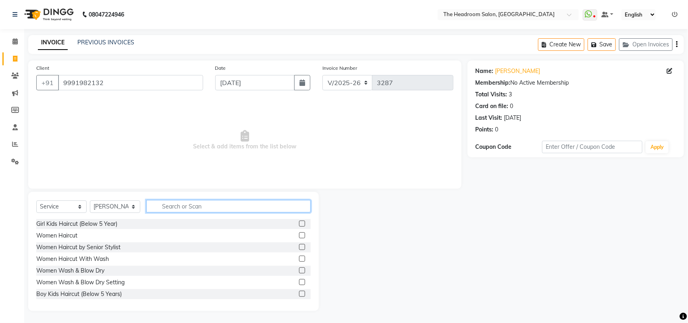
click at [228, 203] on input "text" at bounding box center [228, 206] width 164 height 12
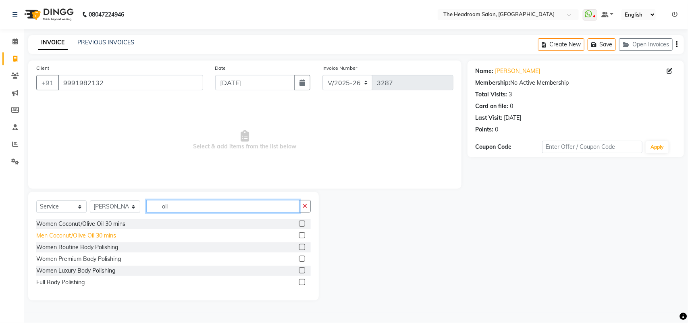
type input "oli"
click at [68, 235] on div "Men Coconut/Olive Oil 30 mins" at bounding box center [76, 235] width 80 height 8
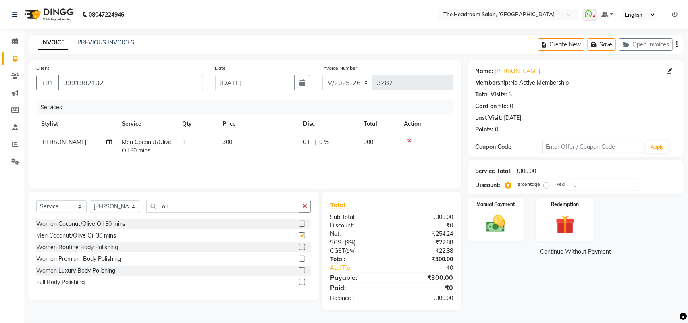
checkbox input "false"
click at [77, 220] on div "Women Coconut/Olive Oil 30 mins" at bounding box center [80, 224] width 89 height 8
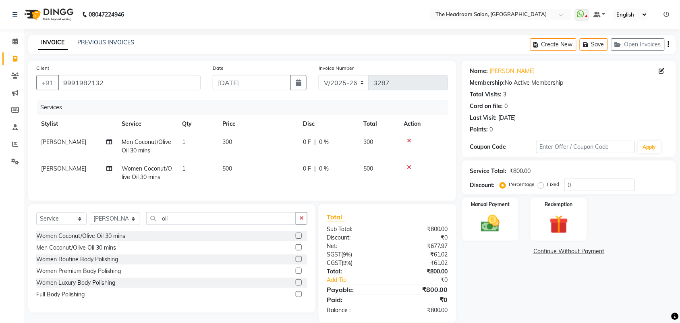
click at [411, 138] on icon at bounding box center [409, 141] width 4 height 6
click at [411, 164] on icon at bounding box center [409, 167] width 4 height 6
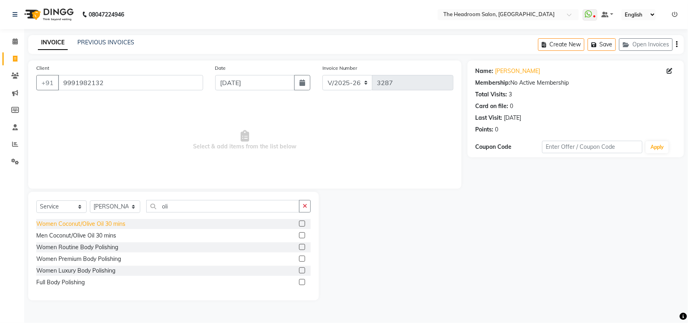
click at [110, 221] on div "Women Coconut/Olive Oil 30 mins" at bounding box center [80, 224] width 89 height 8
click at [110, 213] on select "Select Stylist [PERSON_NAME] Deepak [PERSON_NAME] [PERSON_NAME] Manager [PERSON…" at bounding box center [115, 206] width 50 height 12
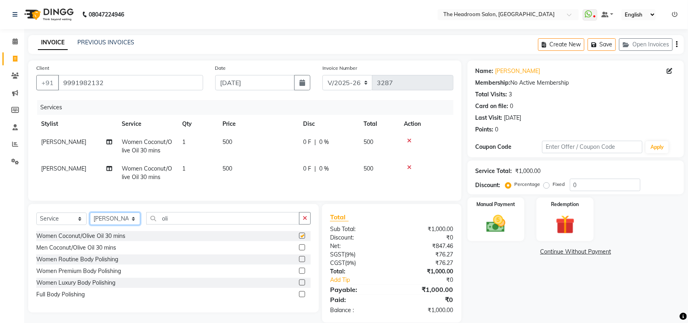
checkbox input "false"
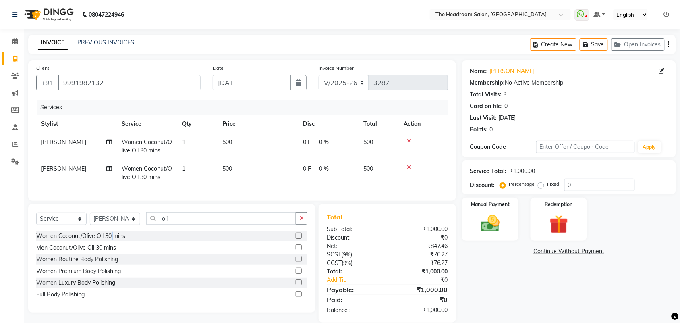
click at [408, 163] on td at bounding box center [423, 173] width 49 height 27
click at [408, 166] on icon at bounding box center [409, 167] width 4 height 6
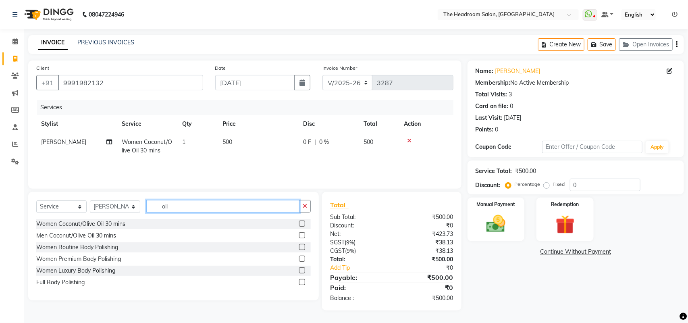
click at [220, 201] on input "oli" at bounding box center [222, 206] width 153 height 12
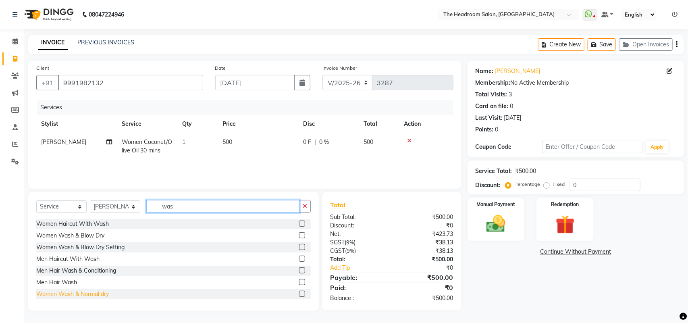
type input "was"
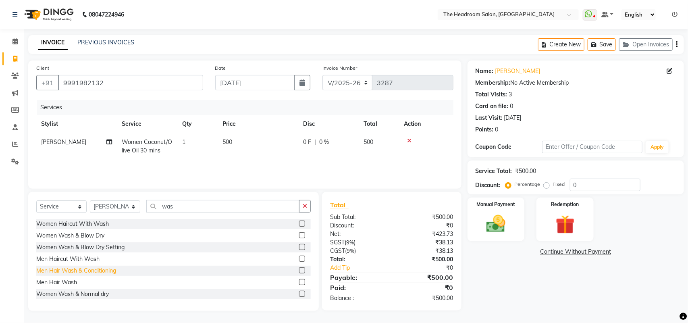
drag, startPoint x: 83, startPoint y: 293, endPoint x: 91, endPoint y: 286, distance: 10.3
click at [84, 293] on div "Women Wash & Normal dry" at bounding box center [72, 294] width 73 height 8
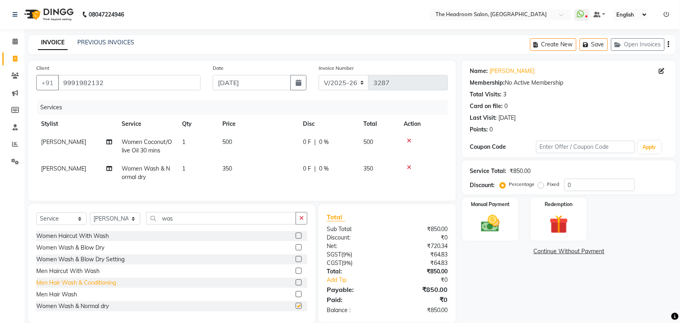
checkbox input "false"
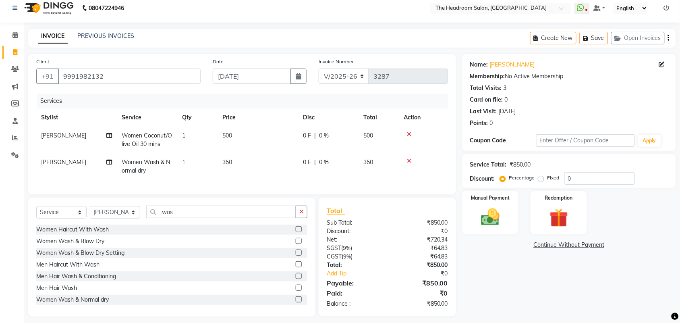
scroll to position [19, 0]
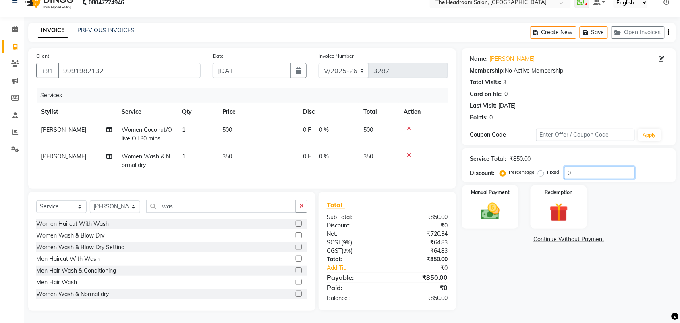
click at [581, 166] on input "0" at bounding box center [600, 172] width 71 height 12
type input "5"
click at [252, 147] on td "350" at bounding box center [258, 160] width 81 height 27
select select "59608"
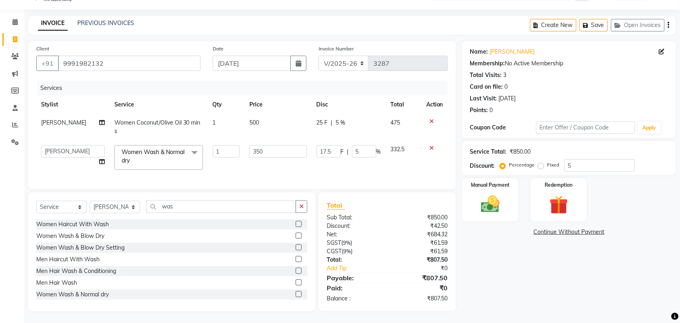
drag, startPoint x: 540, startPoint y: 305, endPoint x: 520, endPoint y: 291, distance: 25.2
click at [540, 305] on div "Name: [PERSON_NAME] Membership: No Active Membership Total Visits: 3 Card on fi…" at bounding box center [572, 176] width 220 height 270
drag, startPoint x: 280, startPoint y: 128, endPoint x: 547, endPoint y: 254, distance: 295.1
click at [547, 254] on div "Name: [PERSON_NAME] Membership: No Active Membership Total Visits: 3 Card on fi…" at bounding box center [572, 176] width 220 height 270
click at [412, 156] on td "332.5" at bounding box center [403, 157] width 35 height 34
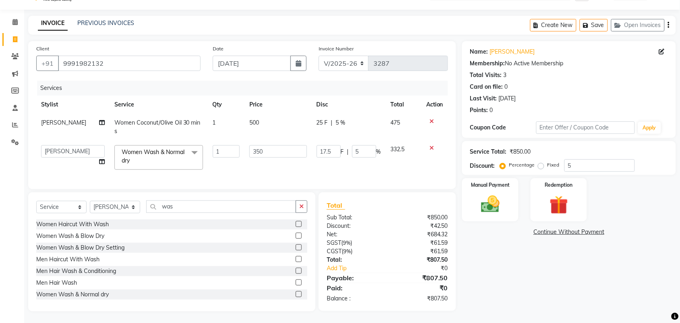
click at [433, 160] on td at bounding box center [434, 157] width 27 height 34
click at [580, 258] on div "Name: [PERSON_NAME] Membership: No Active Membership Total Visits: 3 Card on fi…" at bounding box center [572, 176] width 220 height 270
click at [214, 121] on td "1" at bounding box center [226, 127] width 37 height 27
select select "59608"
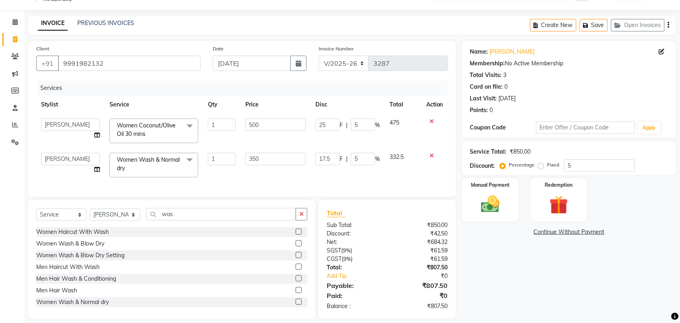
click at [320, 145] on td "25 F | 5 %" at bounding box center [348, 131] width 74 height 34
drag, startPoint x: 418, startPoint y: 172, endPoint x: 476, endPoint y: 141, distance: 65.8
click at [420, 170] on td "332.5" at bounding box center [403, 165] width 37 height 34
click at [414, 166] on td "332.5" at bounding box center [403, 165] width 37 height 34
click at [591, 280] on div "Name: [PERSON_NAME] Membership: No Active Membership Total Visits: 3 Card on fi…" at bounding box center [572, 180] width 220 height 278
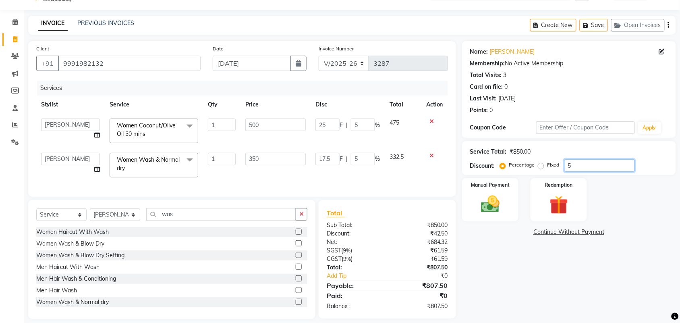
click at [577, 162] on input "5" at bounding box center [600, 165] width 71 height 12
type input "0"
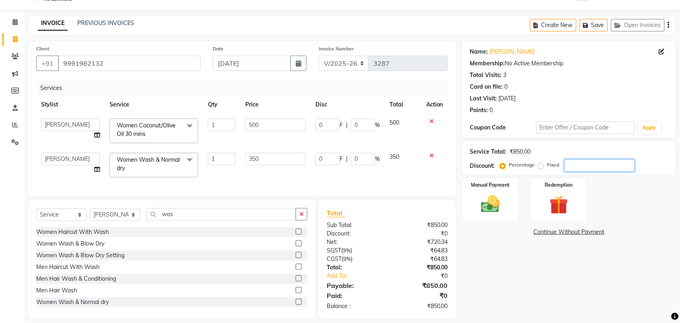
type input "6"
type input "21"
type input "6"
type input "30"
type input "6"
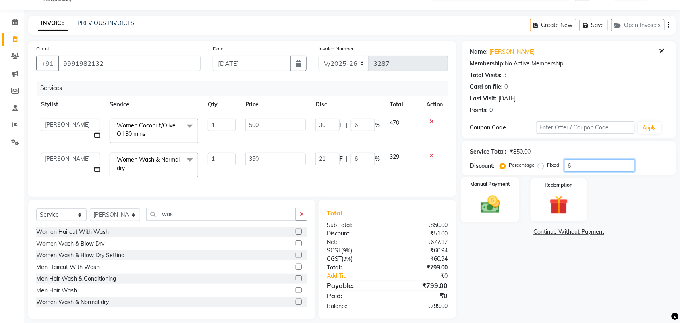
type input "6"
click at [510, 214] on div "Manual Payment" at bounding box center [490, 199] width 59 height 45
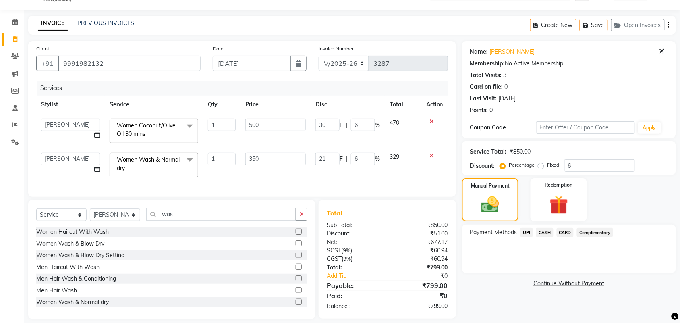
click at [545, 228] on span "CASH" at bounding box center [544, 232] width 17 height 9
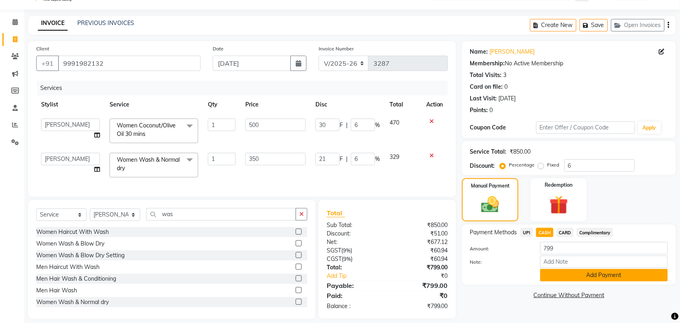
click at [613, 274] on button "Add Payment" at bounding box center [604, 275] width 128 height 12
click at [613, 274] on div "Name: [PERSON_NAME] Membership: No Active Membership Total Visits: 3 Card on fi…" at bounding box center [572, 180] width 220 height 278
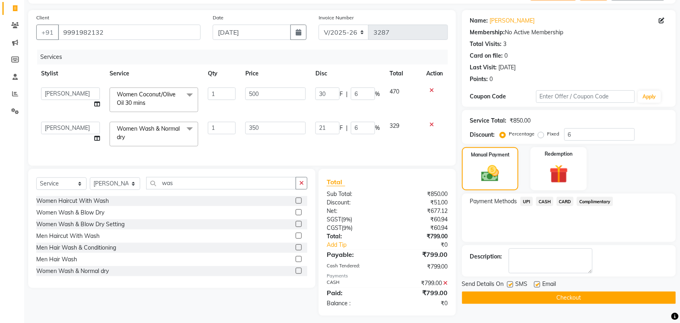
scroll to position [63, 0]
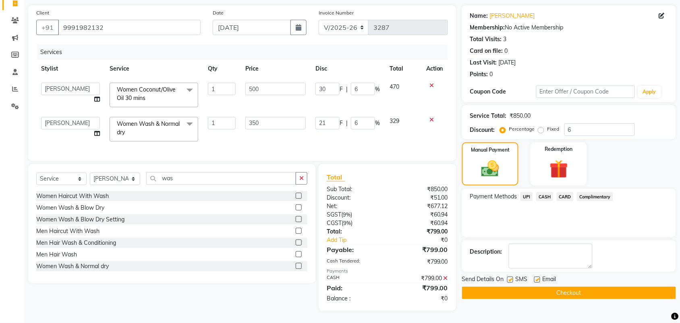
click at [602, 286] on button "Checkout" at bounding box center [569, 292] width 214 height 12
click at [602, 286] on div "Checkout" at bounding box center [569, 292] width 214 height 12
